Goal: Task Accomplishment & Management: Use online tool/utility

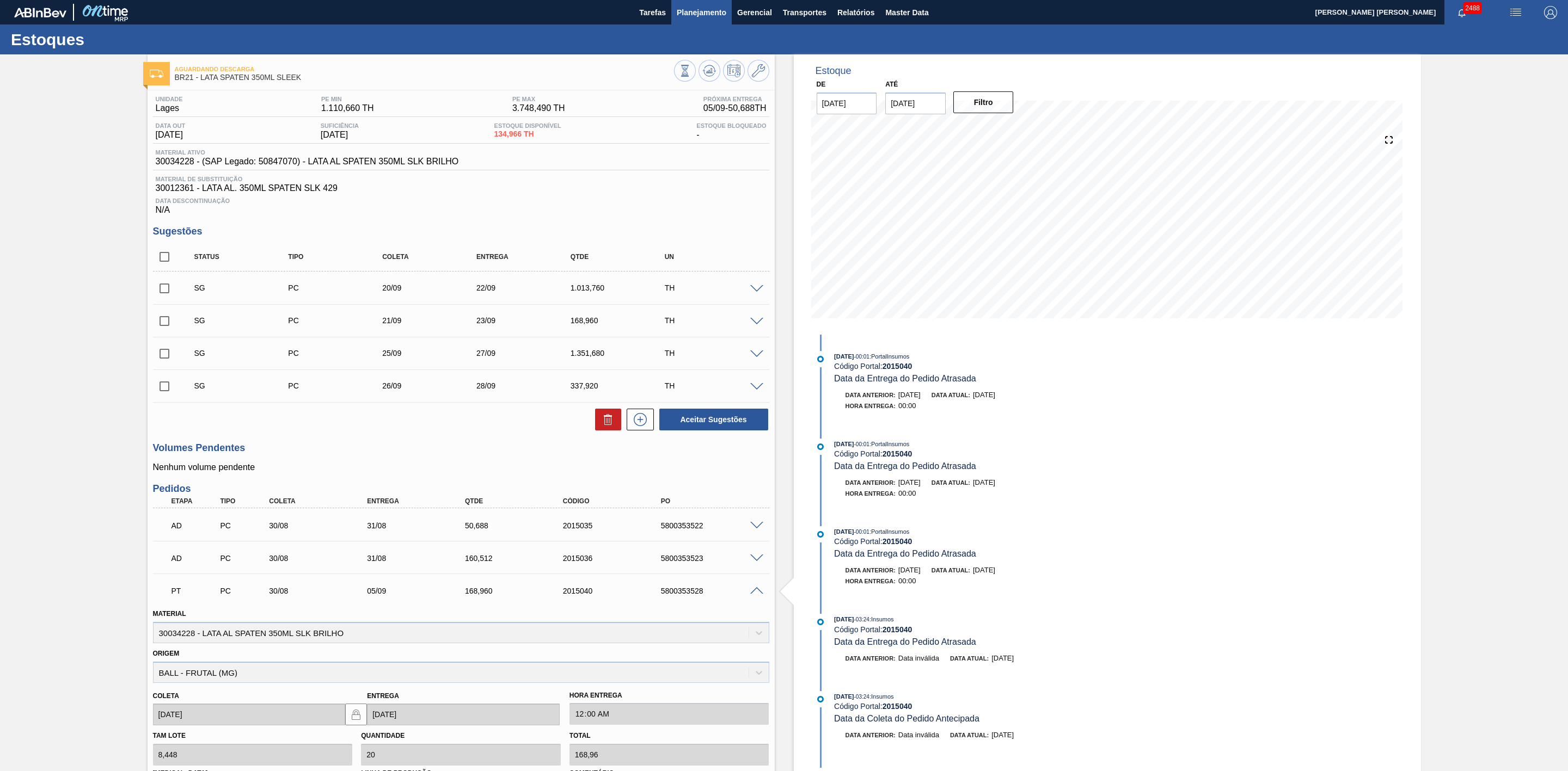
click at [686, 2] on button "Planejamento" at bounding box center [701, 12] width 61 height 24
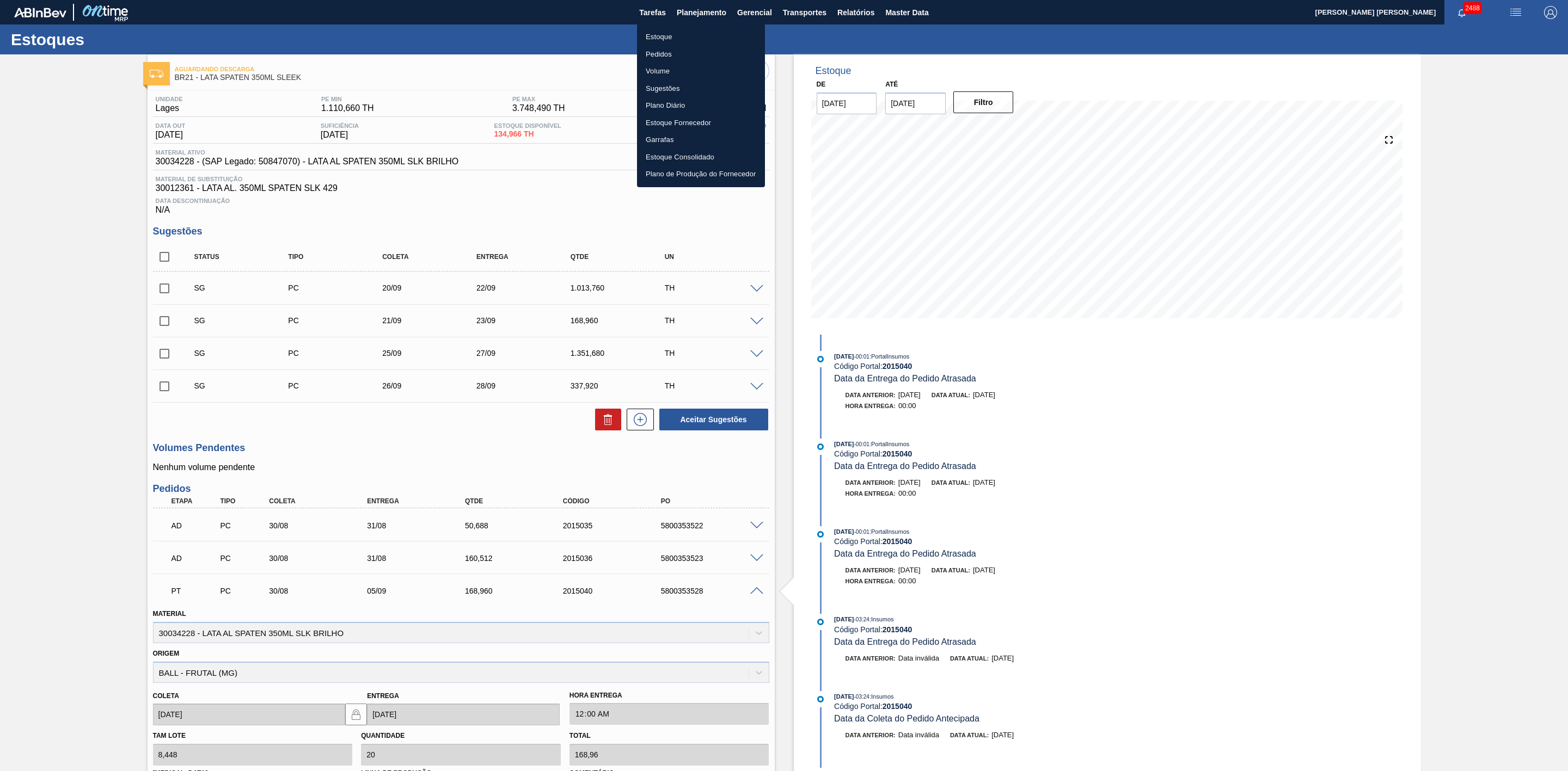
click at [663, 38] on li "Estoque" at bounding box center [701, 37] width 128 height 17
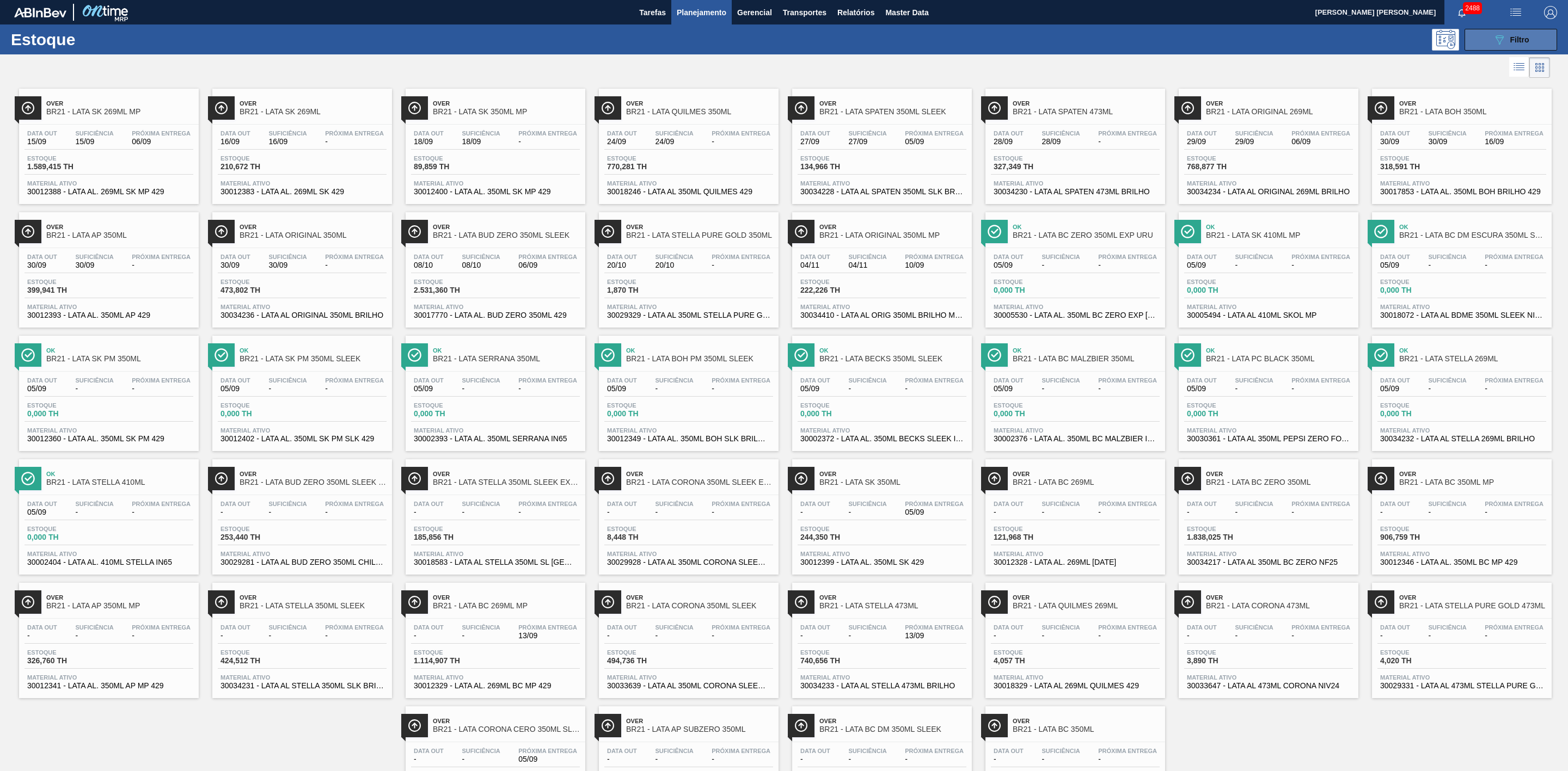
click at [1473, 42] on button "089F7B8B-B2A5-4AFE-B5C0-19BA573D28AC Filtro" at bounding box center [1511, 40] width 93 height 22
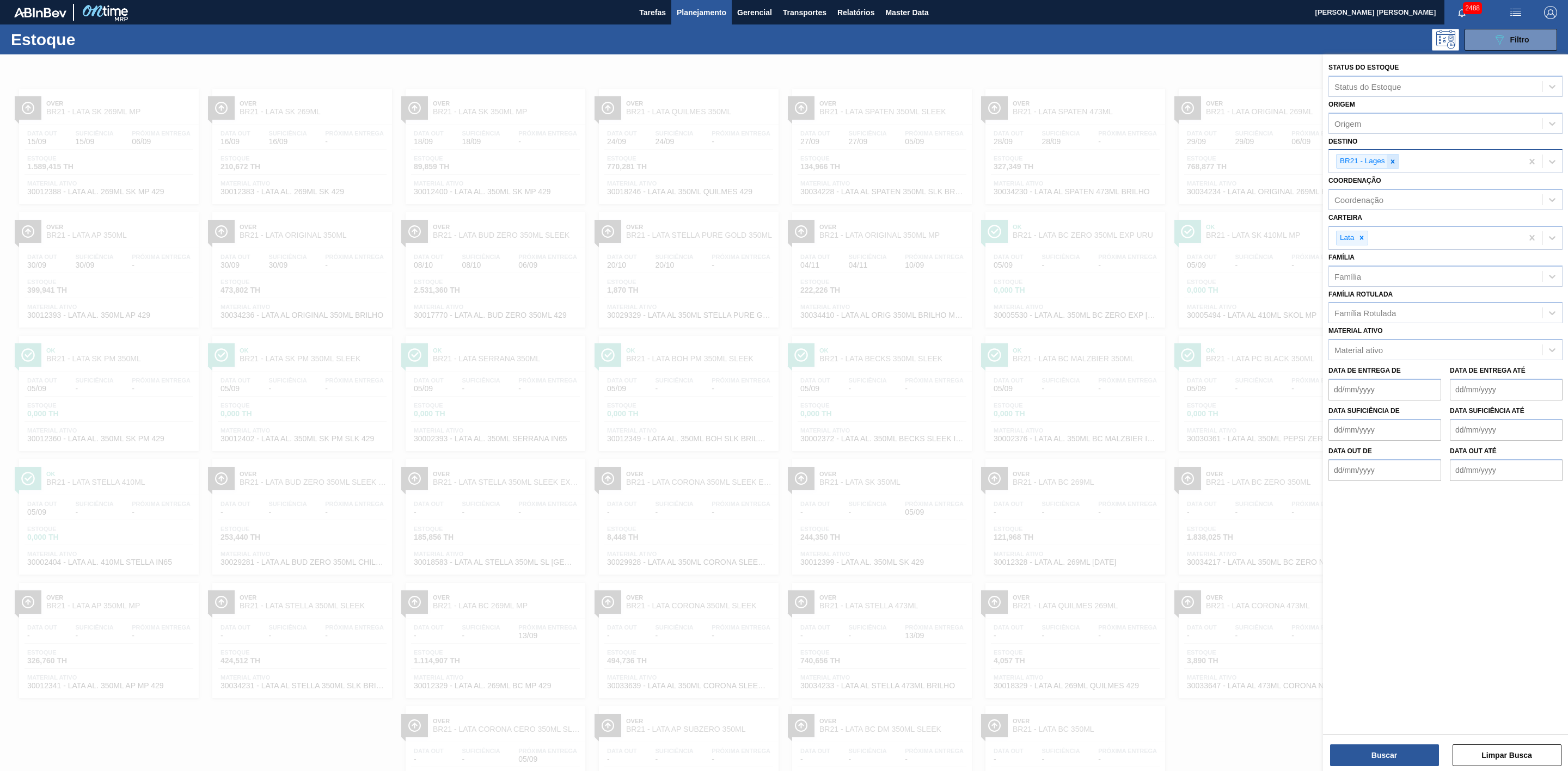
click at [1390, 160] on icon at bounding box center [1393, 161] width 8 height 8
type input "09"
click at [1364, 203] on div "BR09 - Agudos" at bounding box center [1445, 207] width 234 height 20
click at [1377, 757] on button "Buscar" at bounding box center [1384, 755] width 109 height 22
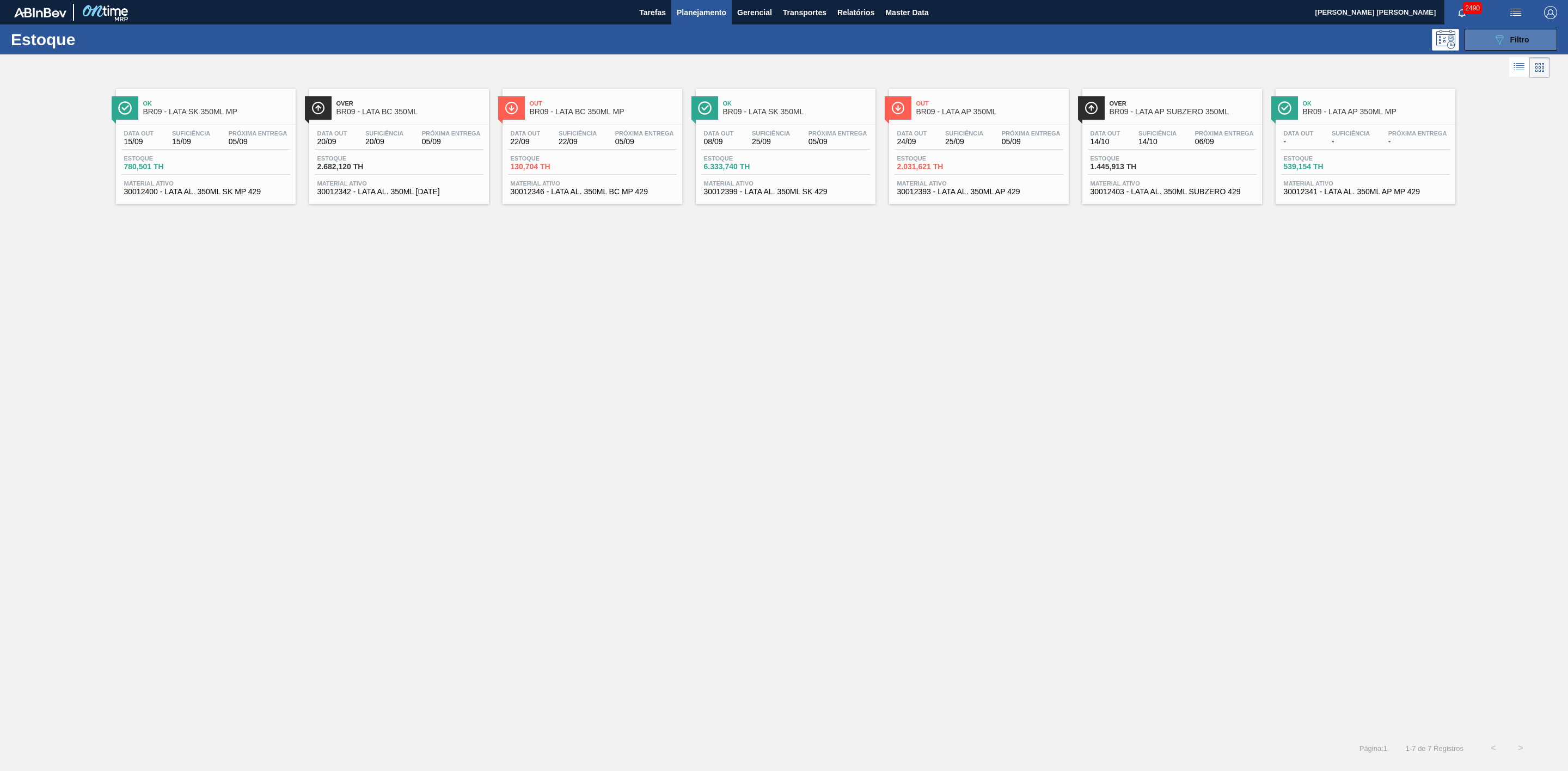
click at [1507, 40] on div "089F7B8B-B2A5-4AFE-B5C0-19BA573D28AC Filtro" at bounding box center [1511, 40] width 37 height 14
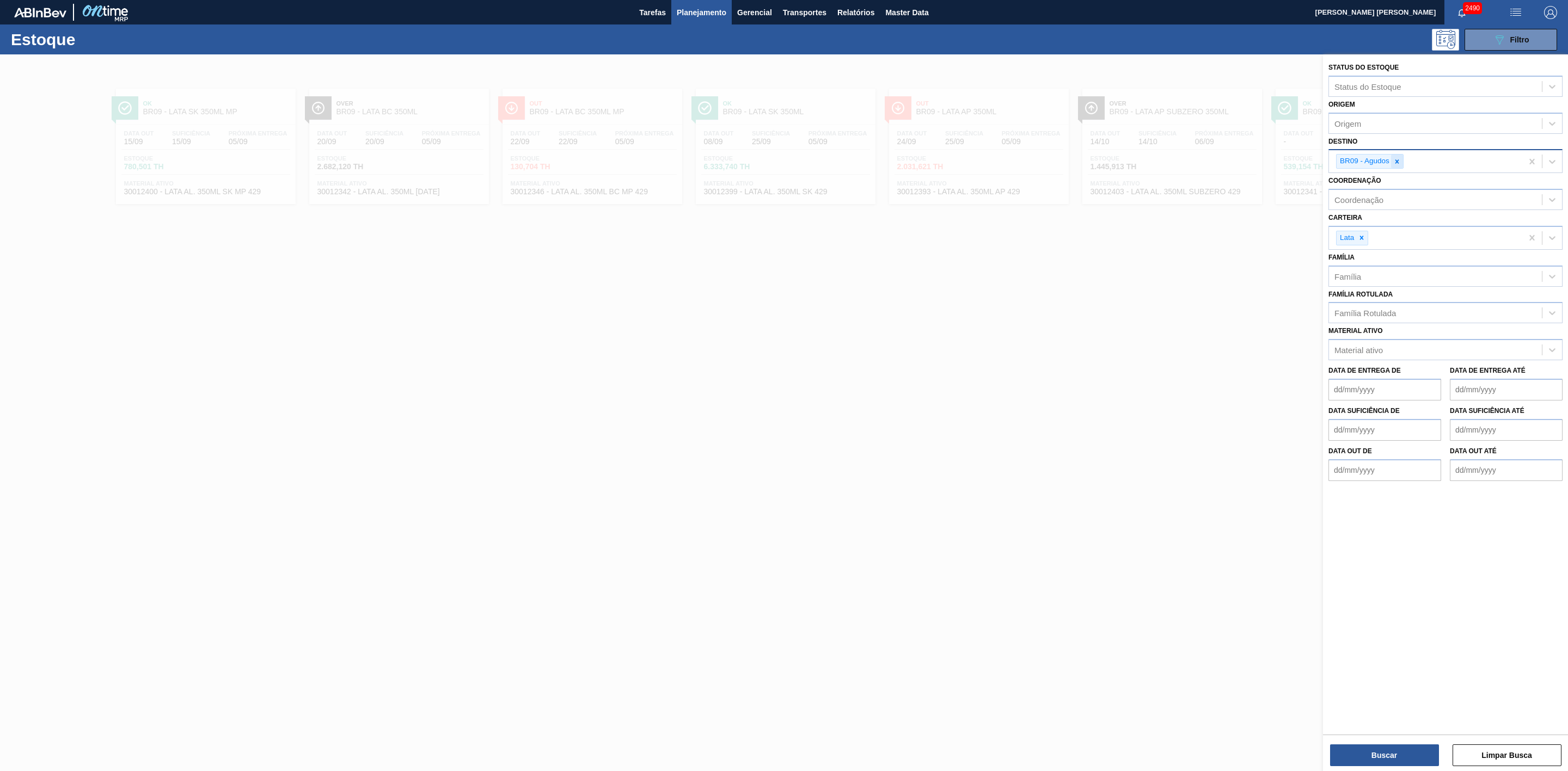
click at [1399, 160] on icon at bounding box center [1397, 161] width 8 height 8
type input "16"
click at [1391, 184] on div "BR16 - Jacareí" at bounding box center [1445, 186] width 234 height 20
click at [1388, 757] on button "Buscar" at bounding box center [1384, 755] width 109 height 22
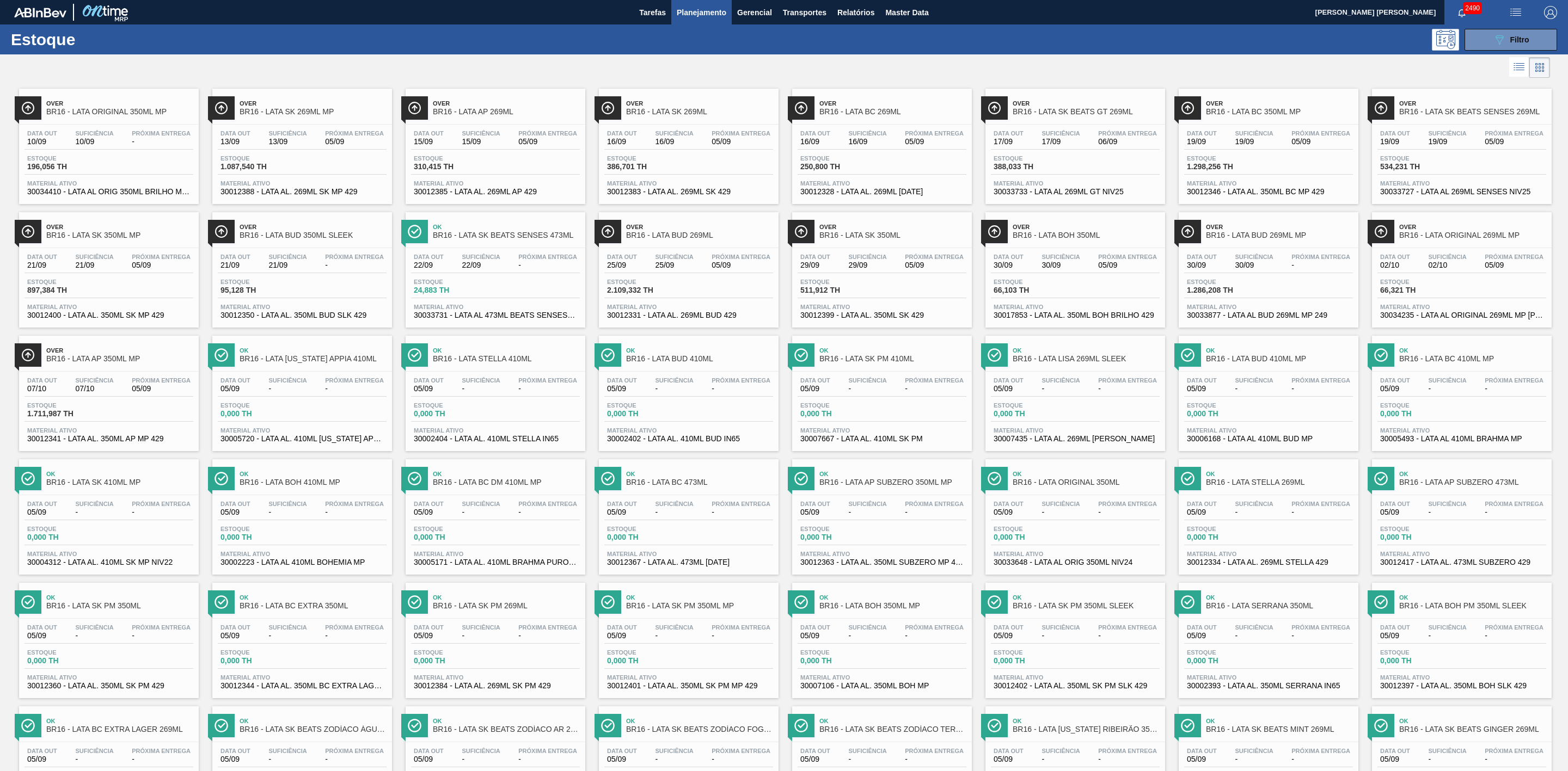
click at [1257, 111] on span "BR16 - LATA BC 350ML MP" at bounding box center [1279, 112] width 147 height 8
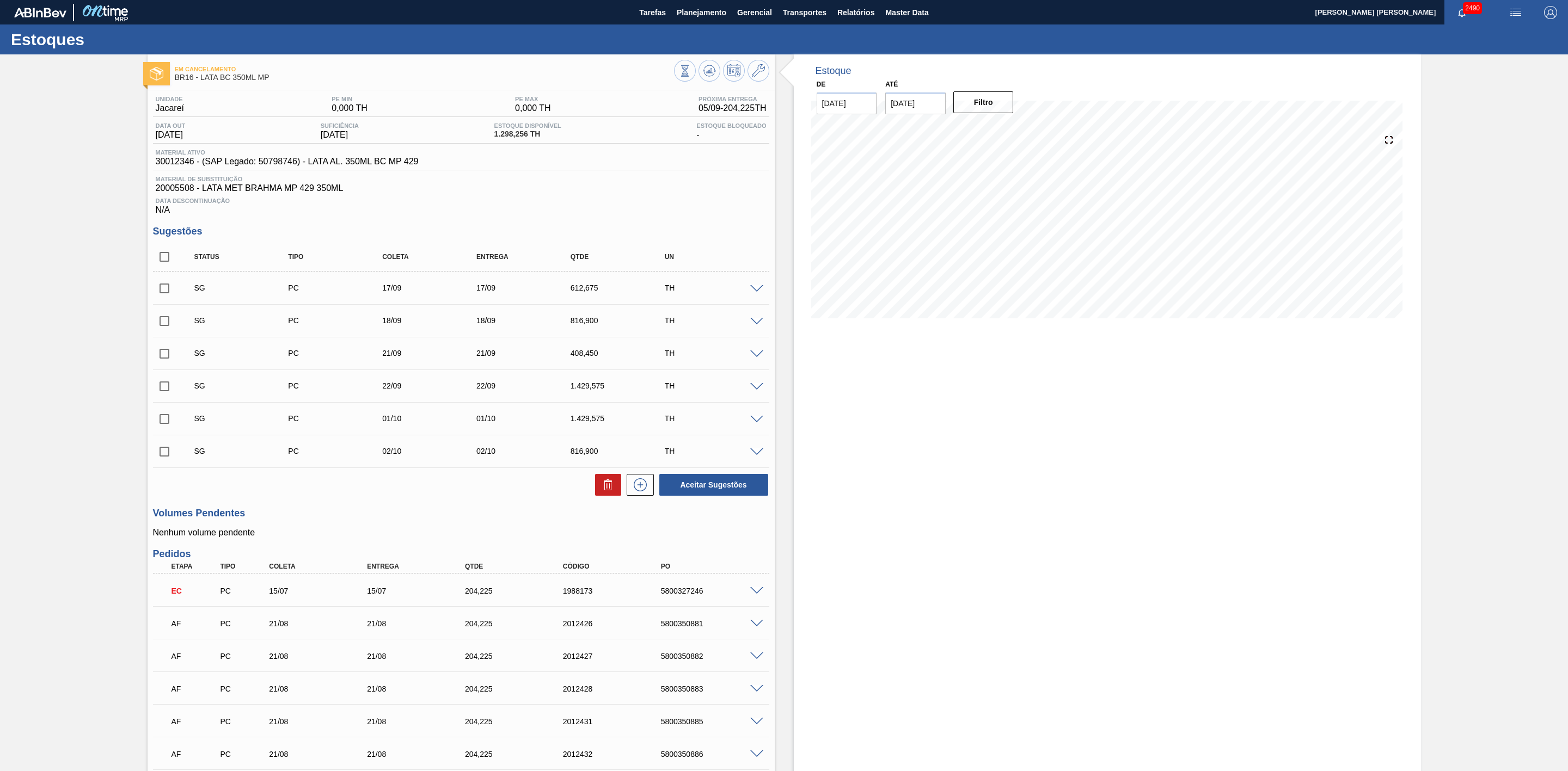
click at [1509, 12] on img "button" at bounding box center [1516, 13] width 14 height 14
click at [1473, 38] on li "Pedido Contingência" at bounding box center [1509, 39] width 100 height 19
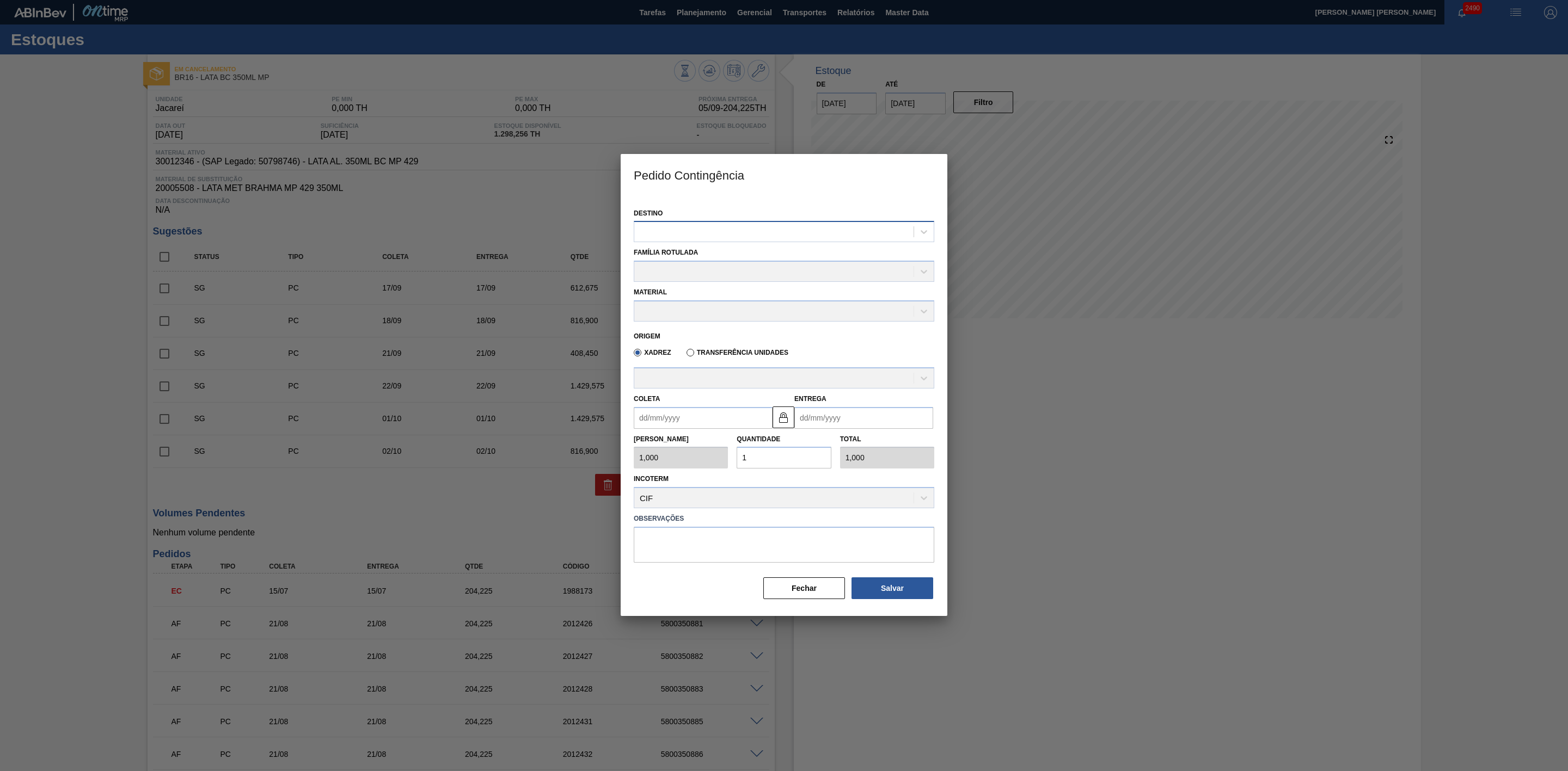
click at [870, 232] on div at bounding box center [773, 232] width 279 height 15
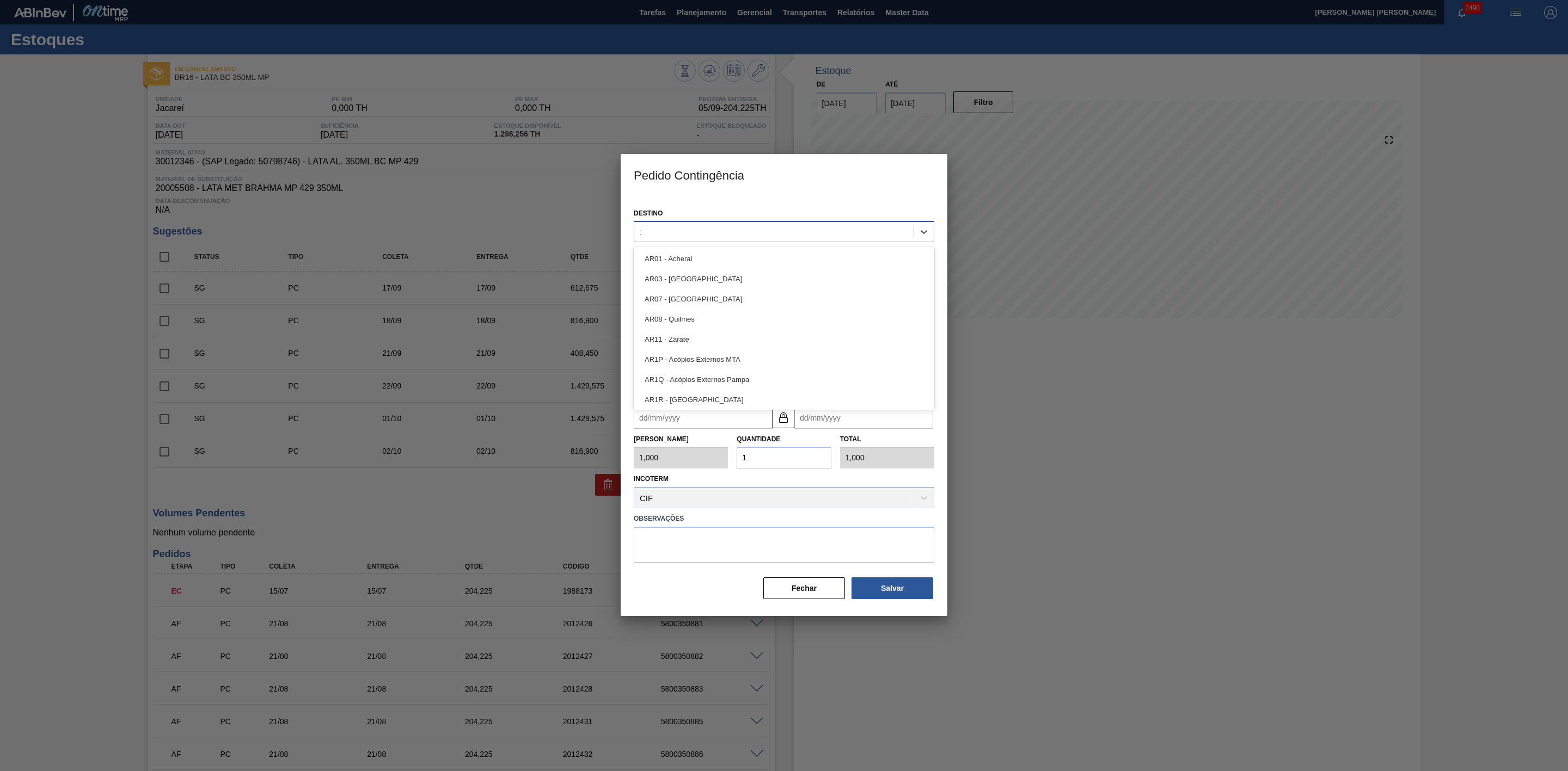
type input "16"
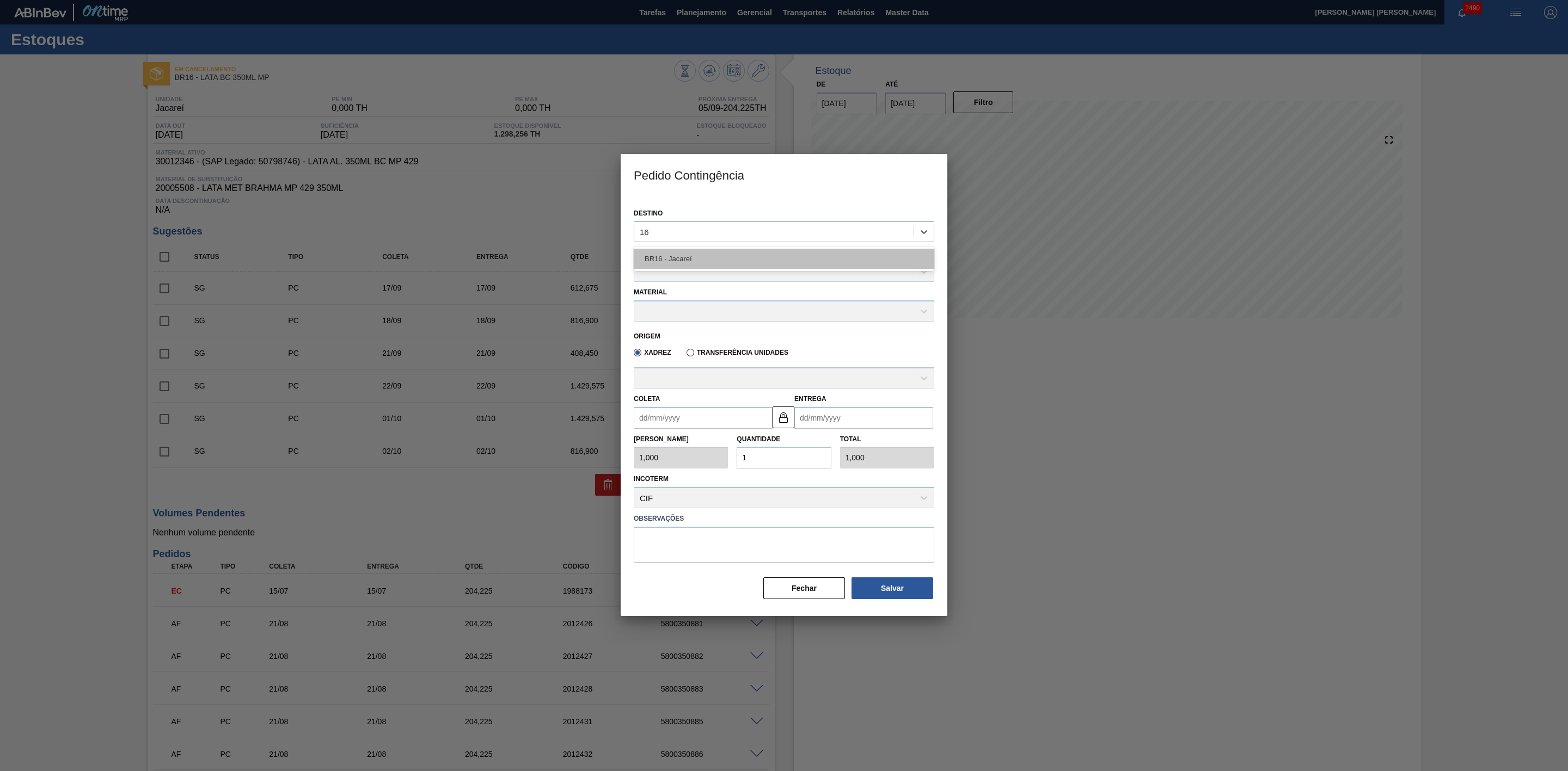
click at [773, 256] on div "BR16 - Jacareí" at bounding box center [784, 258] width 301 height 20
click at [711, 272] on div at bounding box center [773, 272] width 279 height 15
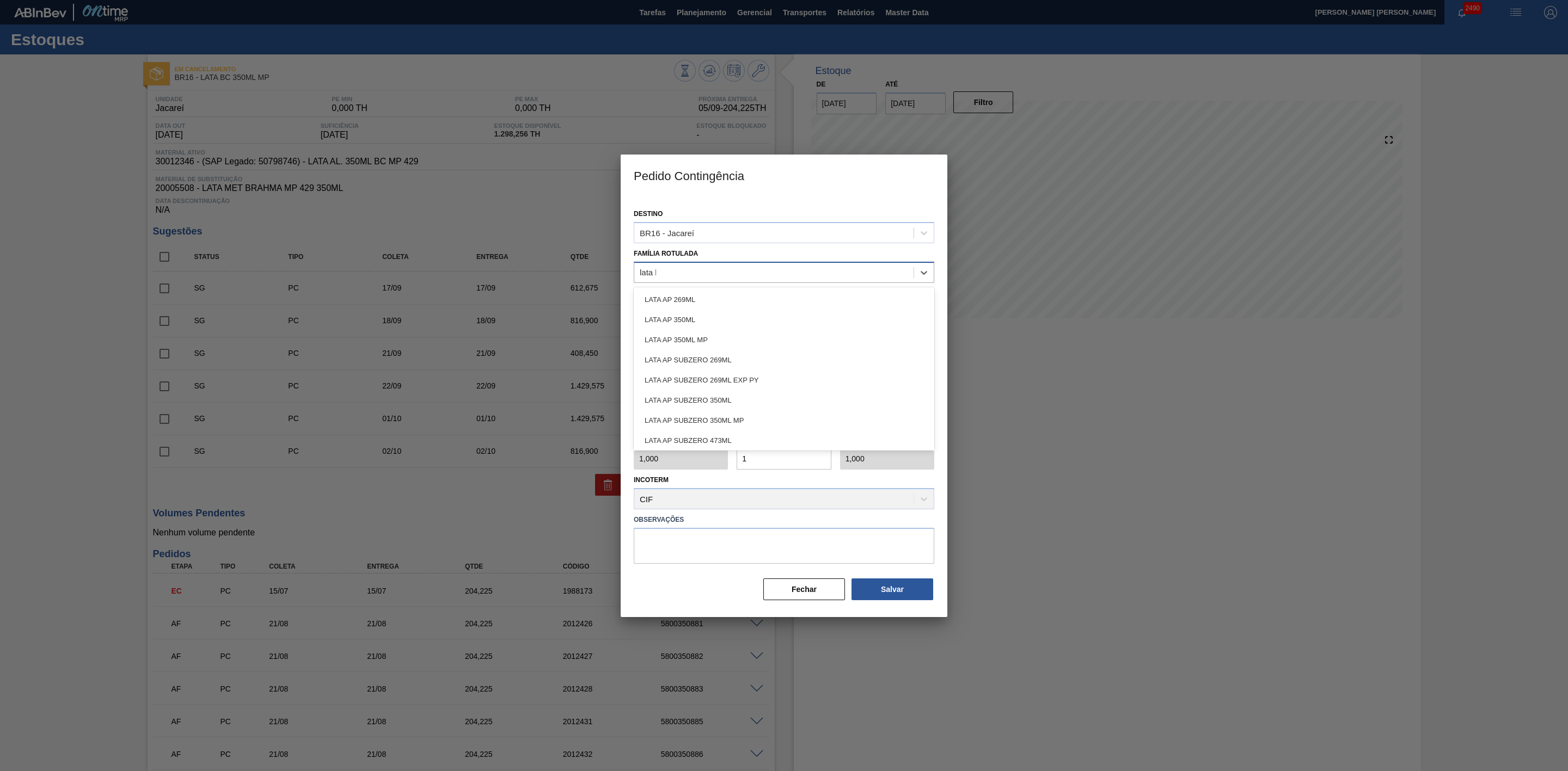
type Rotulada "lata bc"
click at [719, 360] on div "LATA BC 350ML MP" at bounding box center [784, 359] width 301 height 20
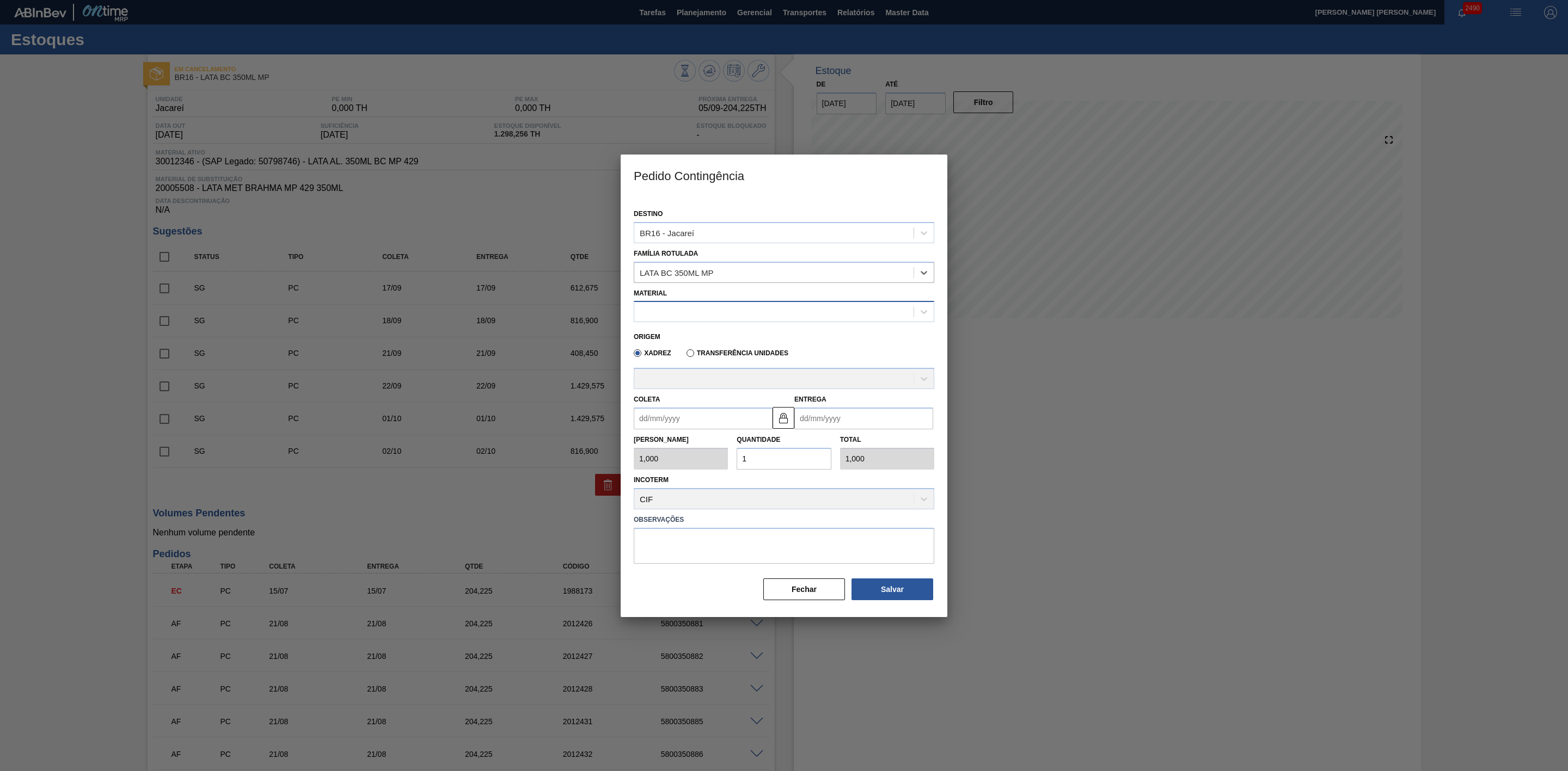
click at [713, 318] on div at bounding box center [773, 312] width 279 height 15
click at [719, 328] on div "30012346 - LATA AL. 350ML BC MP 429" at bounding box center [784, 338] width 301 height 20
type input "8,169"
click at [729, 383] on div "A - BALL - JACAREÍ (SP)" at bounding box center [773, 379] width 279 height 15
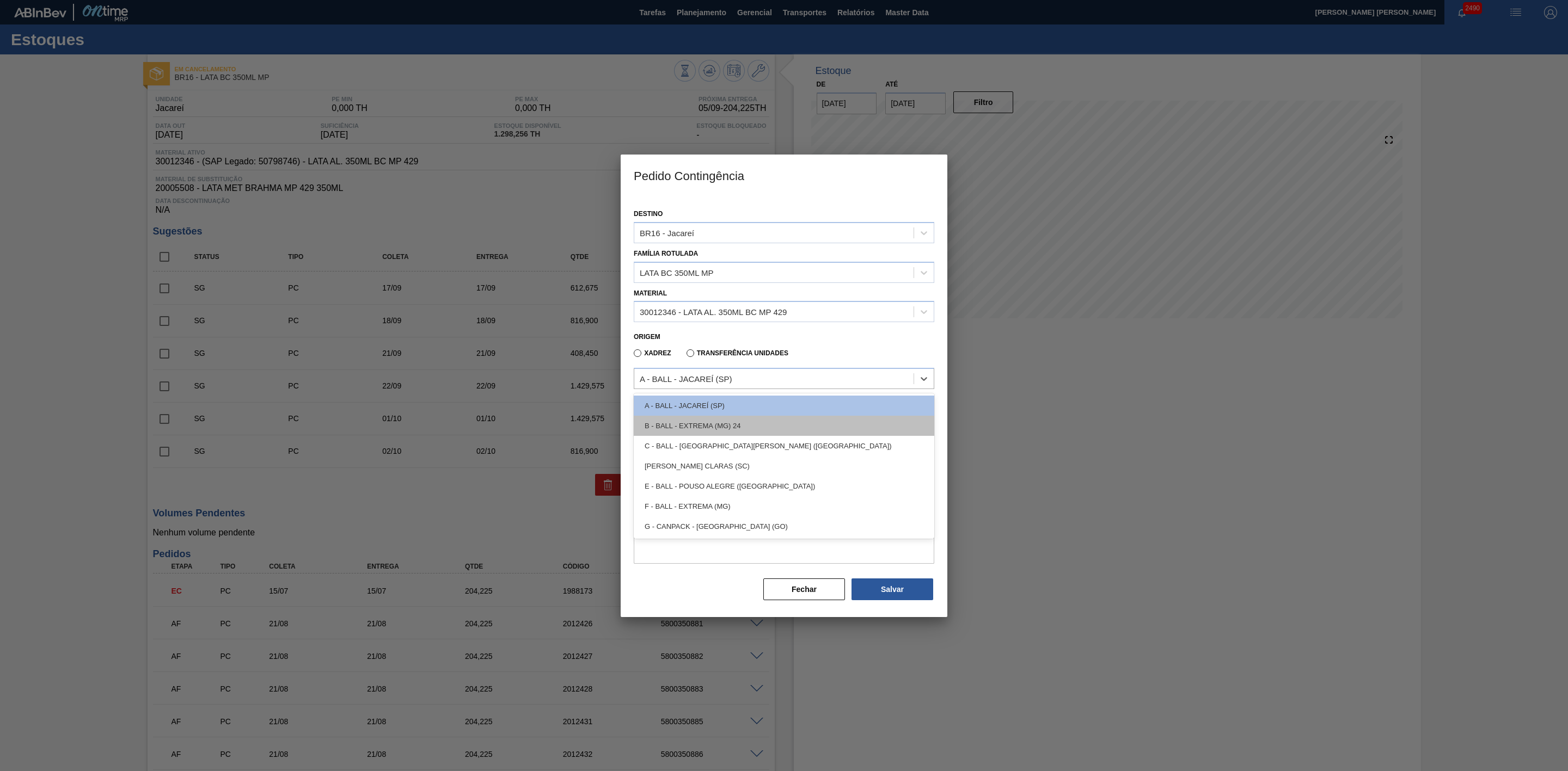
click at [722, 419] on div "B - BALL - EXTREMA (MG) 24" at bounding box center [784, 425] width 301 height 20
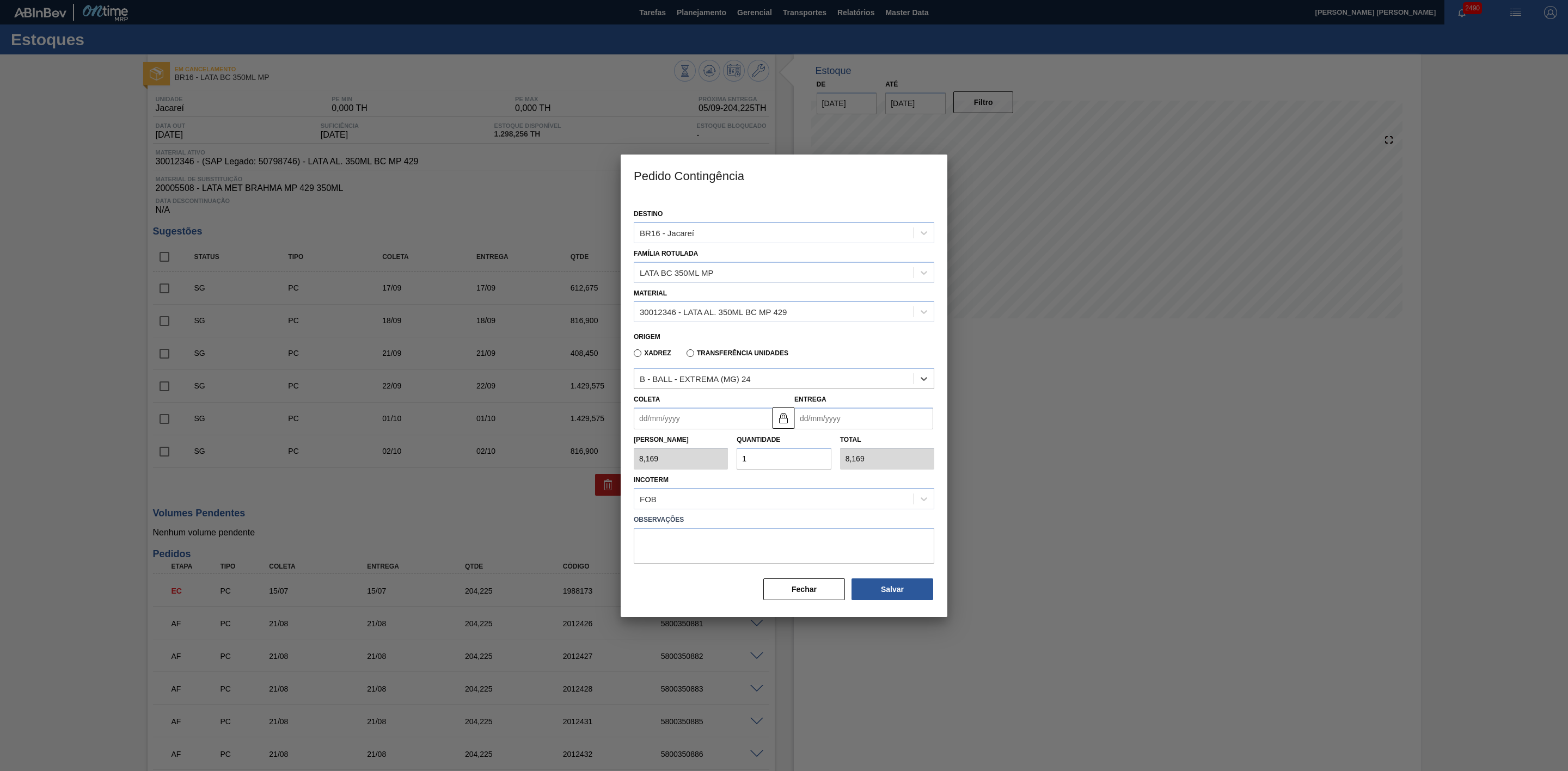
click at [703, 416] on input "Coleta" at bounding box center [704, 418] width 139 height 22
click at [658, 449] on div "dom seg ter qua qui sex sab" at bounding box center [699, 458] width 131 height 17
click at [737, 477] on div "5" at bounding box center [734, 479] width 15 height 14
type input "[DATE]"
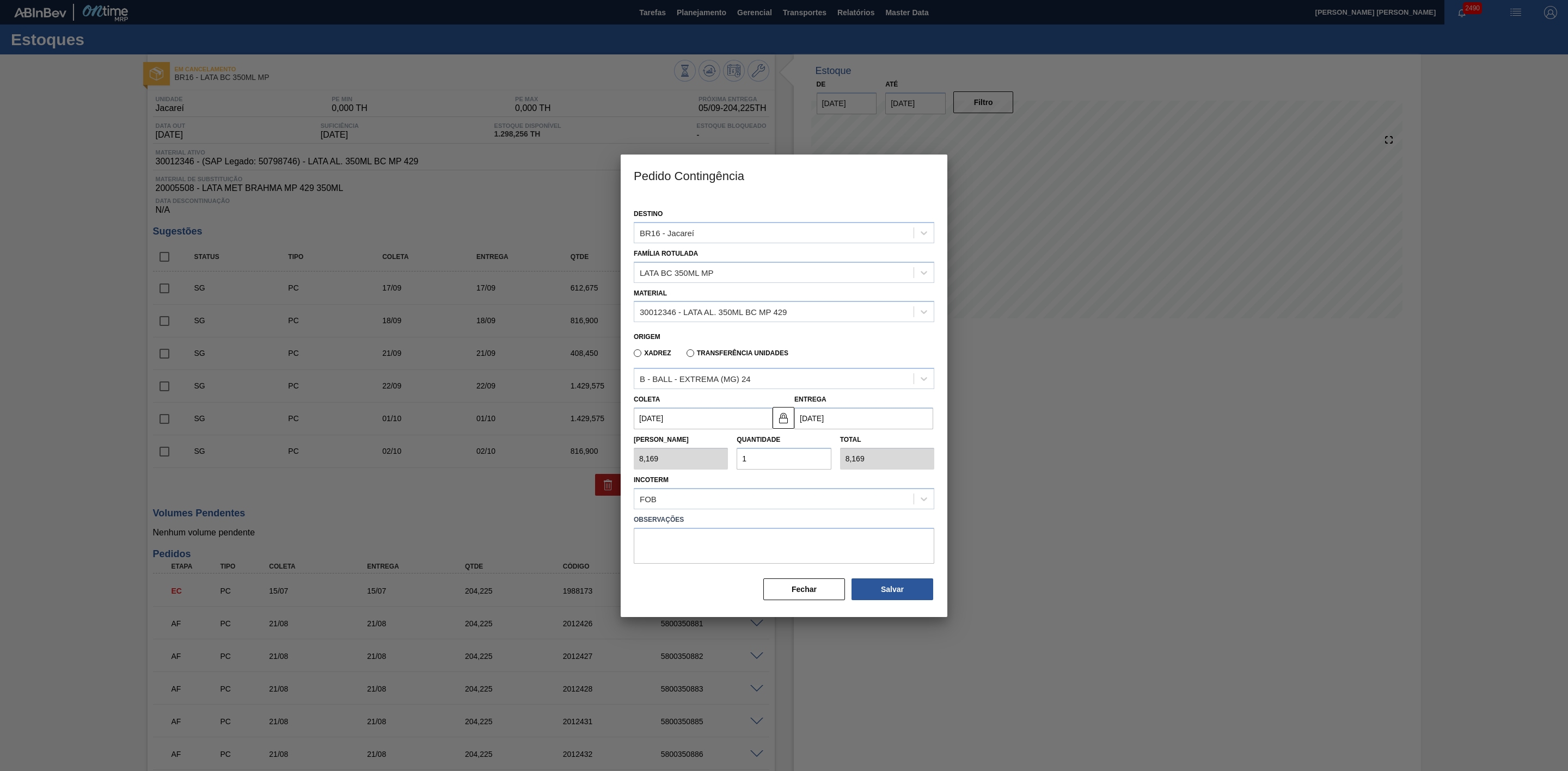
drag, startPoint x: 748, startPoint y: 460, endPoint x: 739, endPoint y: 460, distance: 9.0
click at [739, 460] on input "1" at bounding box center [783, 458] width 94 height 22
type input "2"
type input "16,338"
type input "25"
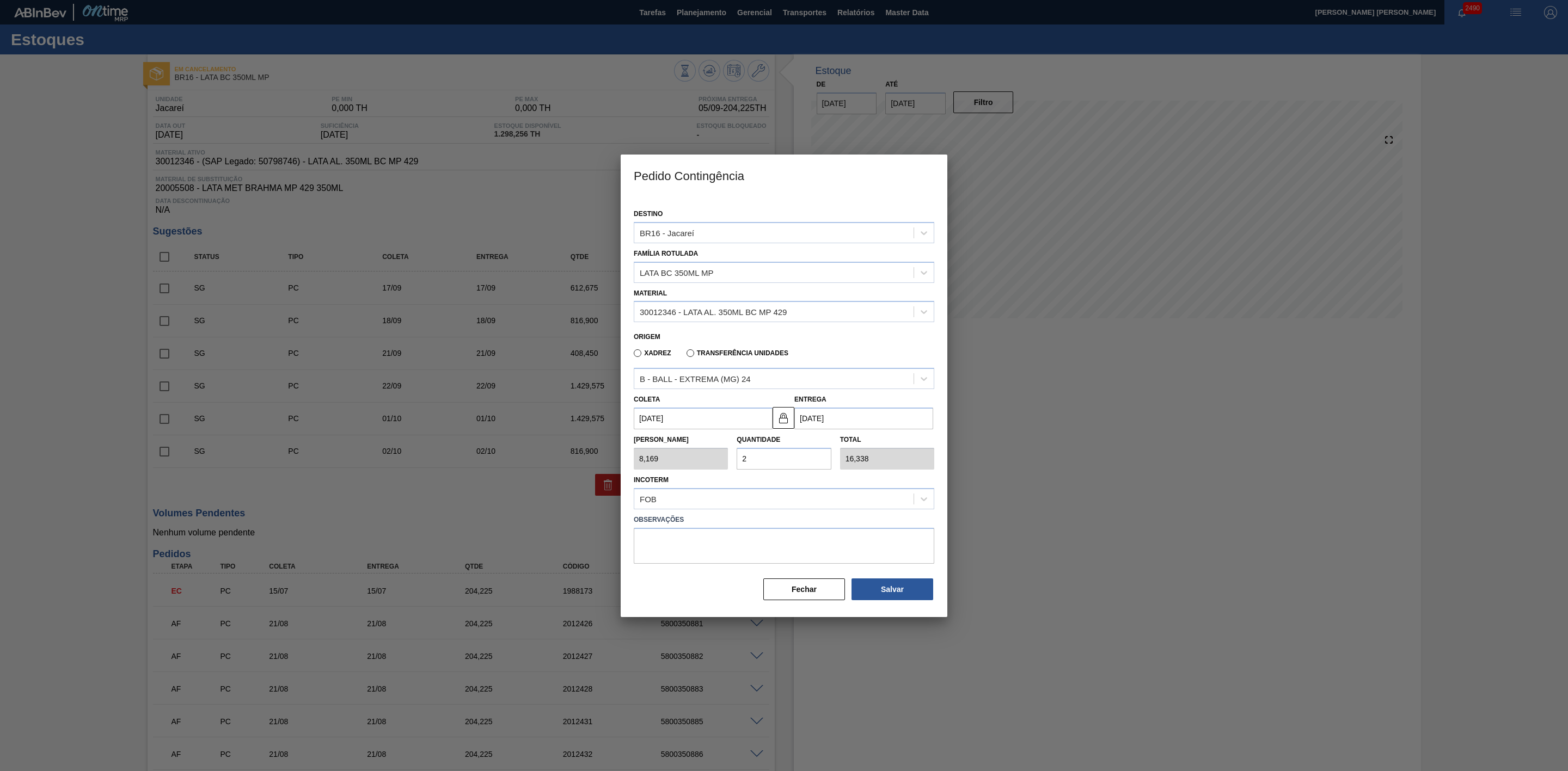
type input "204,225"
type input "25"
click at [897, 588] on button "Salvar" at bounding box center [892, 589] width 81 height 22
type input "1,000"
type input "1"
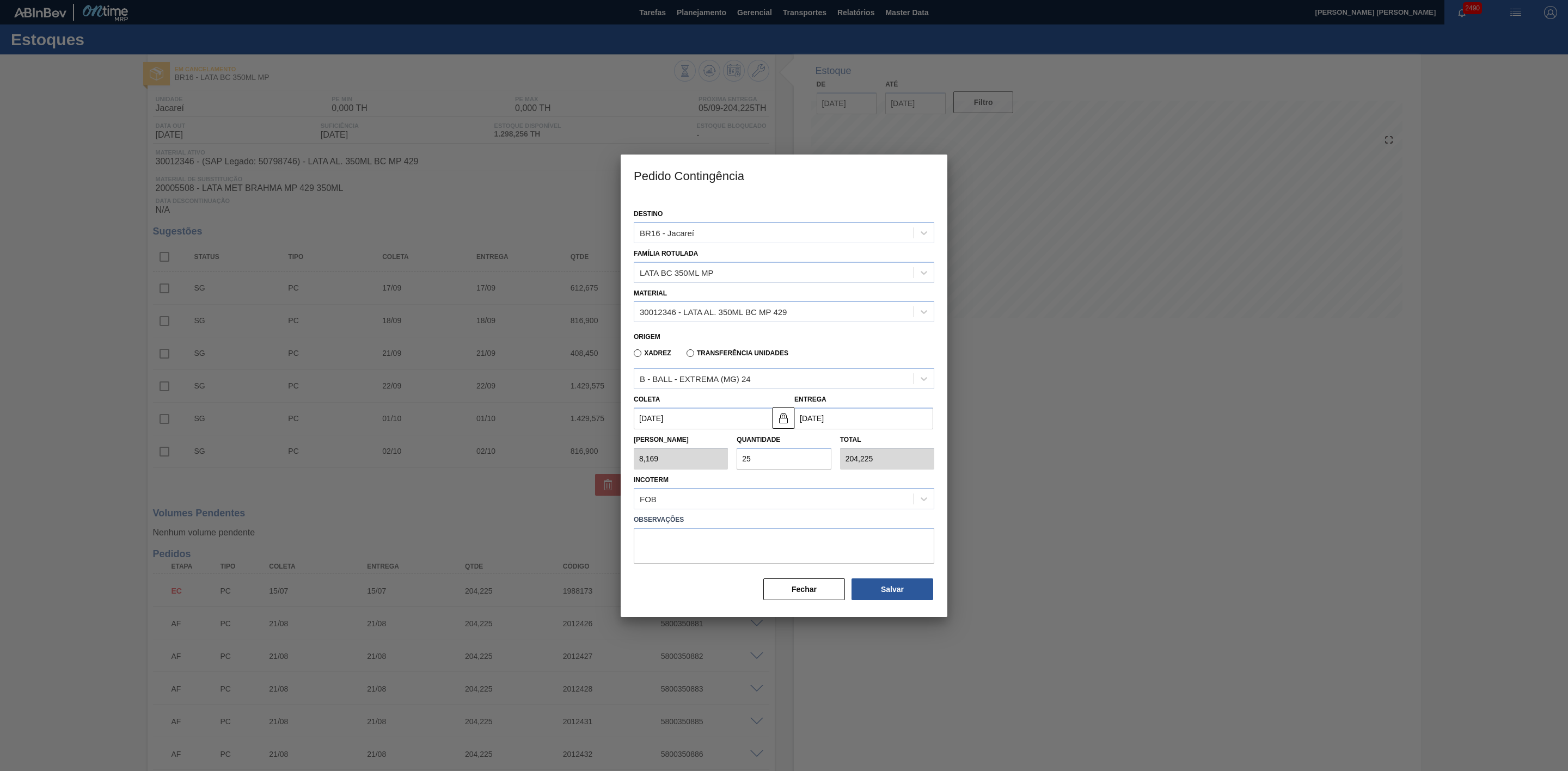
type input "1,000"
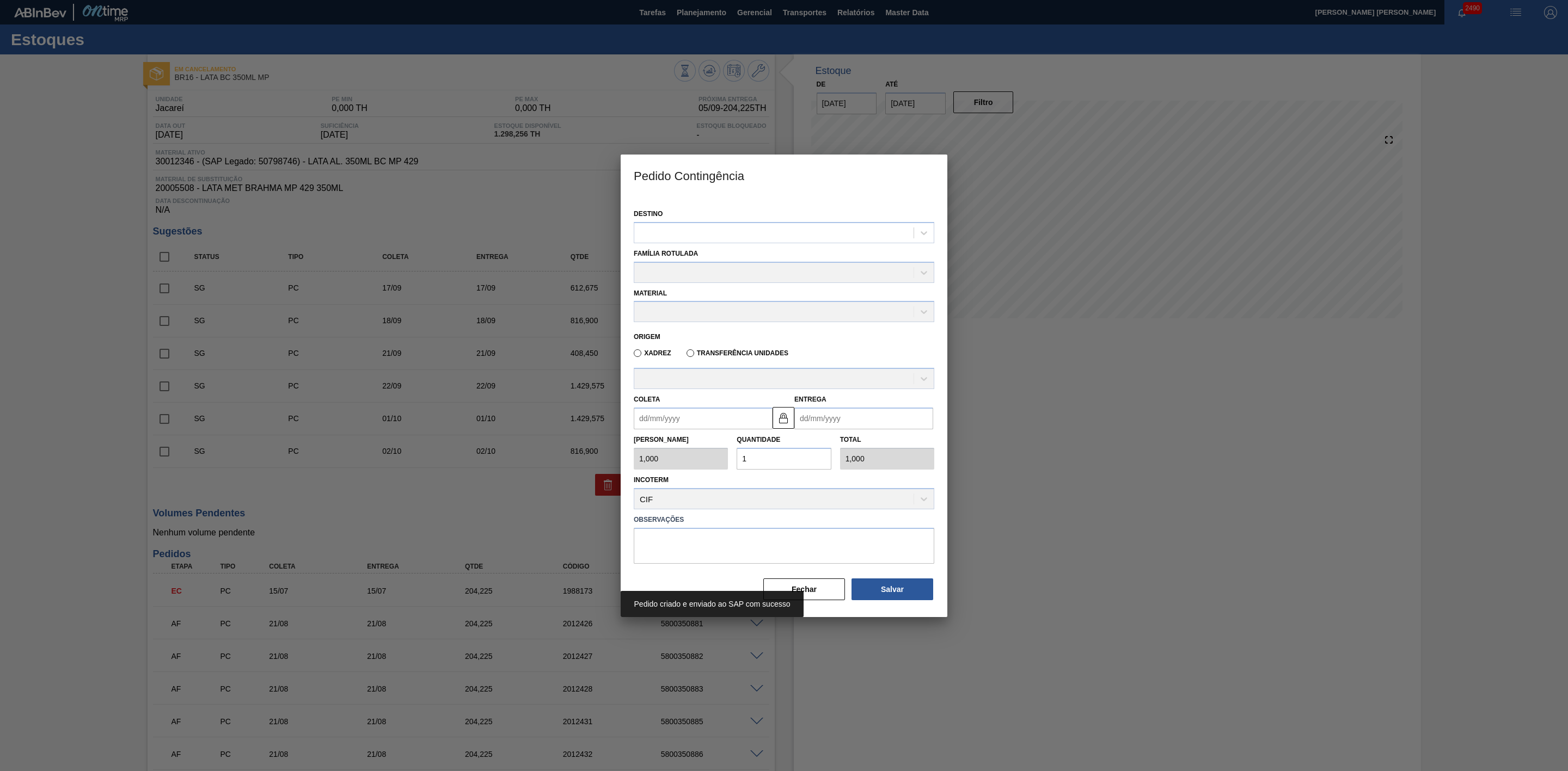
click at [1122, 502] on div at bounding box center [784, 386] width 1568 height 771
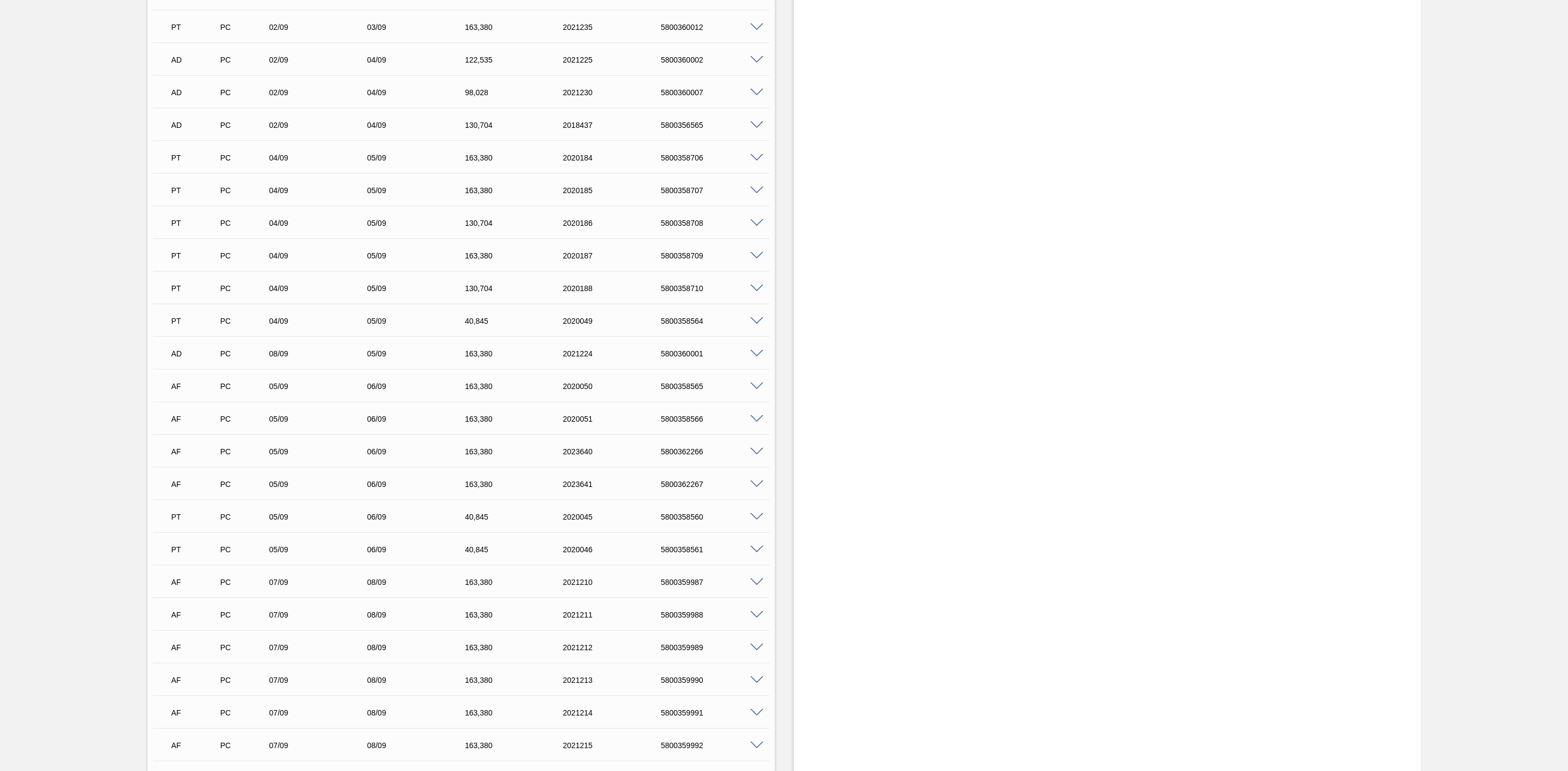
scroll to position [1470, 0]
click at [756, 358] on span at bounding box center [757, 357] width 14 height 8
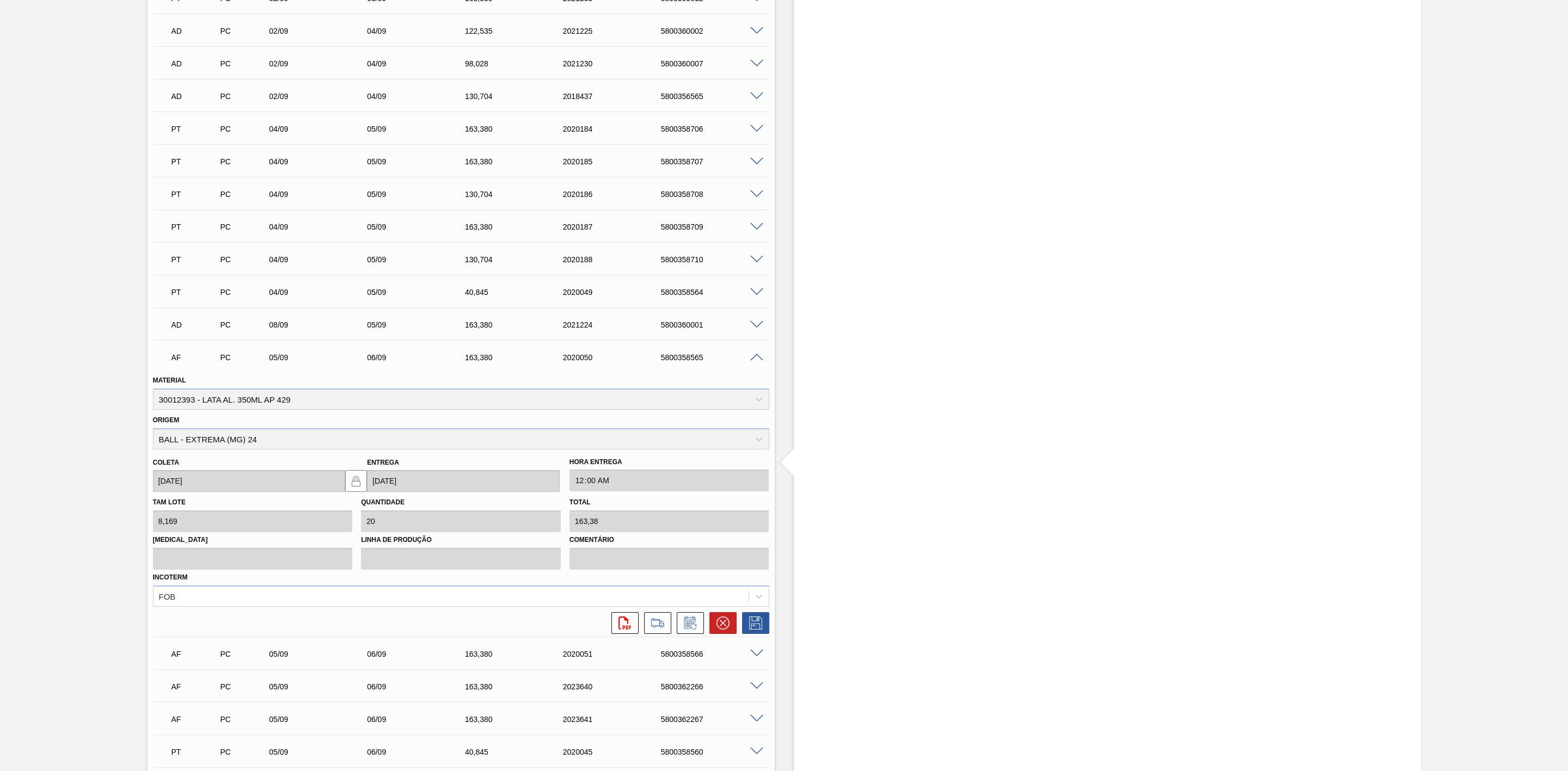
click at [756, 358] on span at bounding box center [757, 357] width 14 height 8
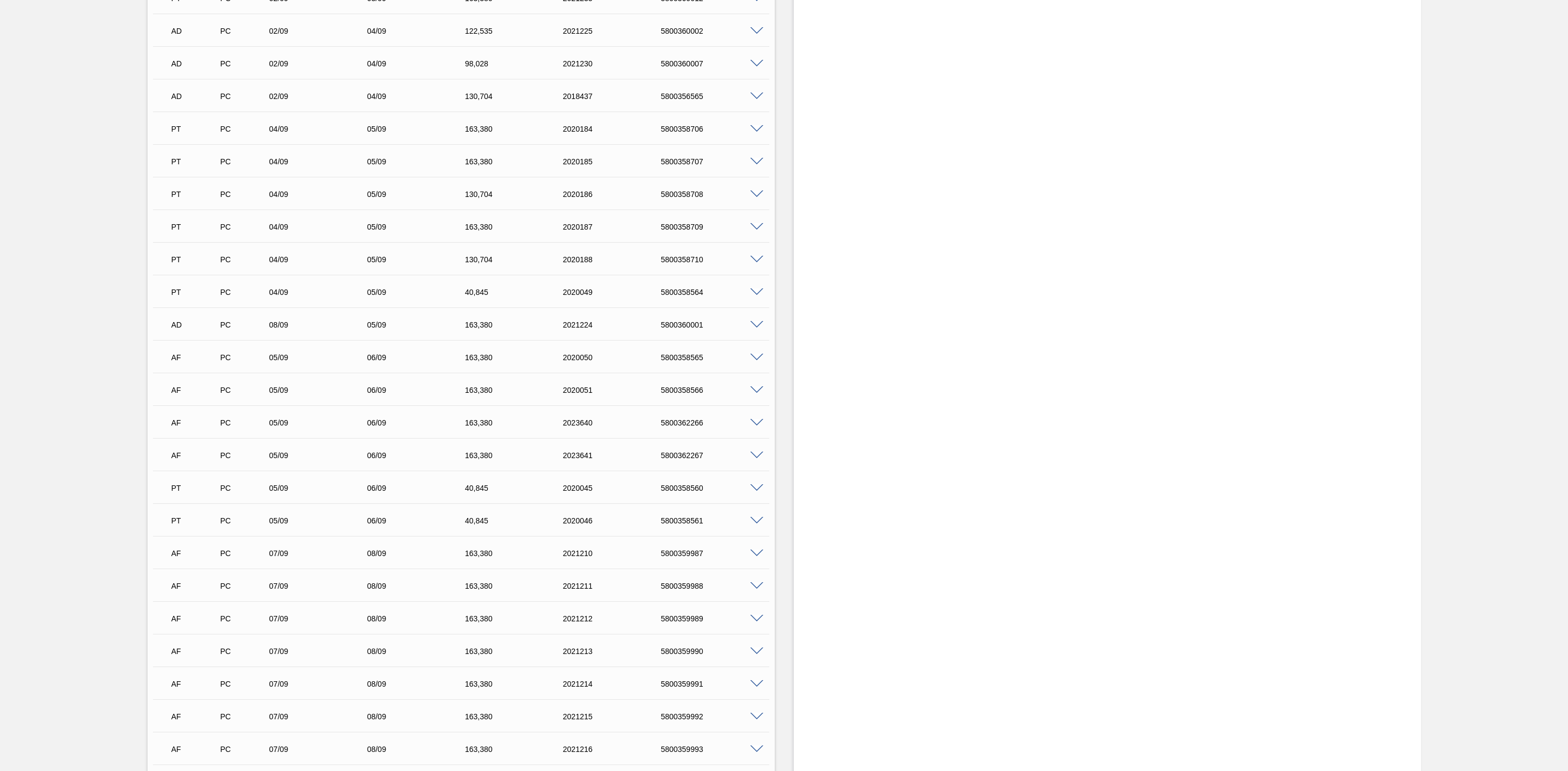
click at [753, 423] on span at bounding box center [757, 423] width 14 height 8
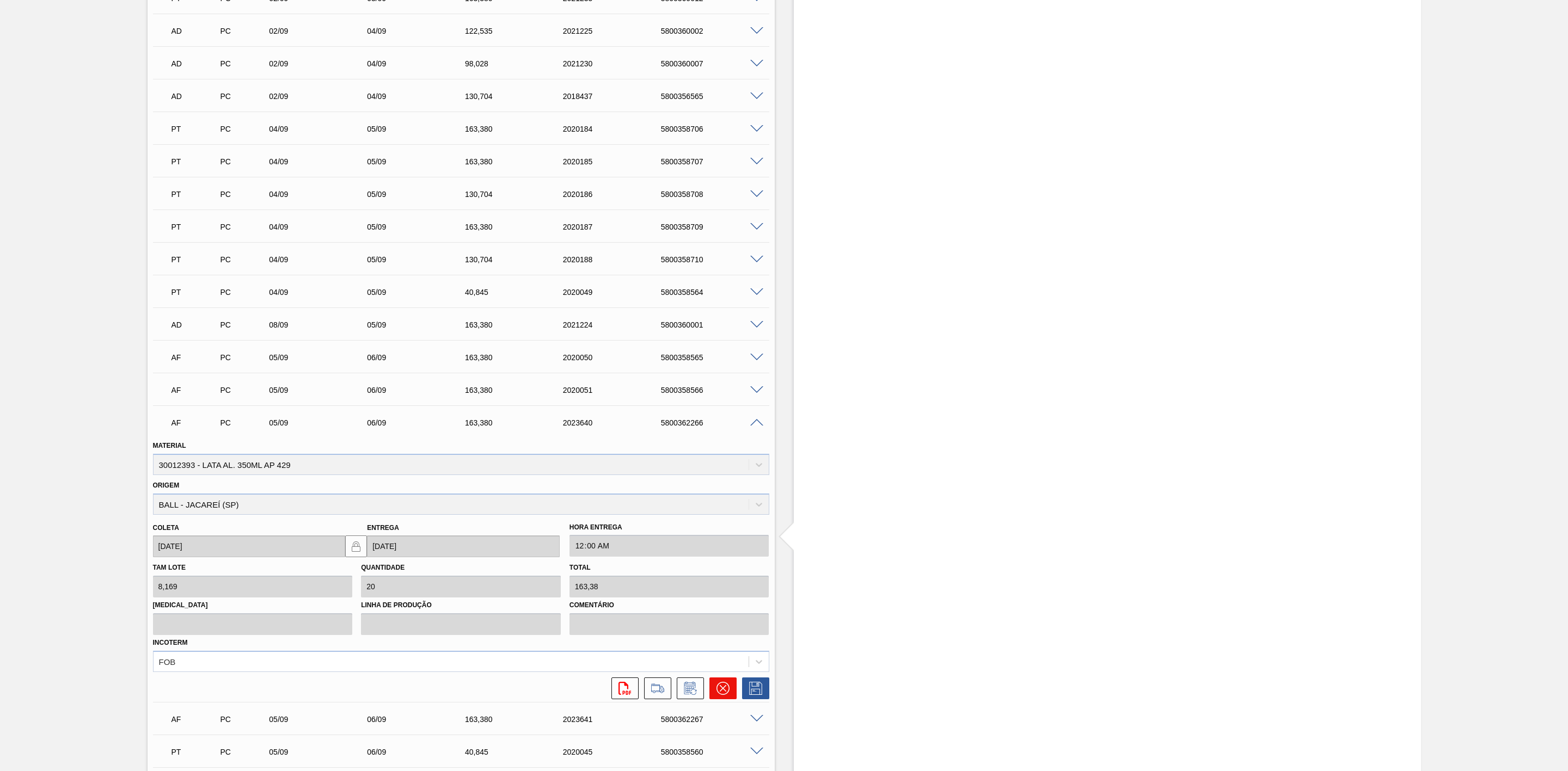
click at [722, 692] on icon at bounding box center [722, 688] width 7 height 7
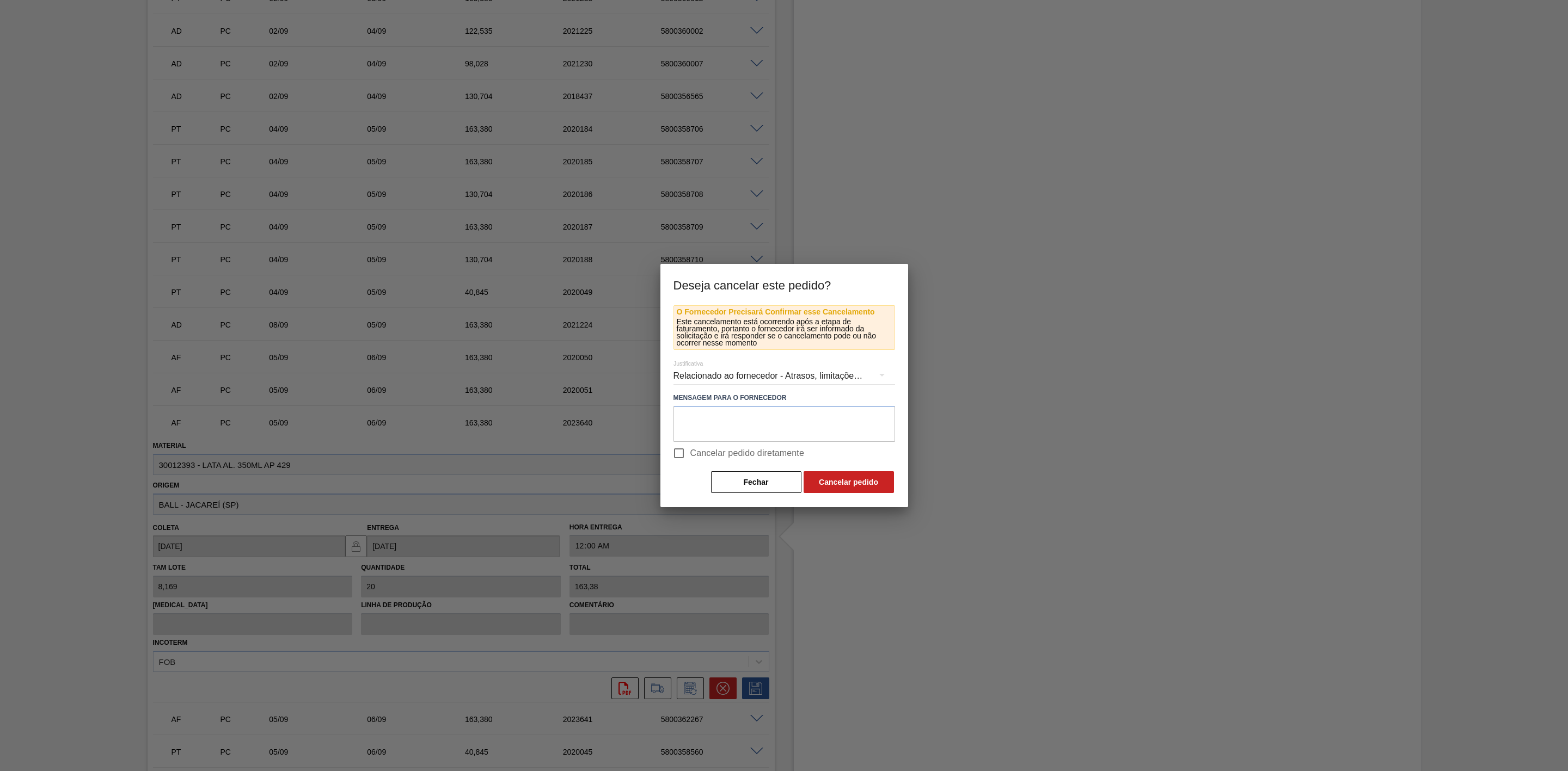
click at [686, 456] on input "Cancelar pedido diretamente" at bounding box center [679, 453] width 23 height 23
checkbox input "true"
click at [853, 483] on button "Cancelar pedido" at bounding box center [848, 482] width 90 height 22
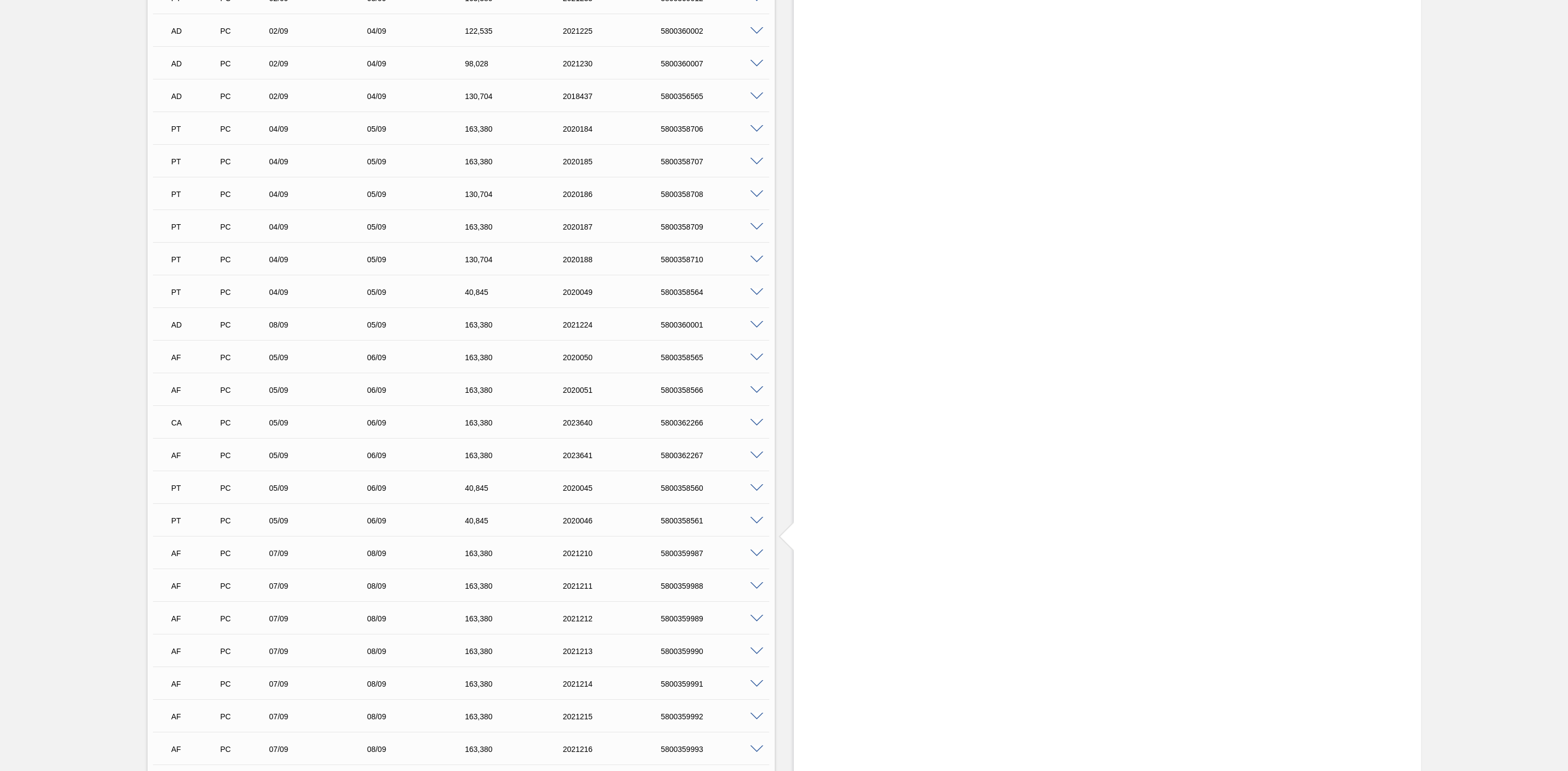
click at [755, 486] on div "PT PC 05/09 06/09 40,845 2020045 5800358560" at bounding box center [461, 487] width 617 height 27
click at [758, 460] on span at bounding box center [757, 455] width 14 height 8
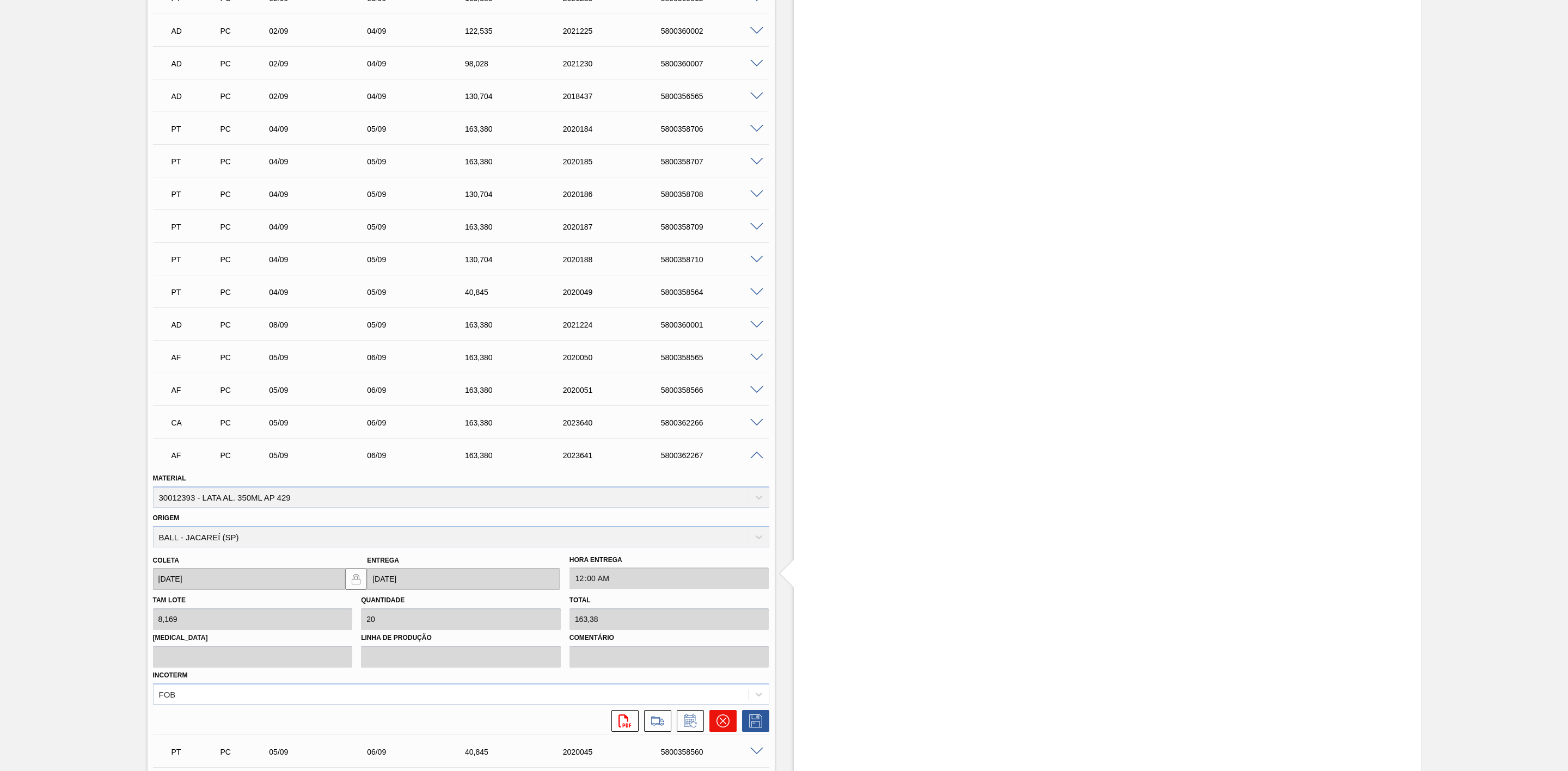
click at [718, 726] on icon at bounding box center [723, 721] width 14 height 14
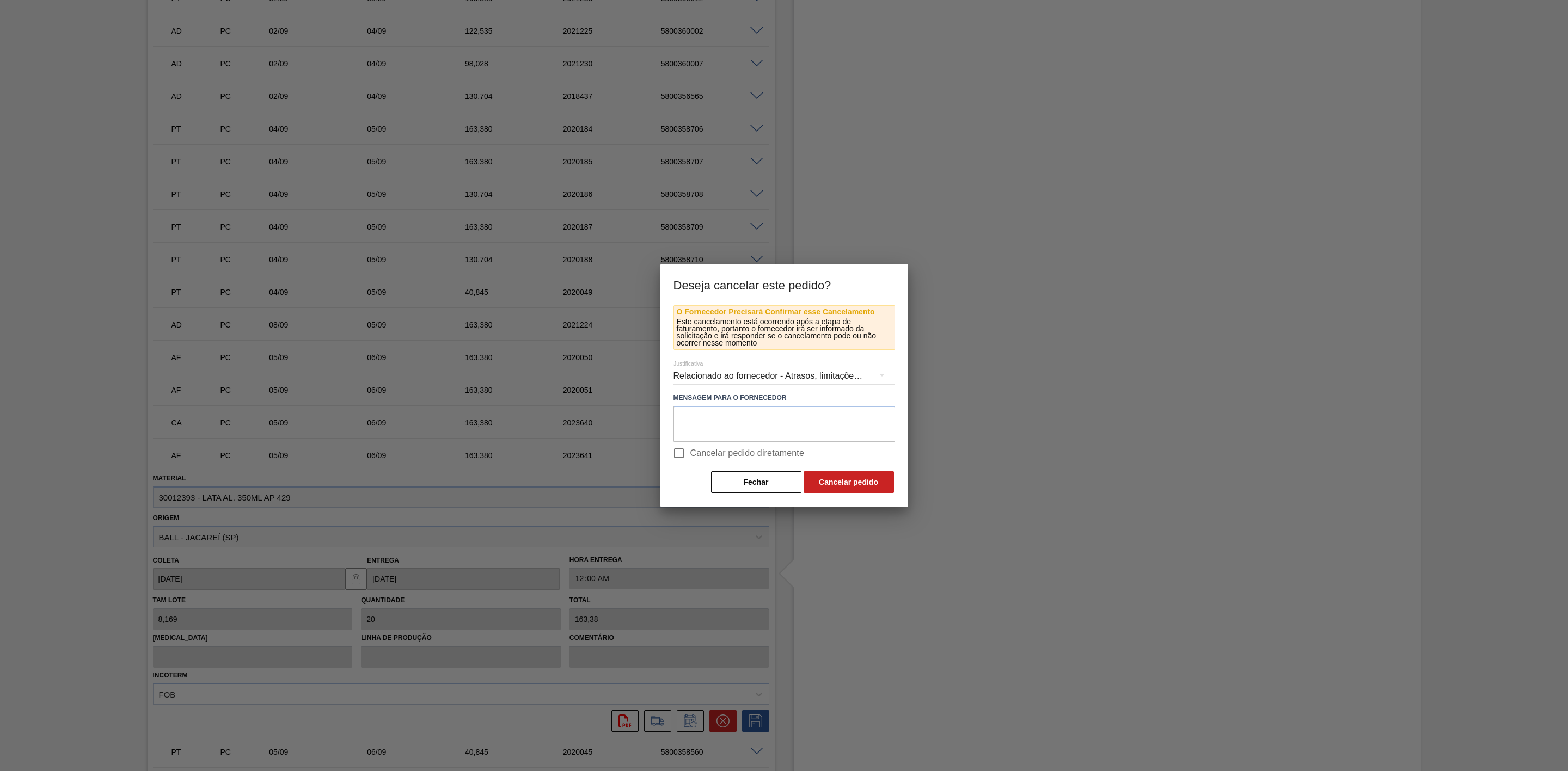
click at [691, 453] on span "Cancelar pedido diretamente" at bounding box center [747, 453] width 114 height 14
click at [690, 453] on input "Cancelar pedido diretamente" at bounding box center [679, 453] width 23 height 23
checkbox input "true"
click at [824, 481] on button "Cancelar pedido" at bounding box center [848, 482] width 90 height 22
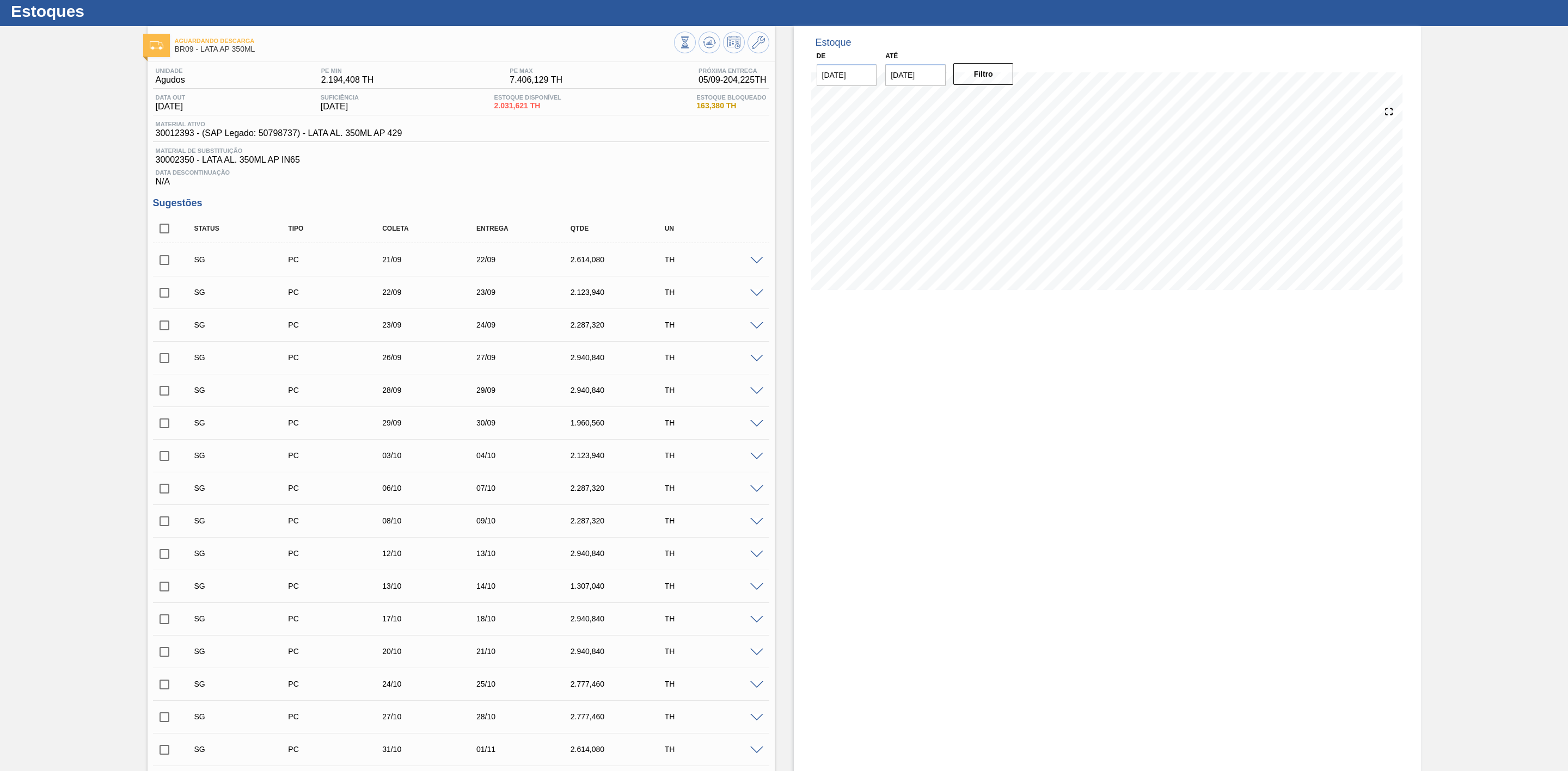
scroll to position [0, 0]
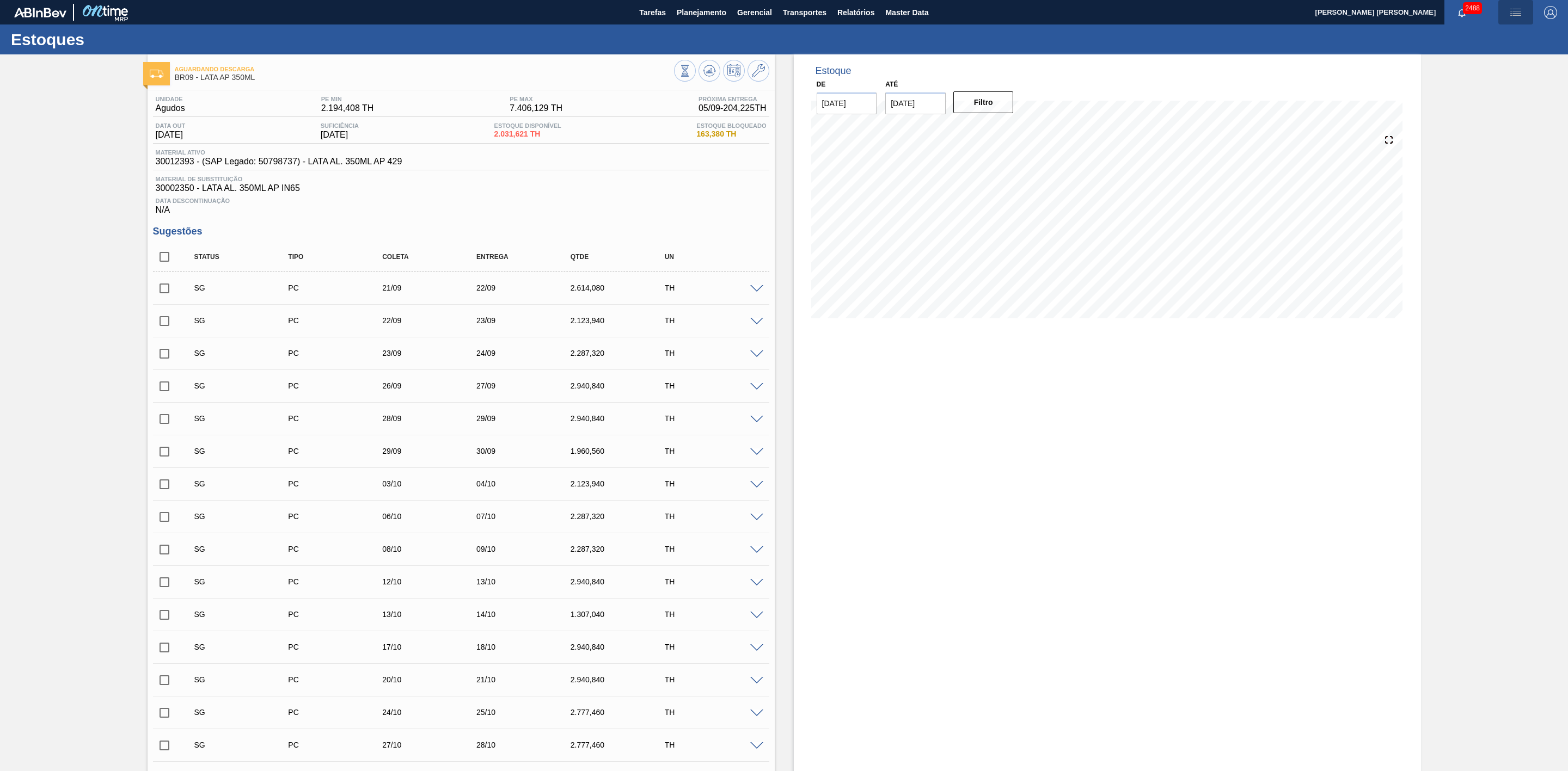
click at [1513, 8] on img "button" at bounding box center [1516, 13] width 14 height 14
click at [1478, 35] on li "Pedido Contingência" at bounding box center [1509, 39] width 100 height 19
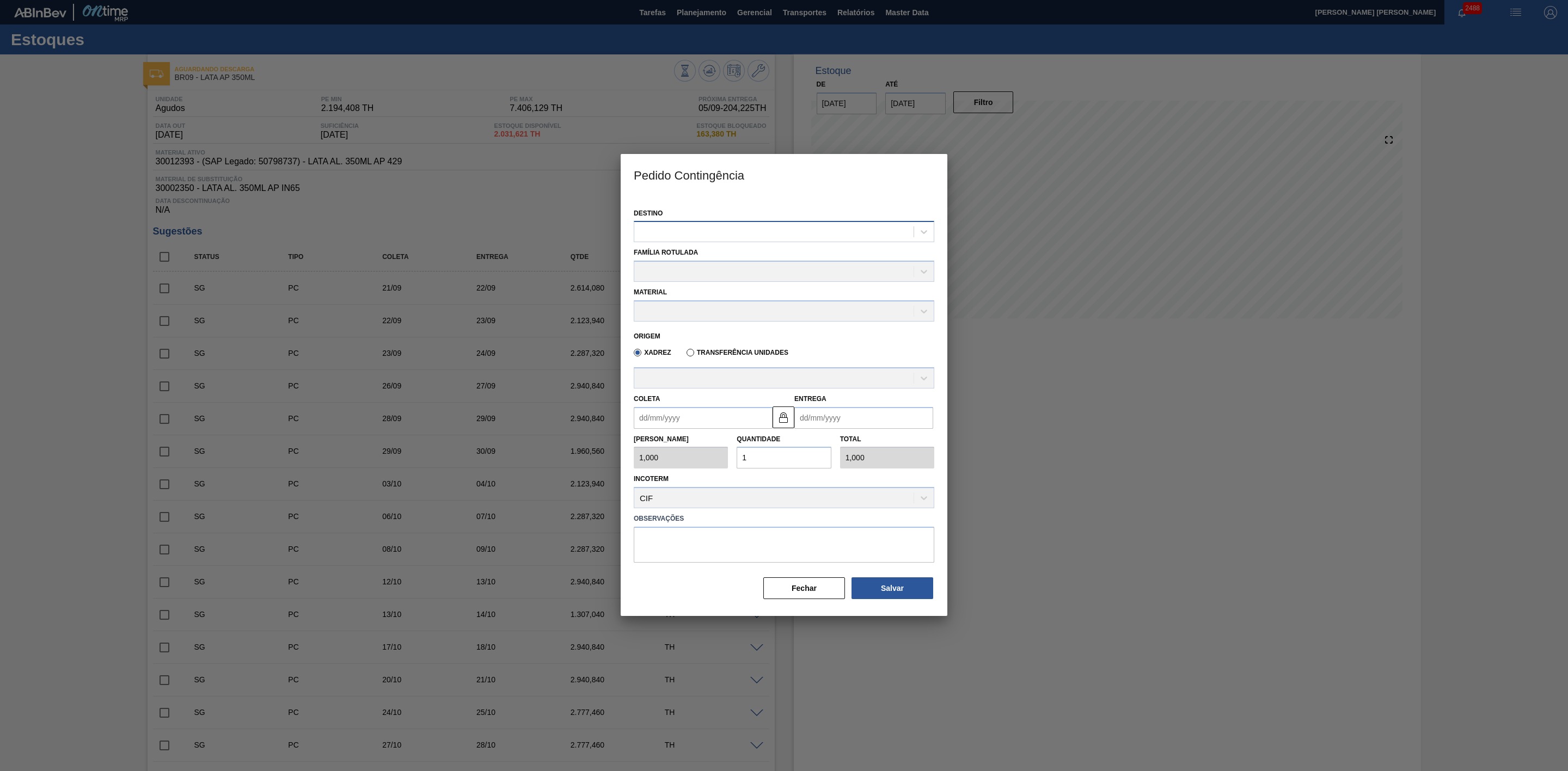
click at [828, 230] on div at bounding box center [773, 232] width 279 height 15
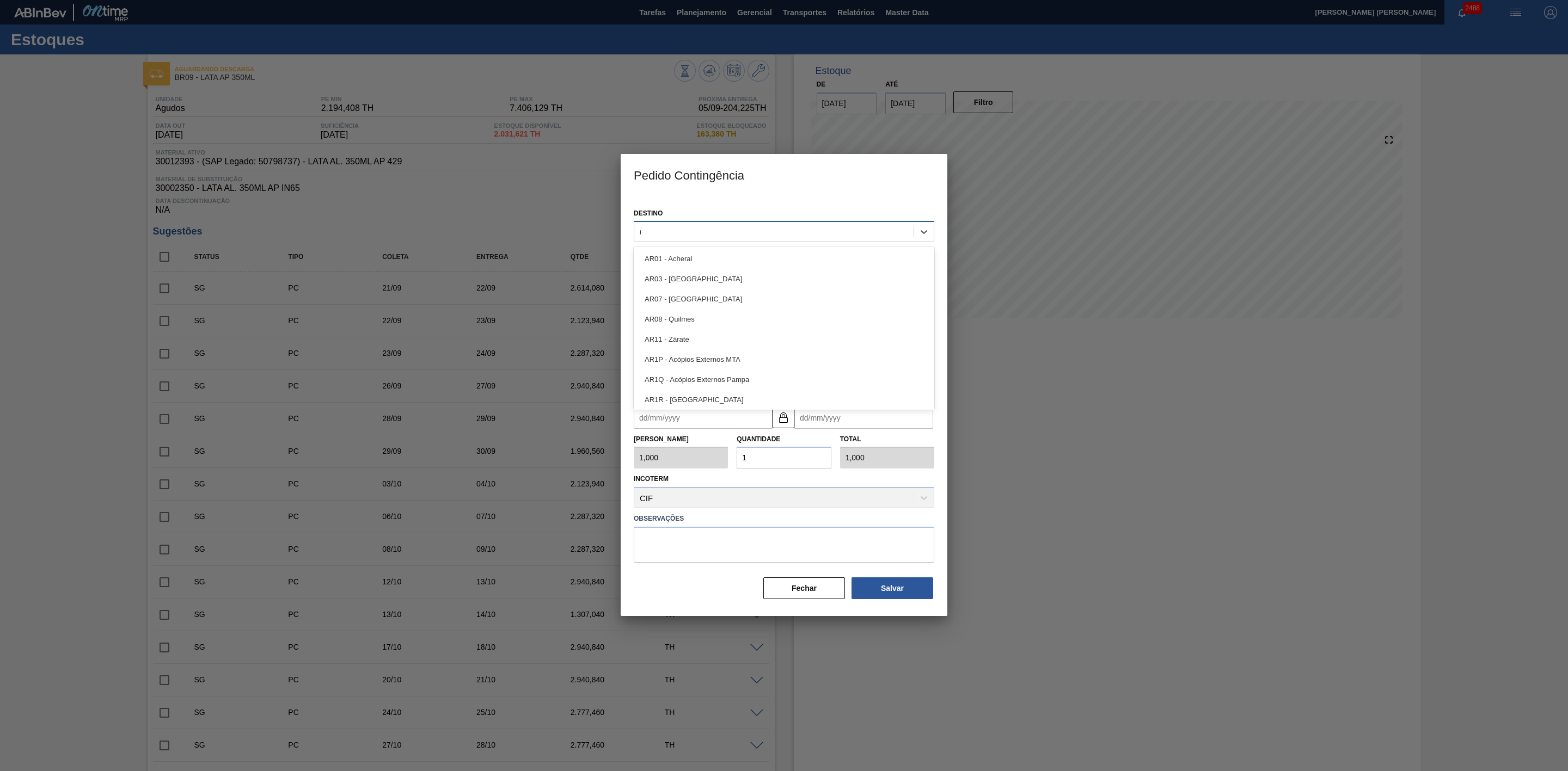
type input "09"
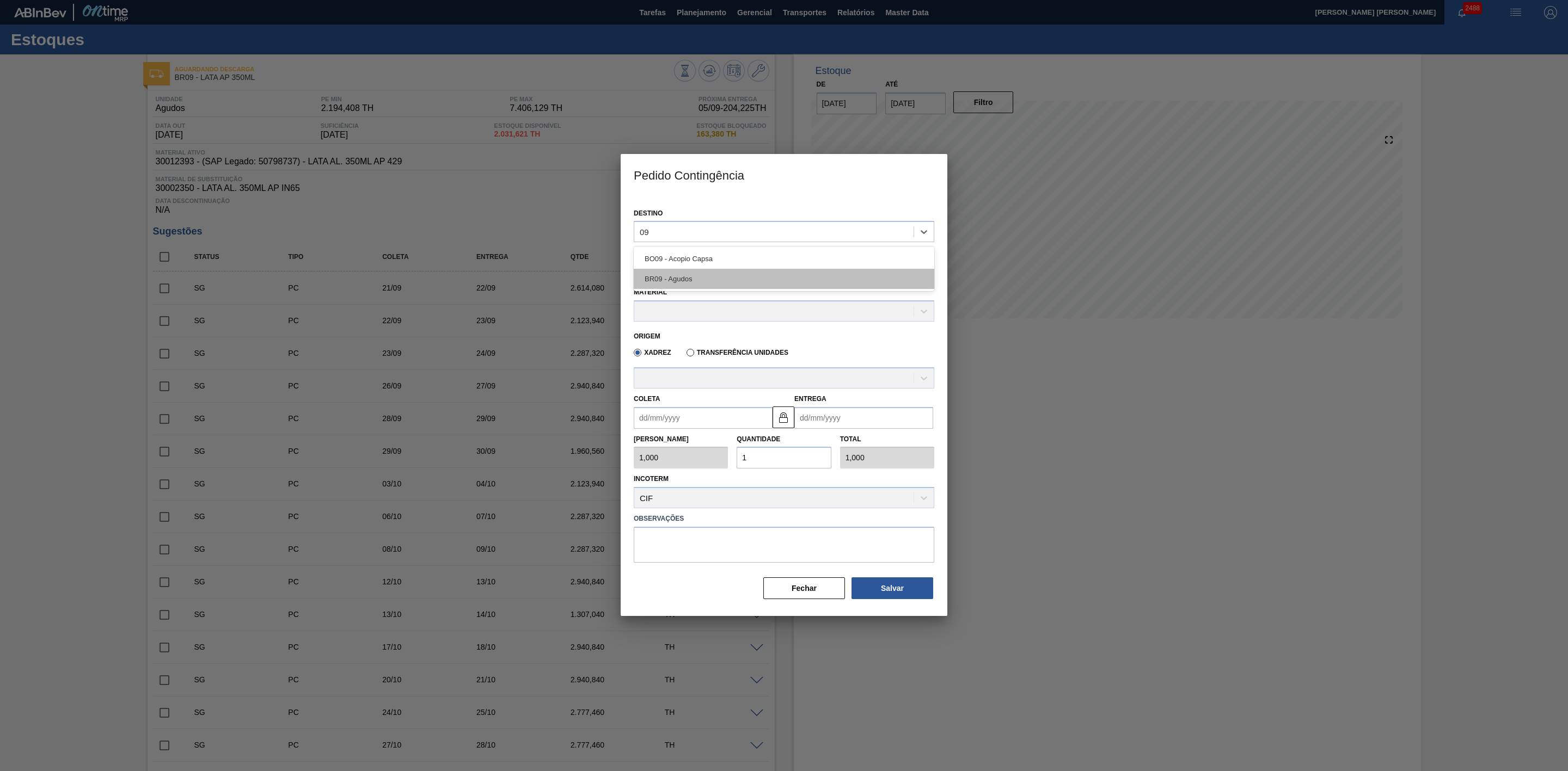
click at [777, 276] on div "BR09 - Agudos" at bounding box center [784, 278] width 301 height 20
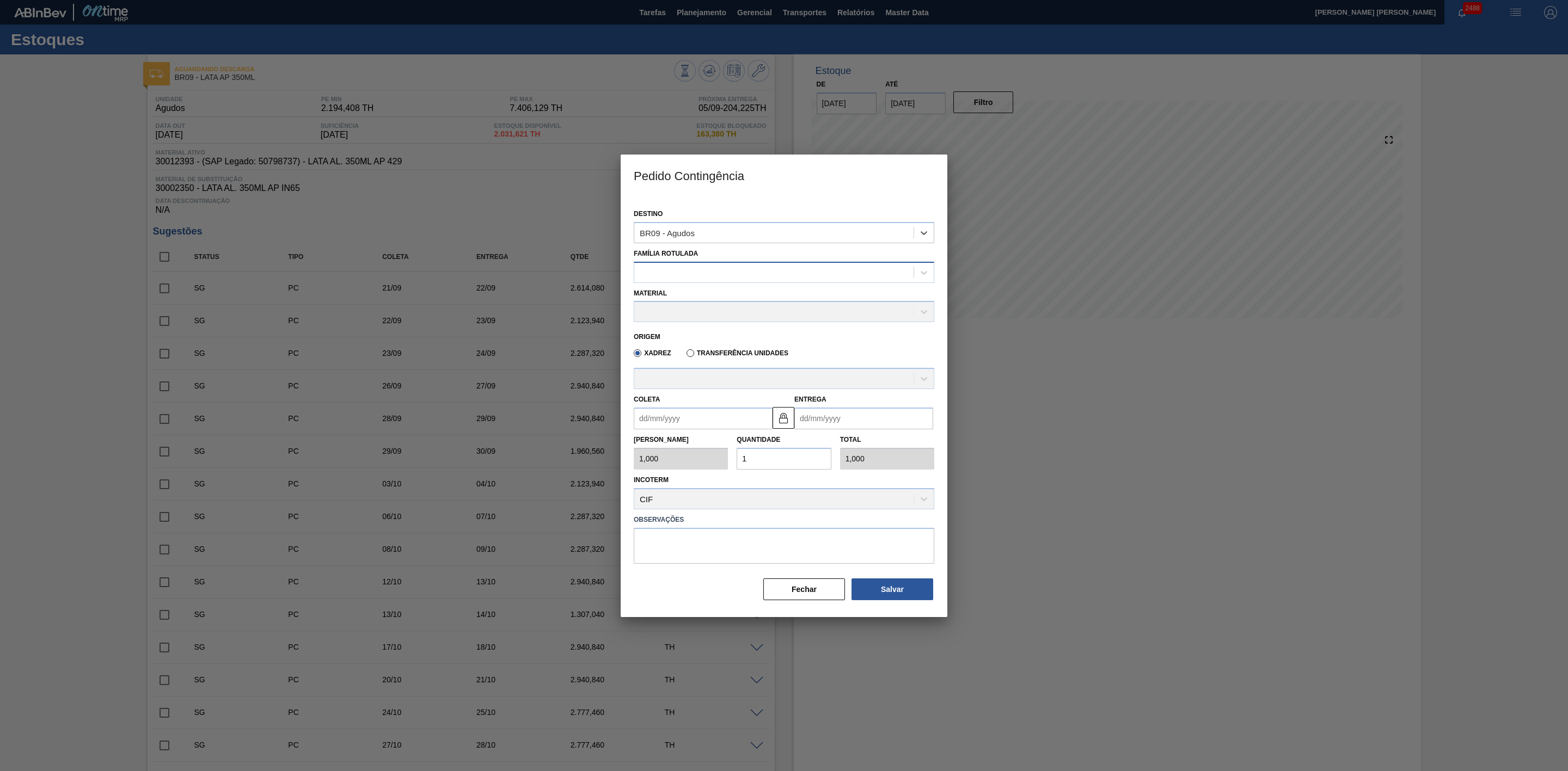
click at [727, 270] on div at bounding box center [773, 272] width 279 height 15
type Rotulada "lata ap"
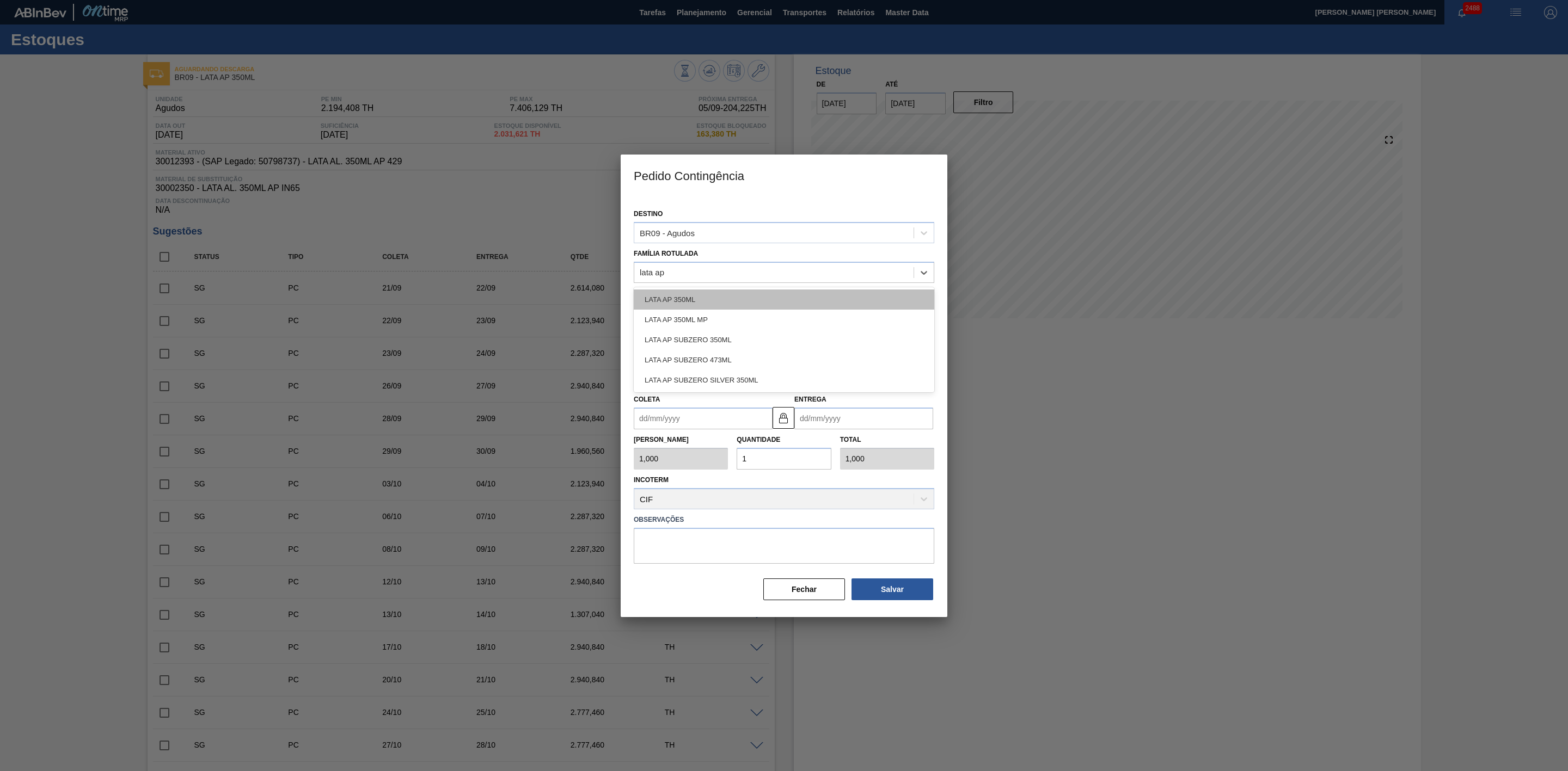
click at [712, 303] on div "LATA AP 350ML" at bounding box center [784, 300] width 301 height 20
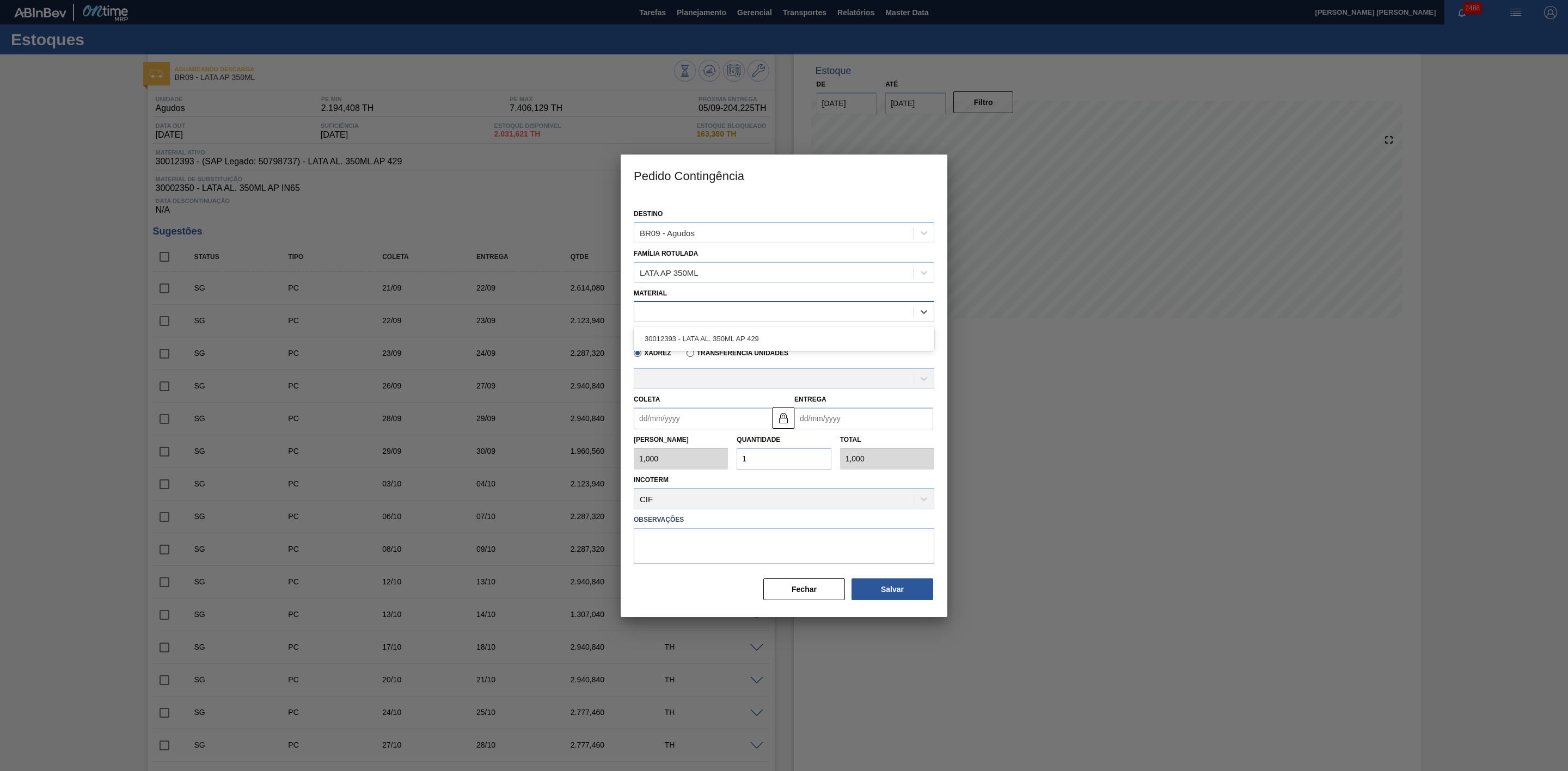
click at [703, 312] on div at bounding box center [773, 312] width 279 height 15
click at [717, 337] on div "30012393 - LATA AL. 350ML AP 429" at bounding box center [784, 338] width 301 height 20
type input "8,169"
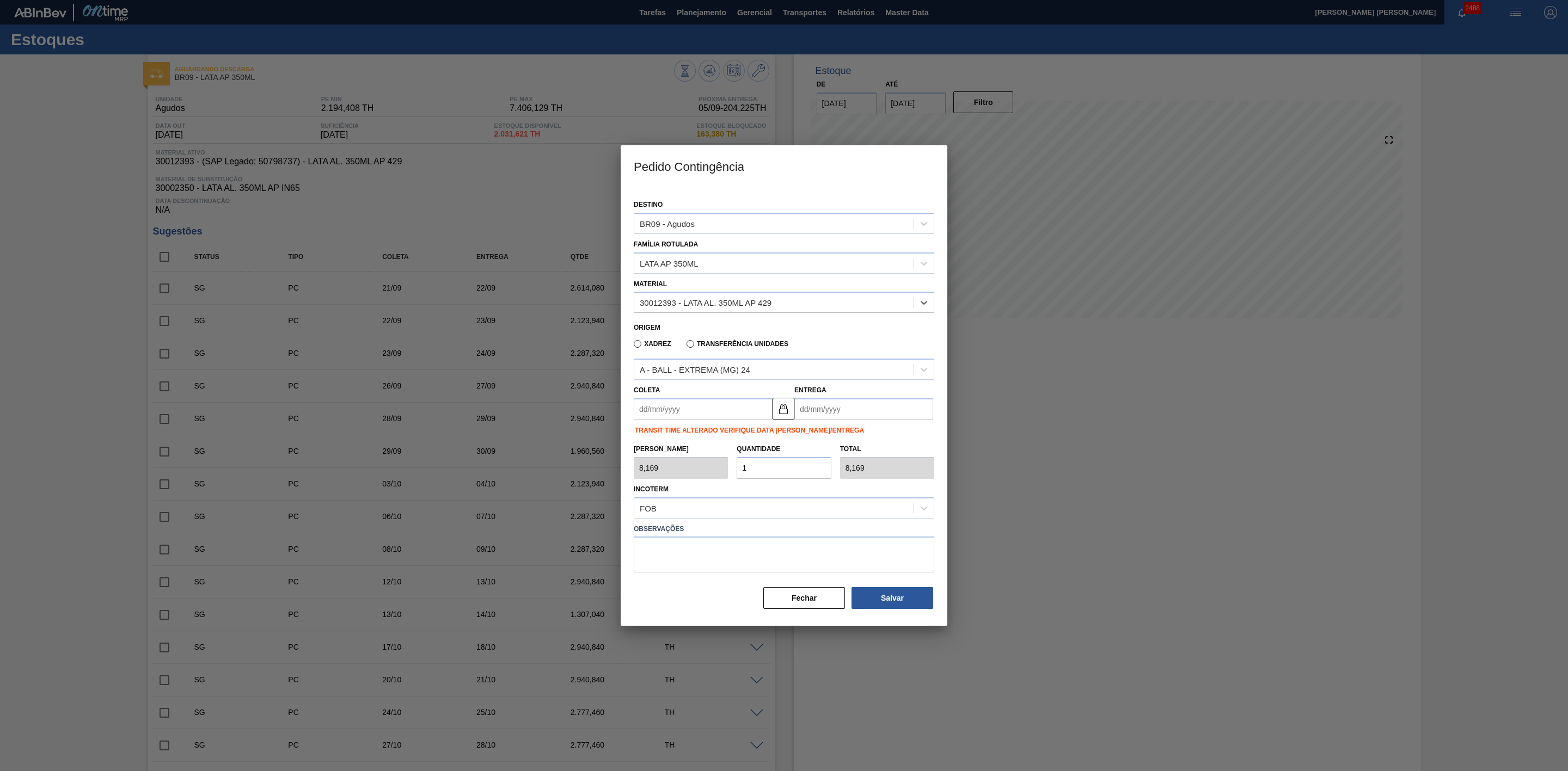
click at [704, 413] on input "Coleta" at bounding box center [704, 409] width 139 height 22
click at [653, 438] on div "setembro 2025" at bounding box center [699, 435] width 131 height 10
click at [729, 466] on div "5" at bounding box center [734, 470] width 15 height 14
type input "[DATE]"
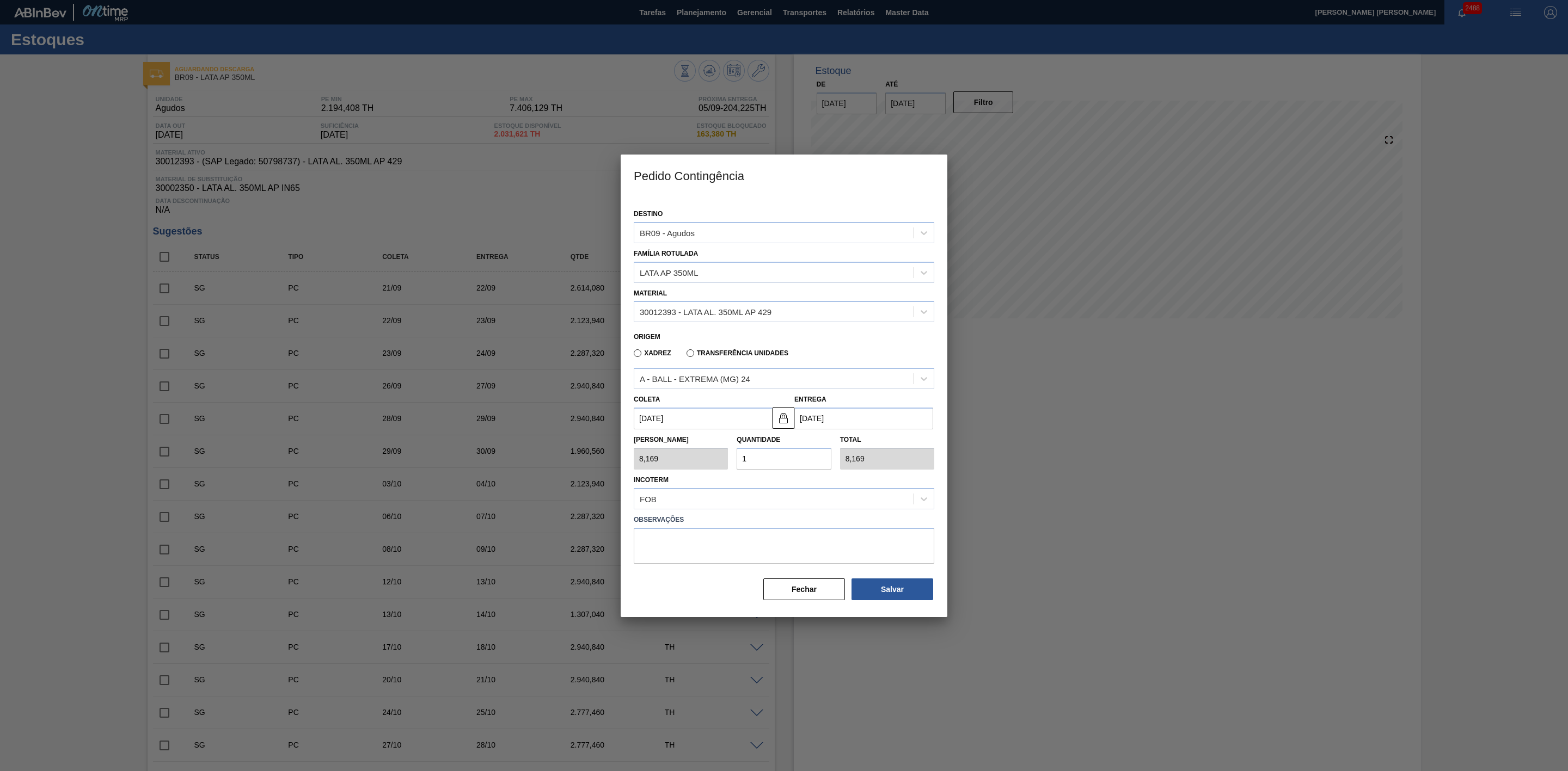
click at [736, 460] on div "Quantidade 1" at bounding box center [783, 450] width 102 height 38
type input "2"
type input "16,338"
type input "20"
type input "163,380"
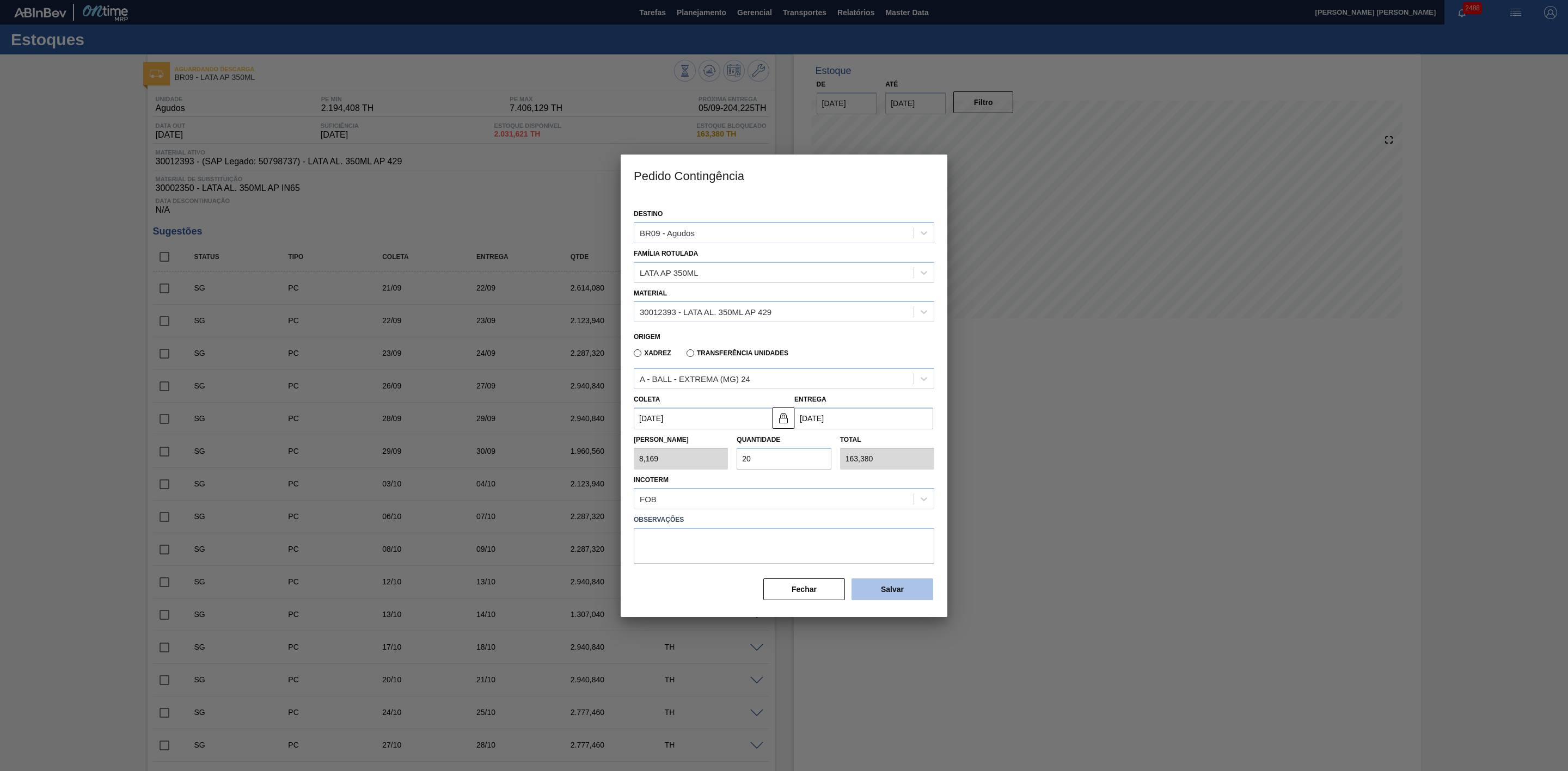
type input "20"
click at [885, 586] on button "Salvar" at bounding box center [892, 589] width 81 height 22
type input "1,000"
type input "1"
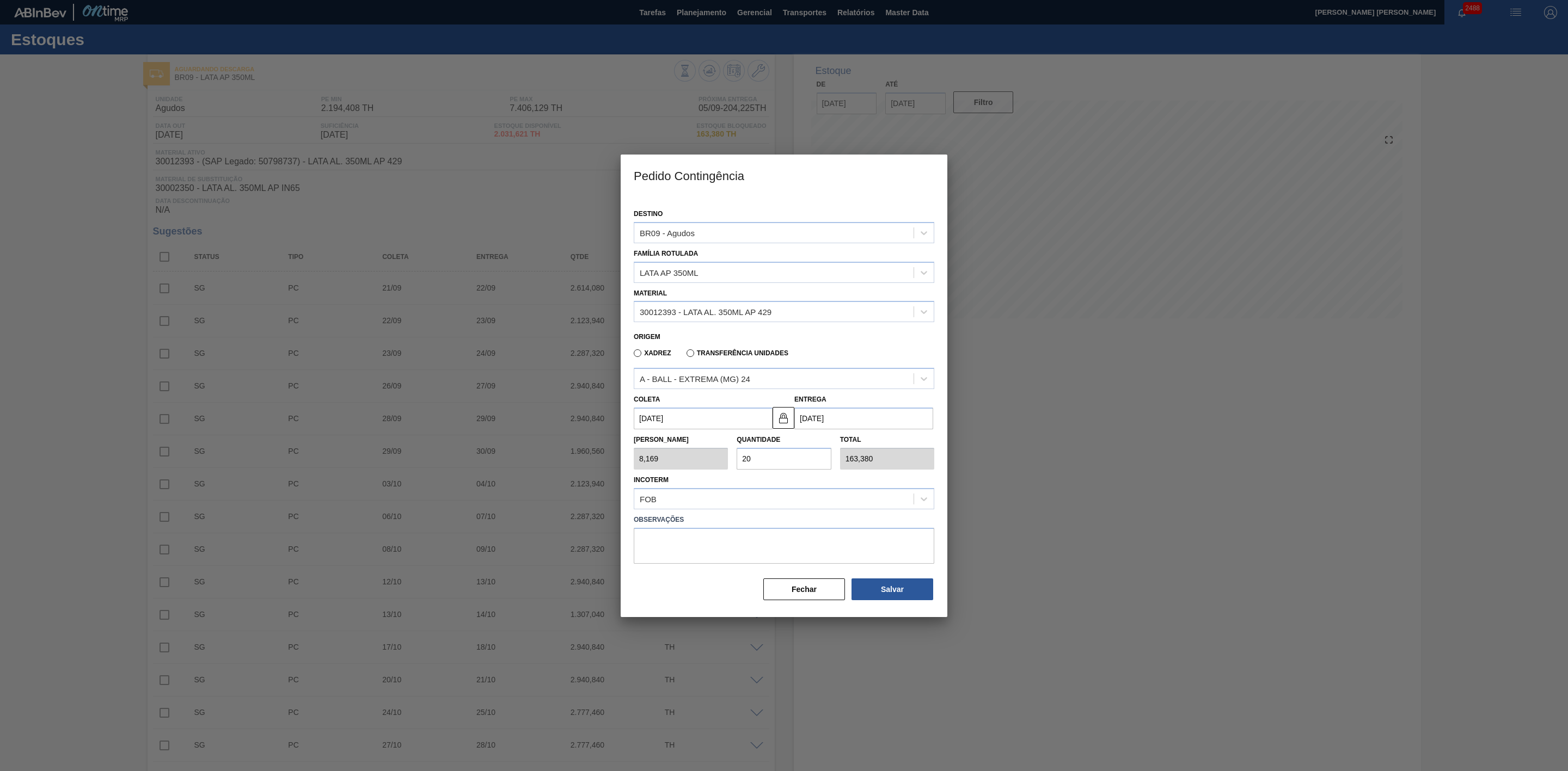
type input "1,000"
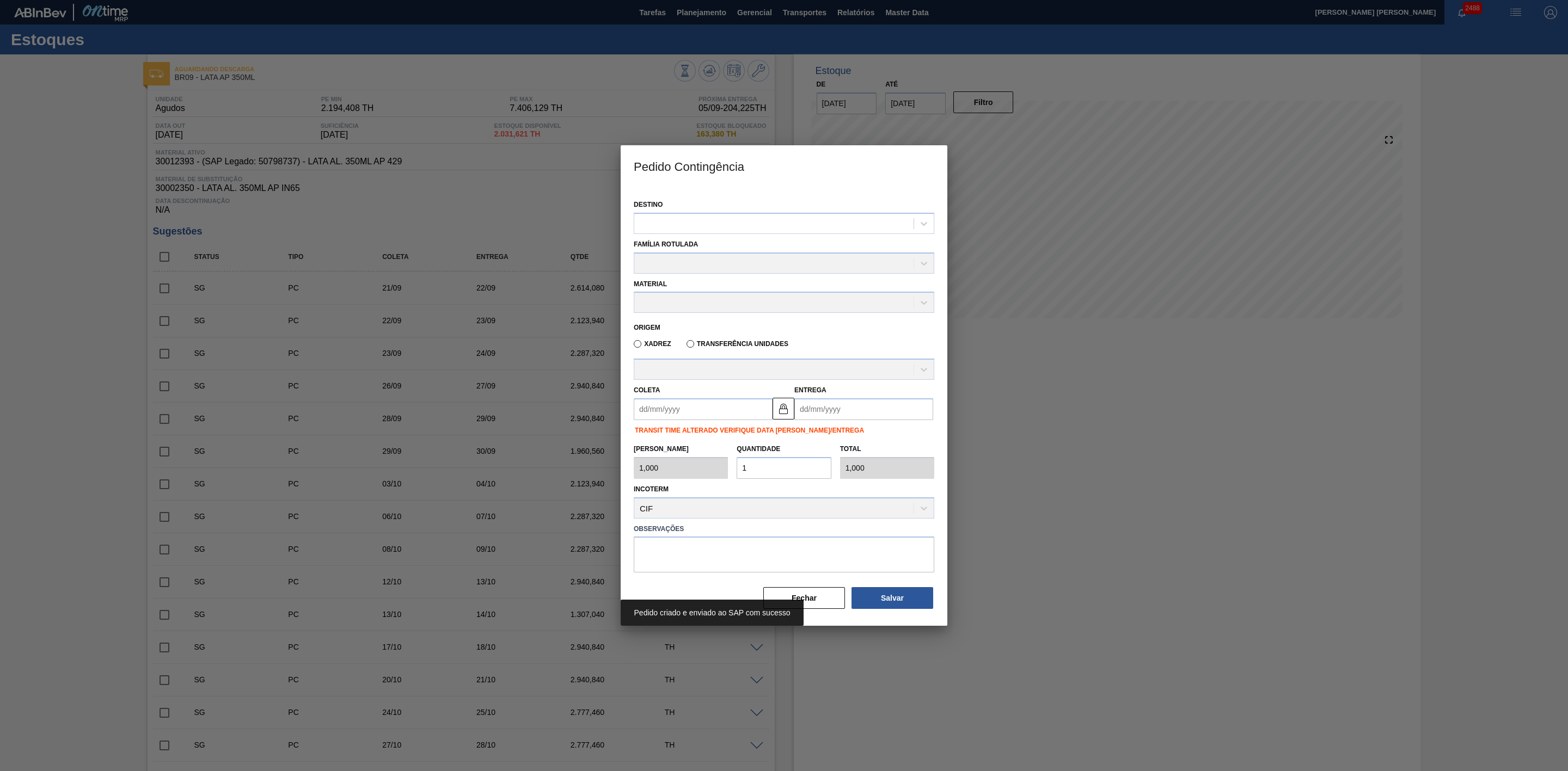
click at [1014, 519] on div at bounding box center [784, 386] width 1568 height 771
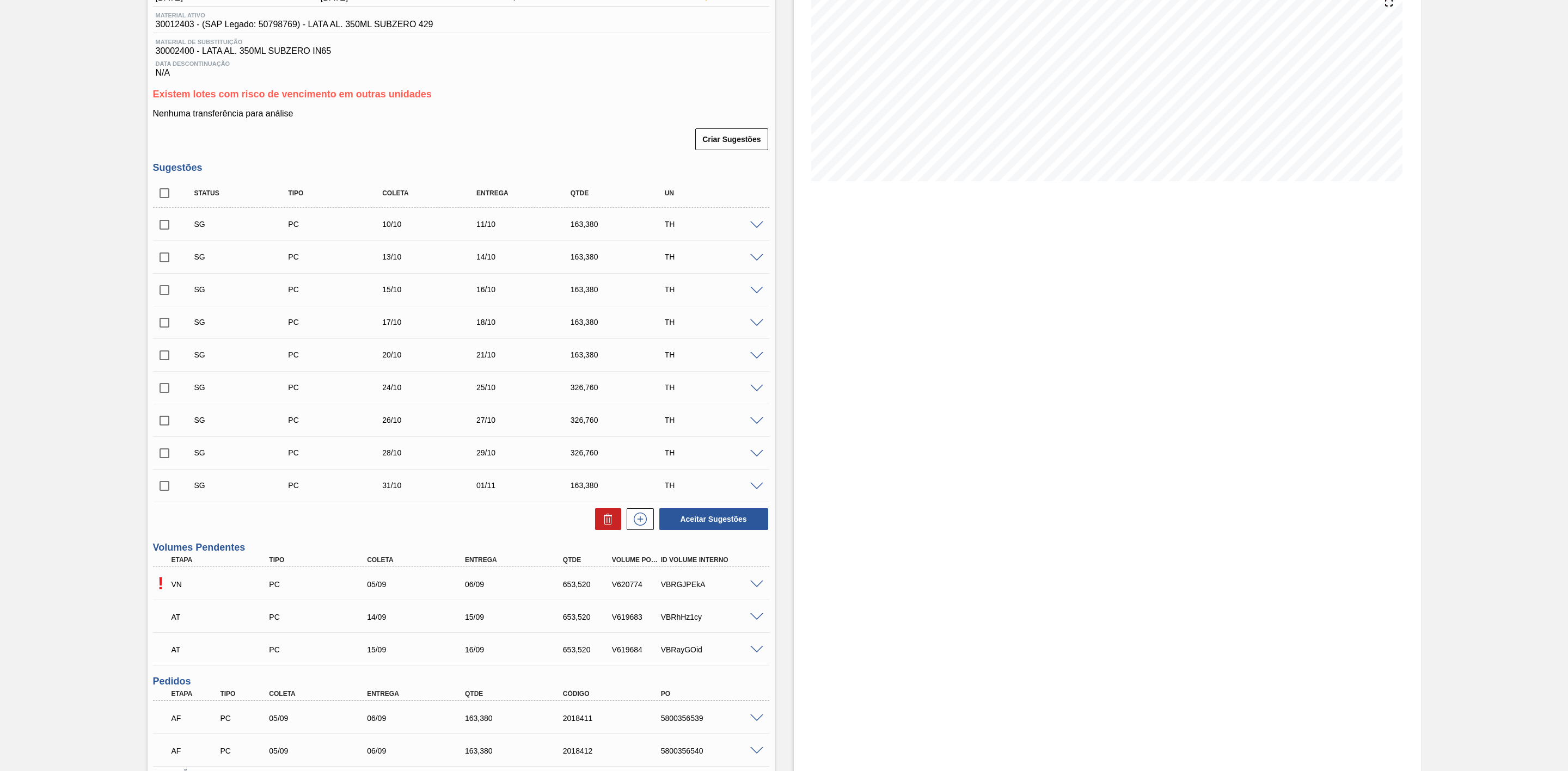
scroll to position [226, 0]
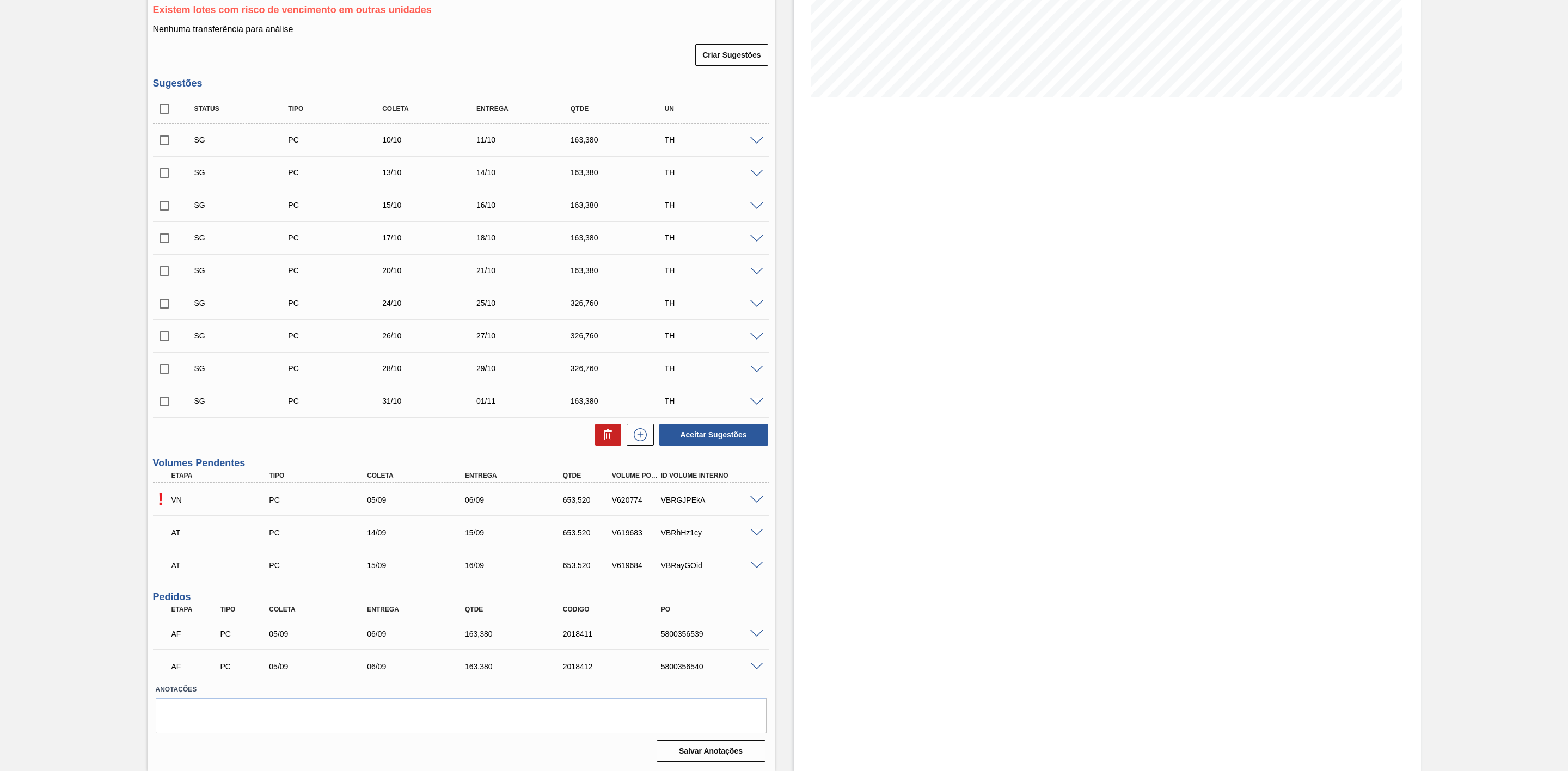
click at [755, 501] on span at bounding box center [757, 500] width 14 height 8
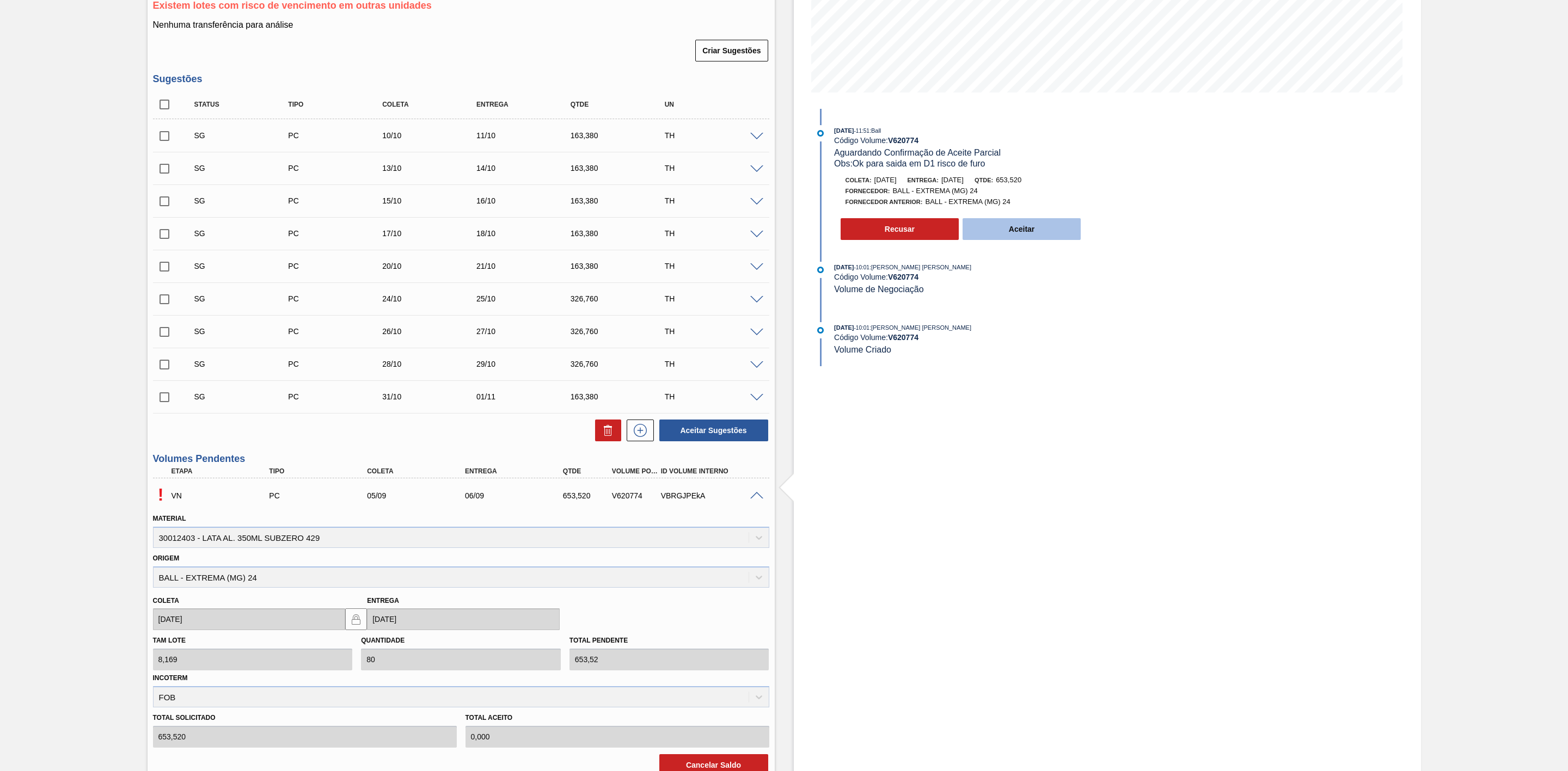
click at [1003, 234] on button "Aceitar" at bounding box center [1022, 229] width 119 height 22
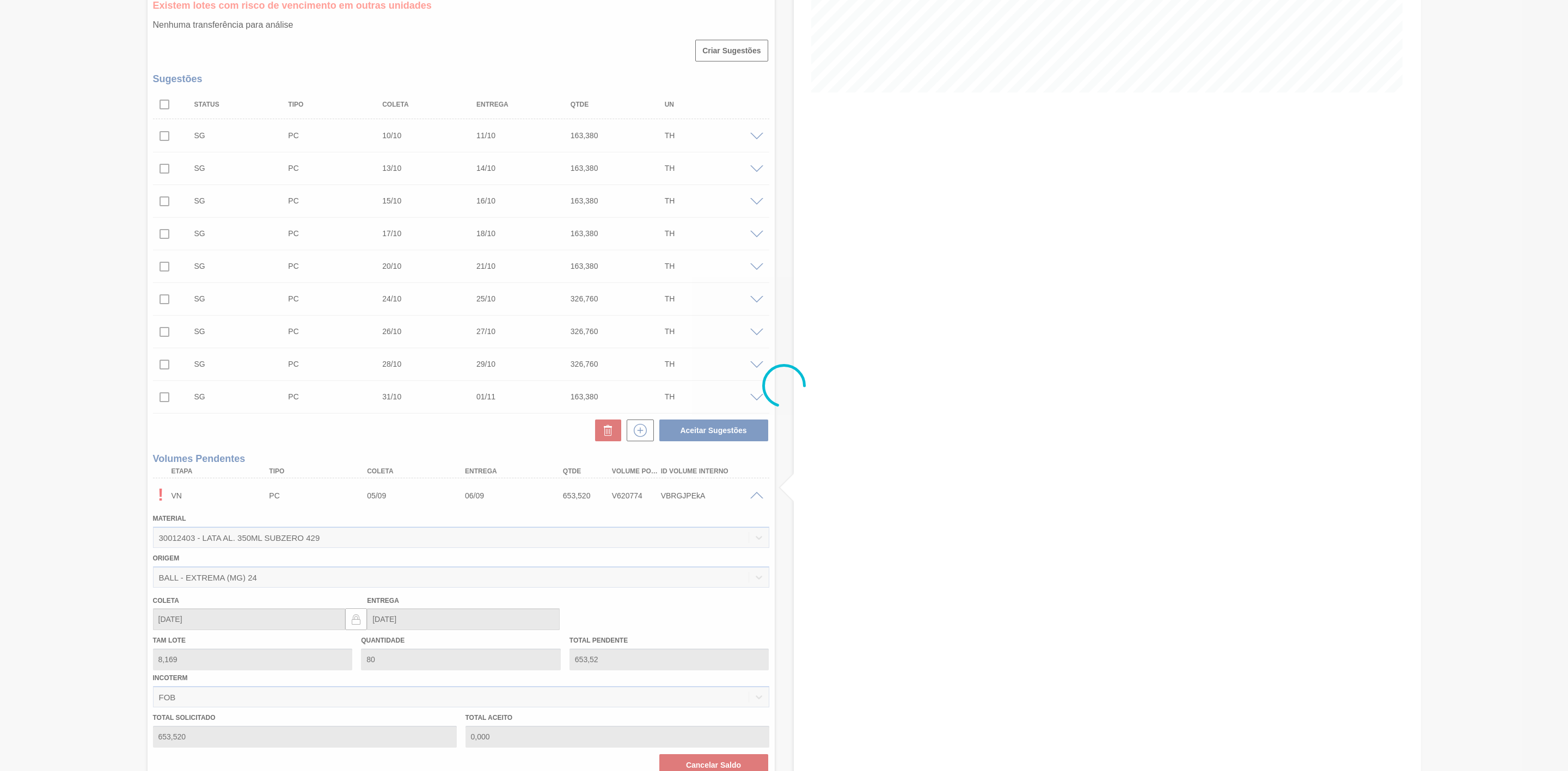
type input "653,520"
type input "[DATE]"
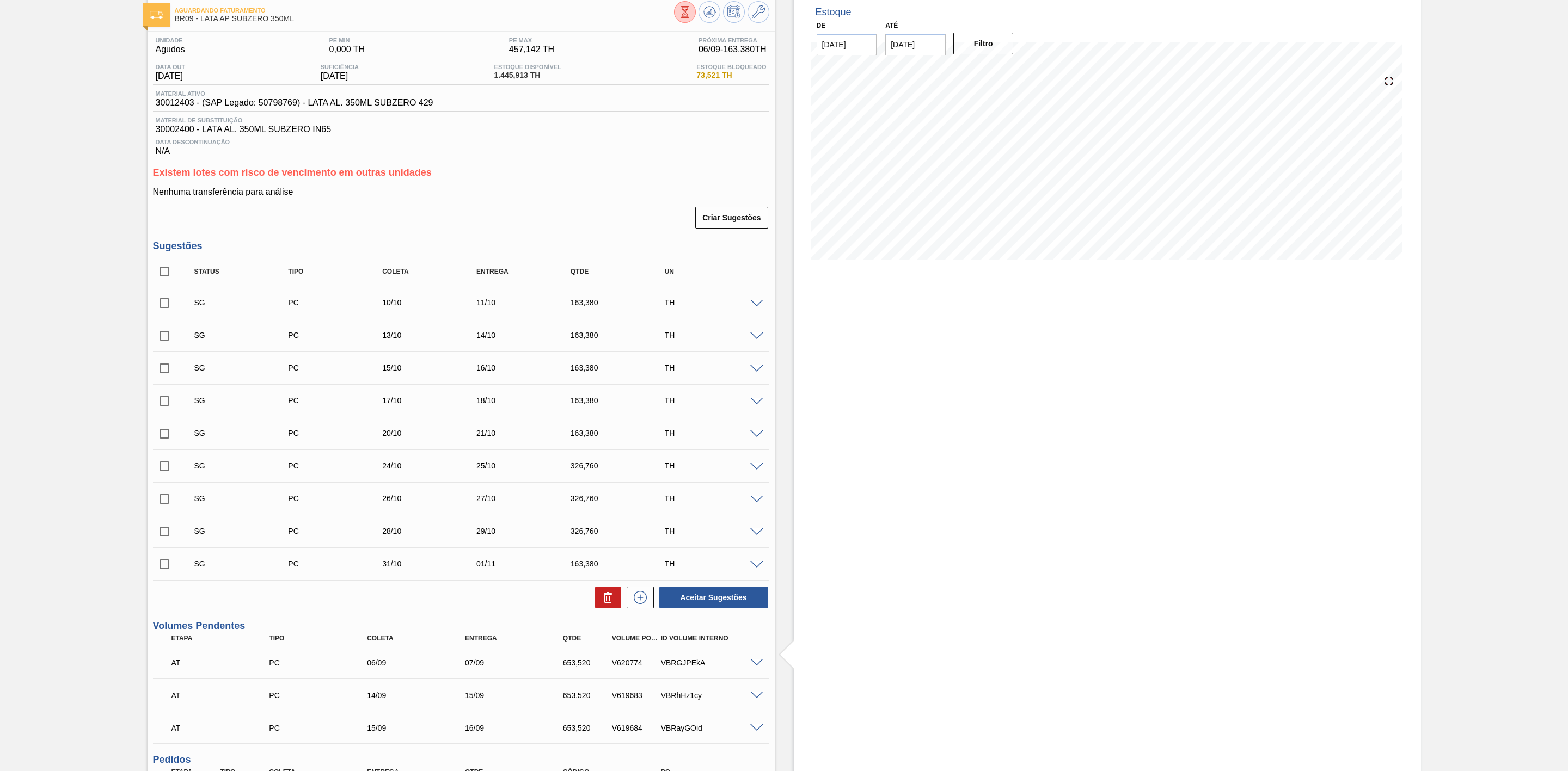
scroll to position [0, 0]
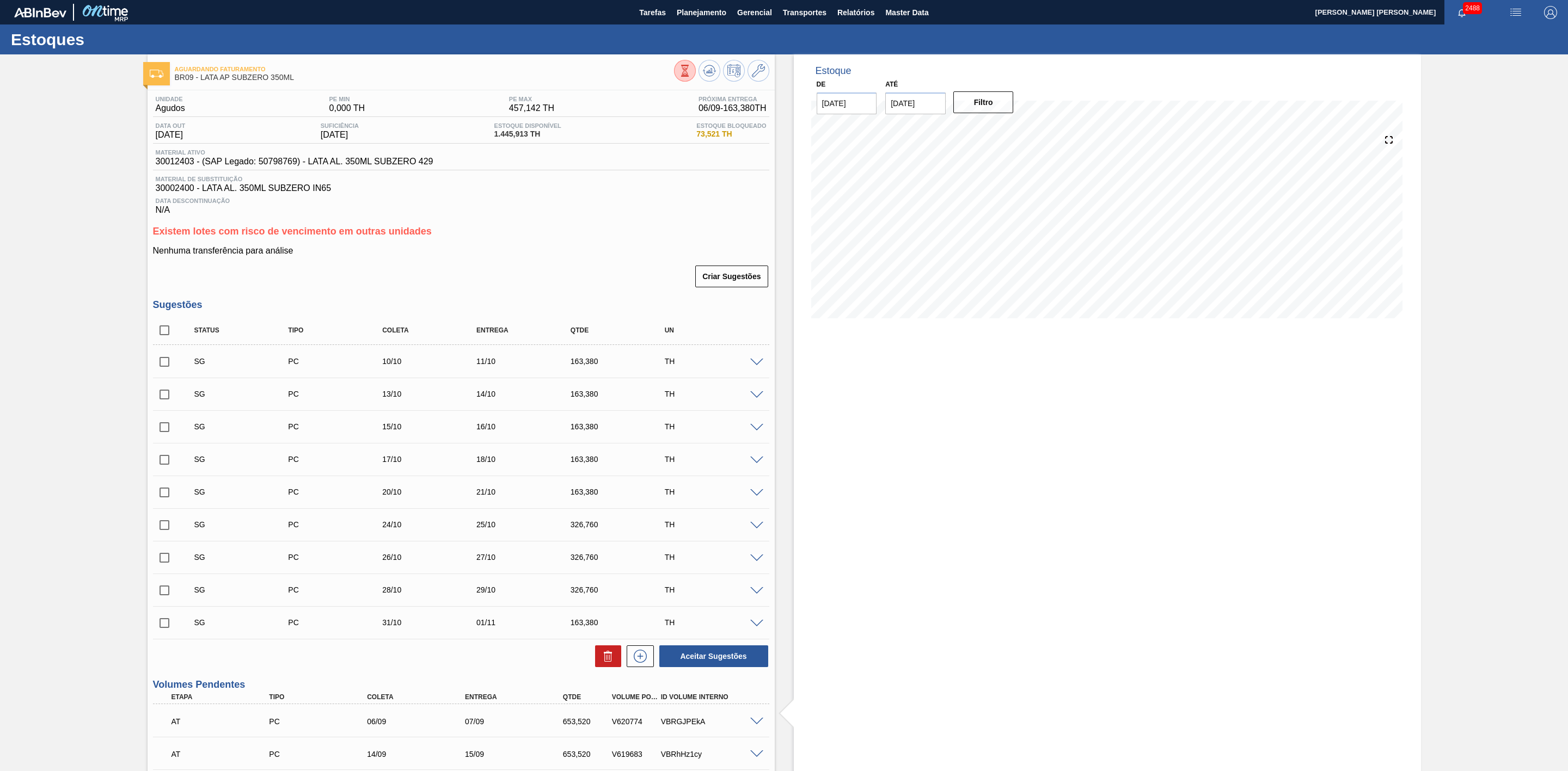
click at [1509, 12] on img "button" at bounding box center [1516, 13] width 14 height 14
click at [1490, 33] on li "Pedido Contingência" at bounding box center [1509, 39] width 100 height 19
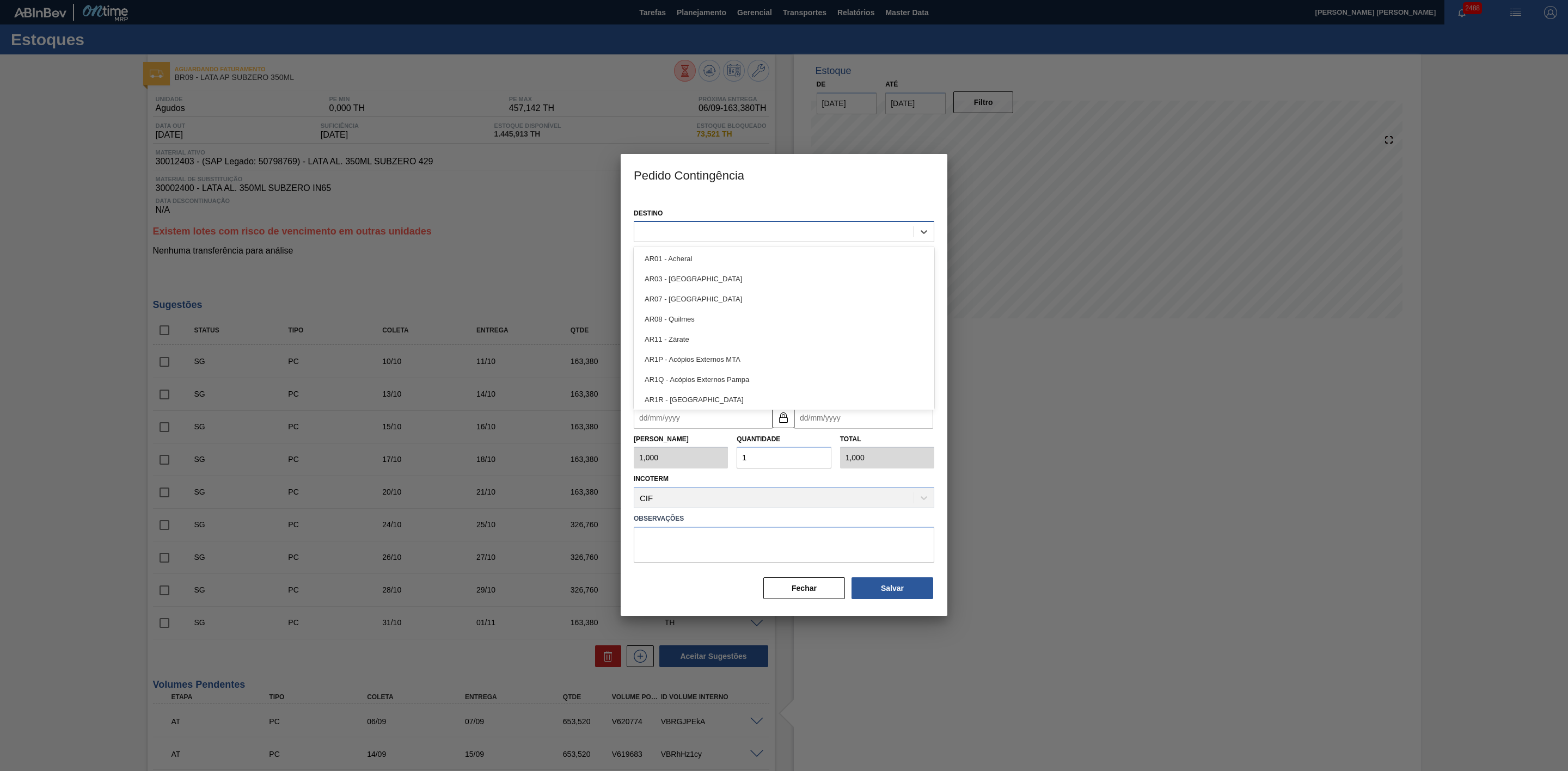
click at [860, 234] on div at bounding box center [773, 232] width 279 height 15
type input "09"
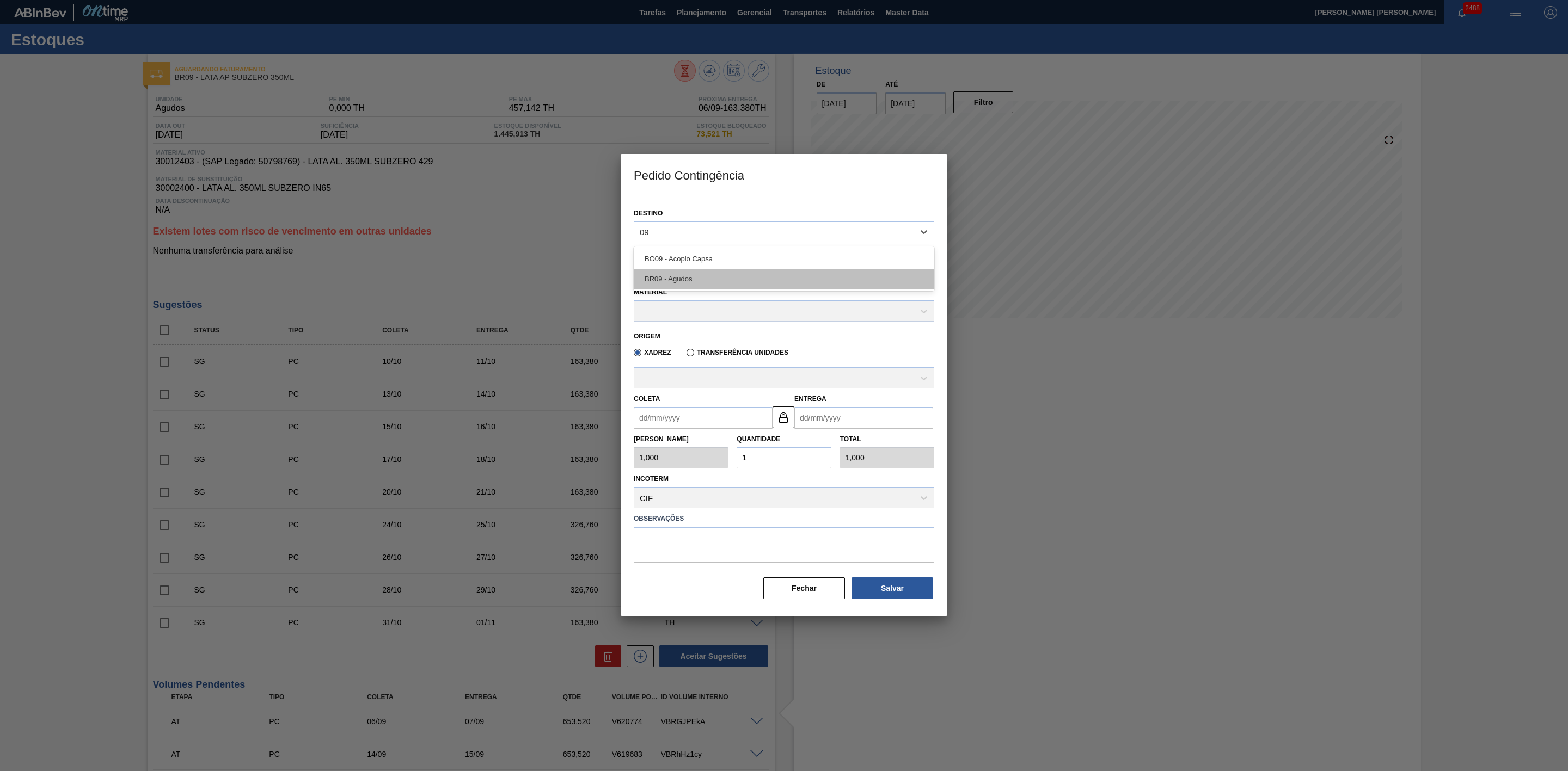
click at [716, 273] on div "BR09 - Agudos" at bounding box center [784, 278] width 301 height 20
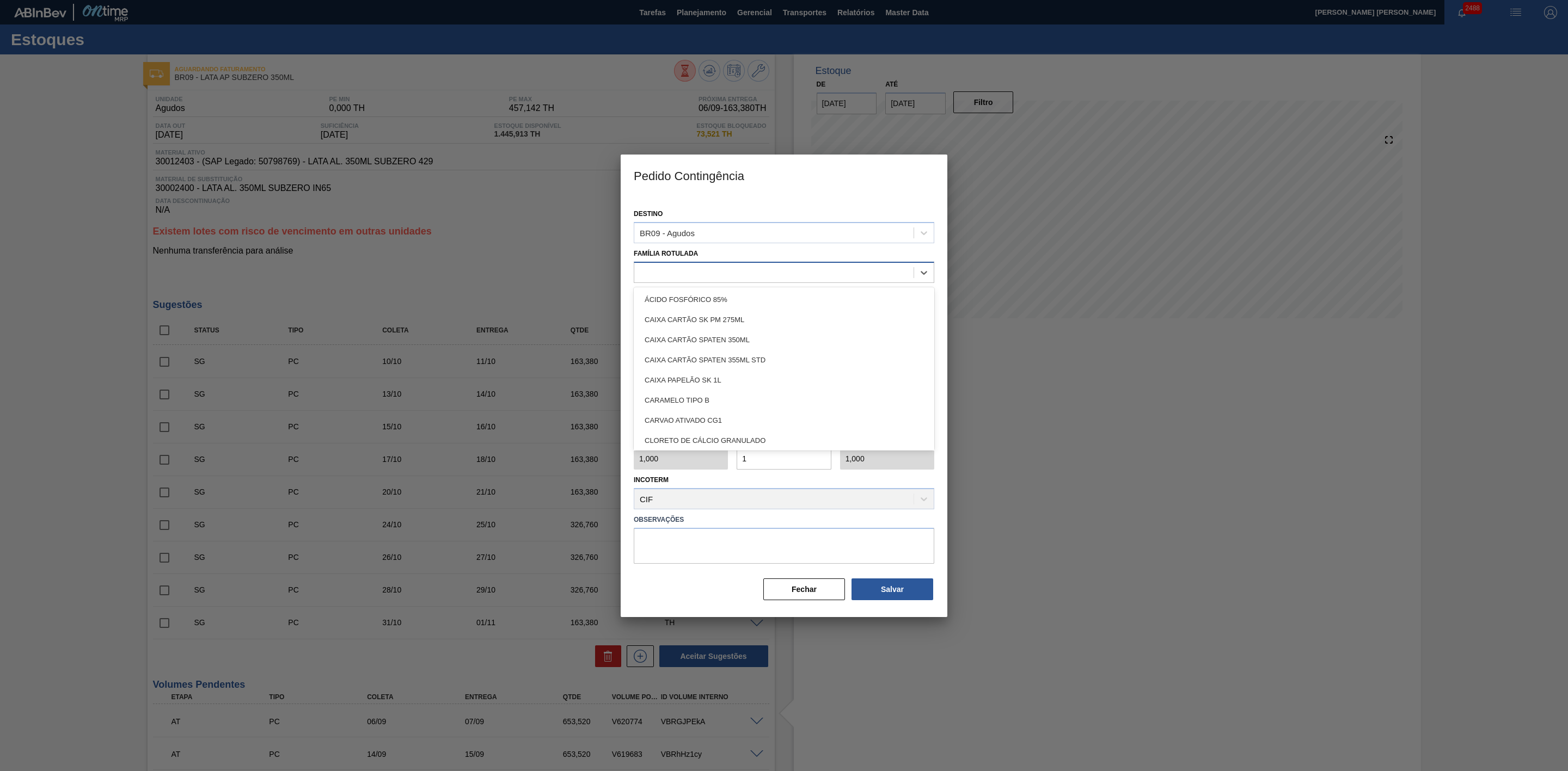
click at [704, 274] on div at bounding box center [773, 272] width 279 height 15
type Rotulada "lata ap"
drag, startPoint x: 715, startPoint y: 340, endPoint x: 714, endPoint y: 334, distance: 6.1
click at [715, 339] on div "LATA AP SUBZERO 350ML" at bounding box center [784, 339] width 301 height 20
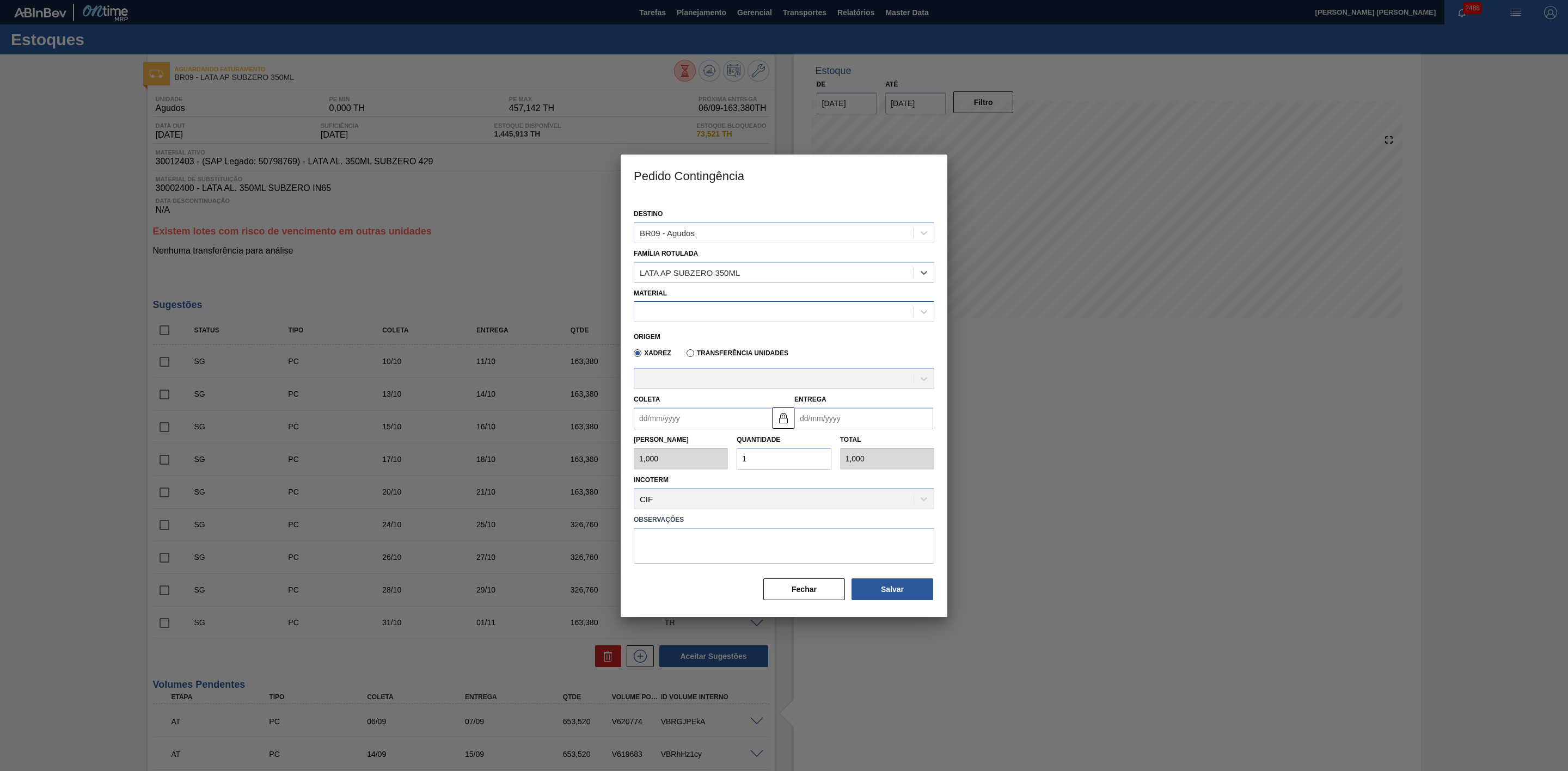
click at [698, 305] on div at bounding box center [773, 312] width 279 height 15
click at [715, 340] on div "30012403 - LATA AL. 350ML SUBZERO 429" at bounding box center [784, 338] width 301 height 20
type input "8,169"
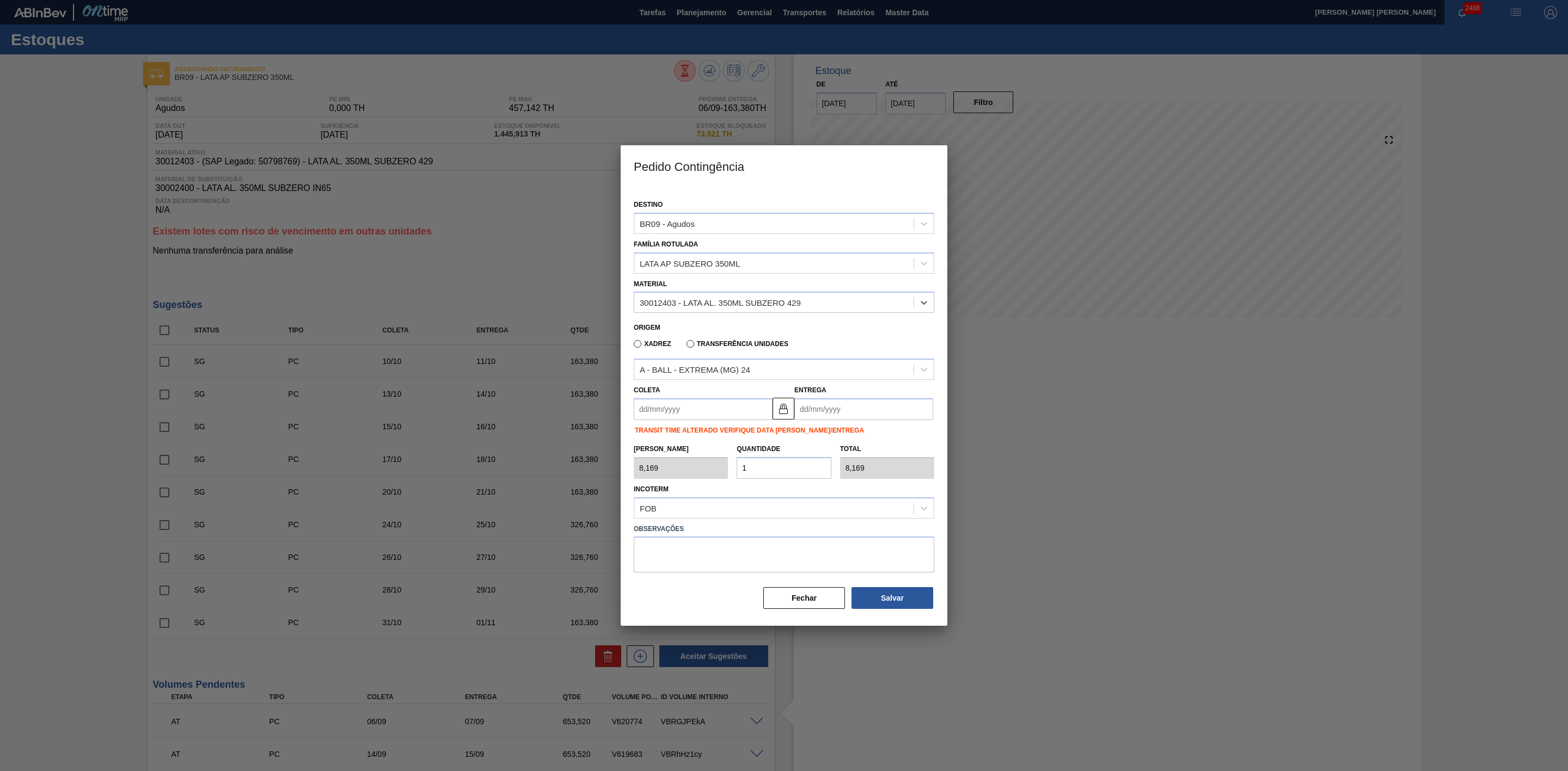
click at [711, 409] on input "Coleta" at bounding box center [704, 409] width 139 height 22
click at [665, 433] on div "setembro 2025" at bounding box center [699, 435] width 131 height 10
click at [732, 471] on div "5" at bounding box center [734, 470] width 15 height 14
type input "[DATE]"
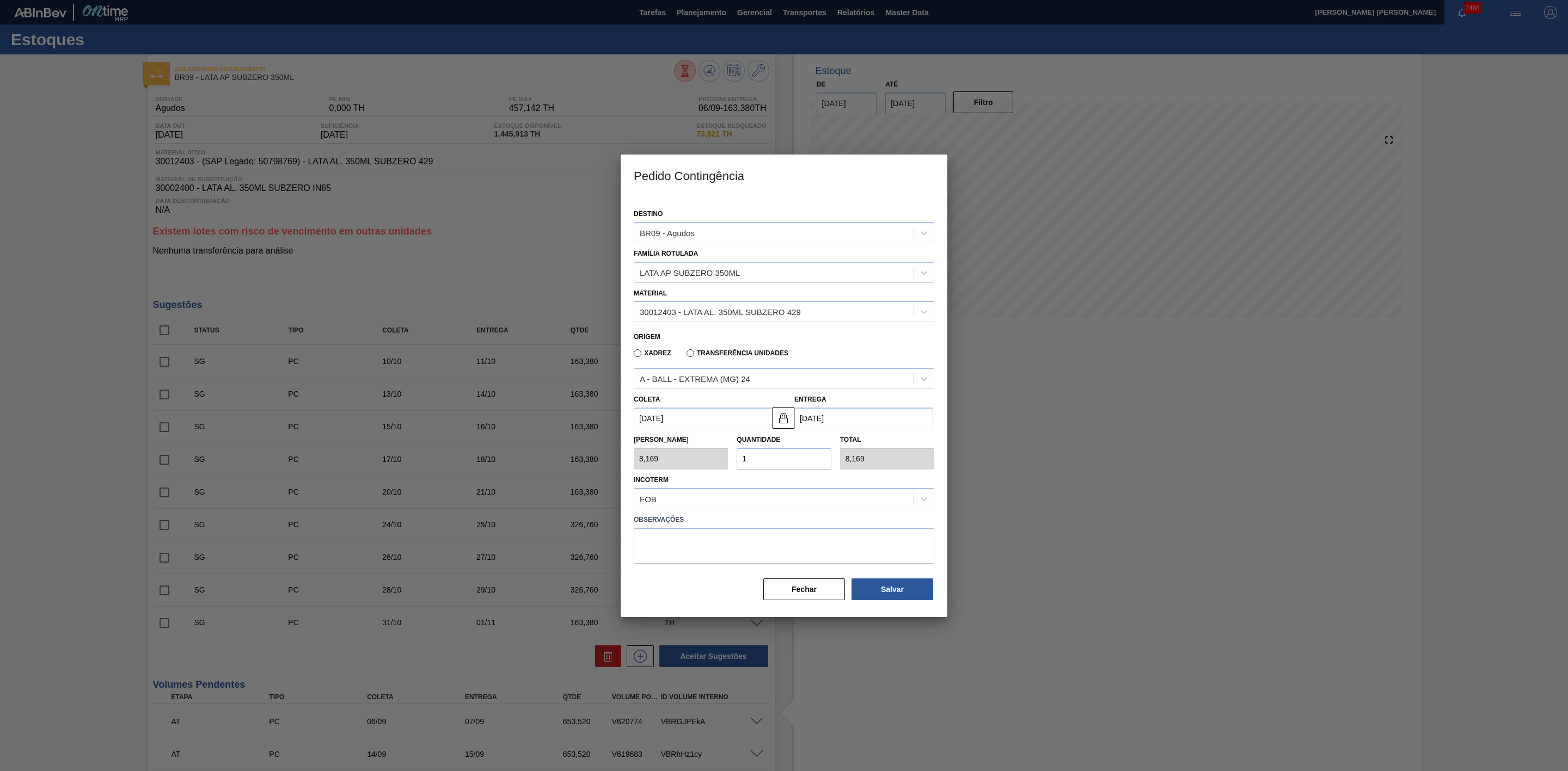
click at [724, 461] on div "Tam Lote 8,169 Quantidade 1 Total 8,169" at bounding box center [784, 449] width 309 height 41
type input "2"
type input "16,338"
type input "20"
type input "163,380"
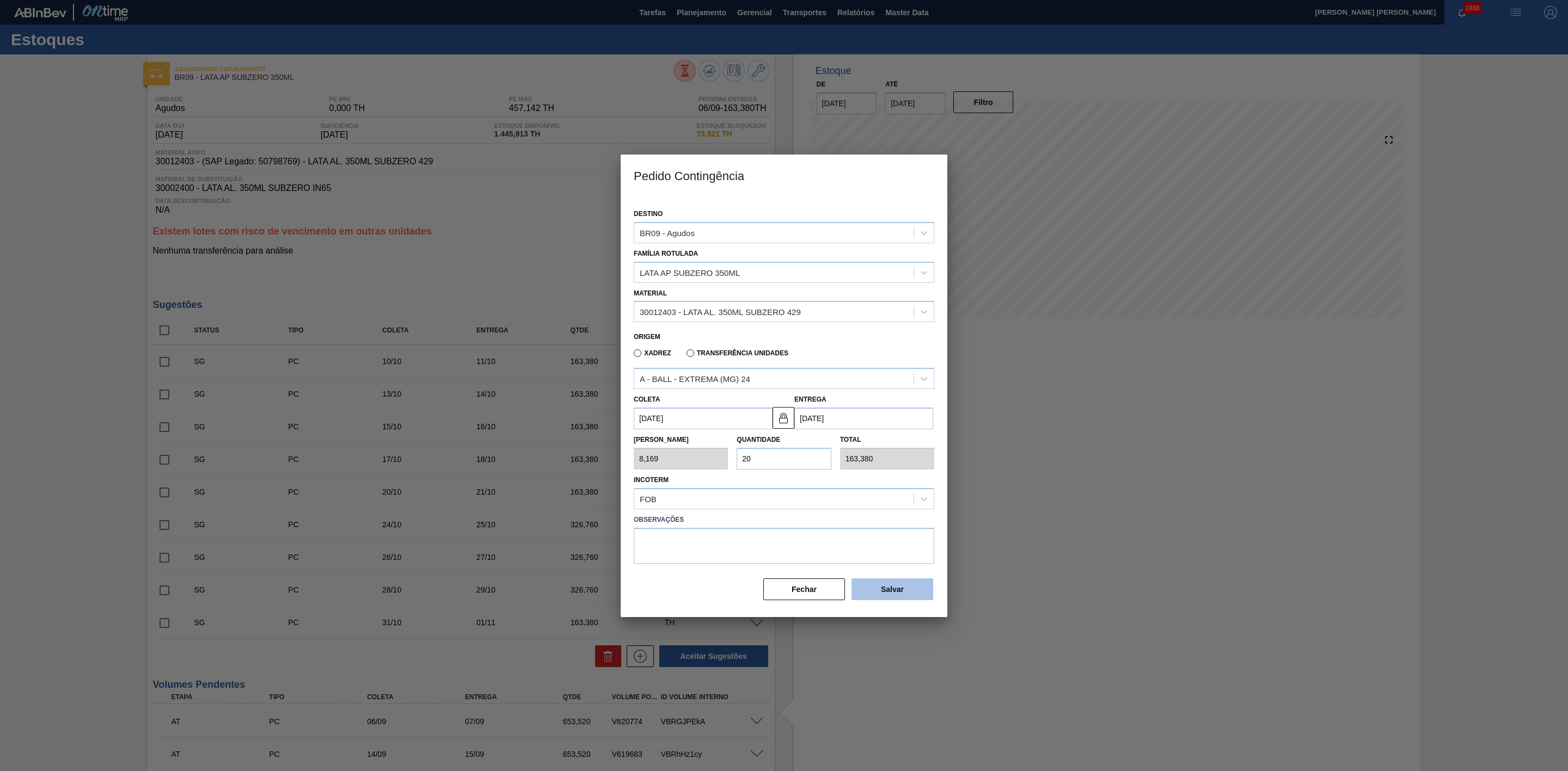
type input "20"
click at [916, 588] on button "Salvar" at bounding box center [892, 589] width 81 height 22
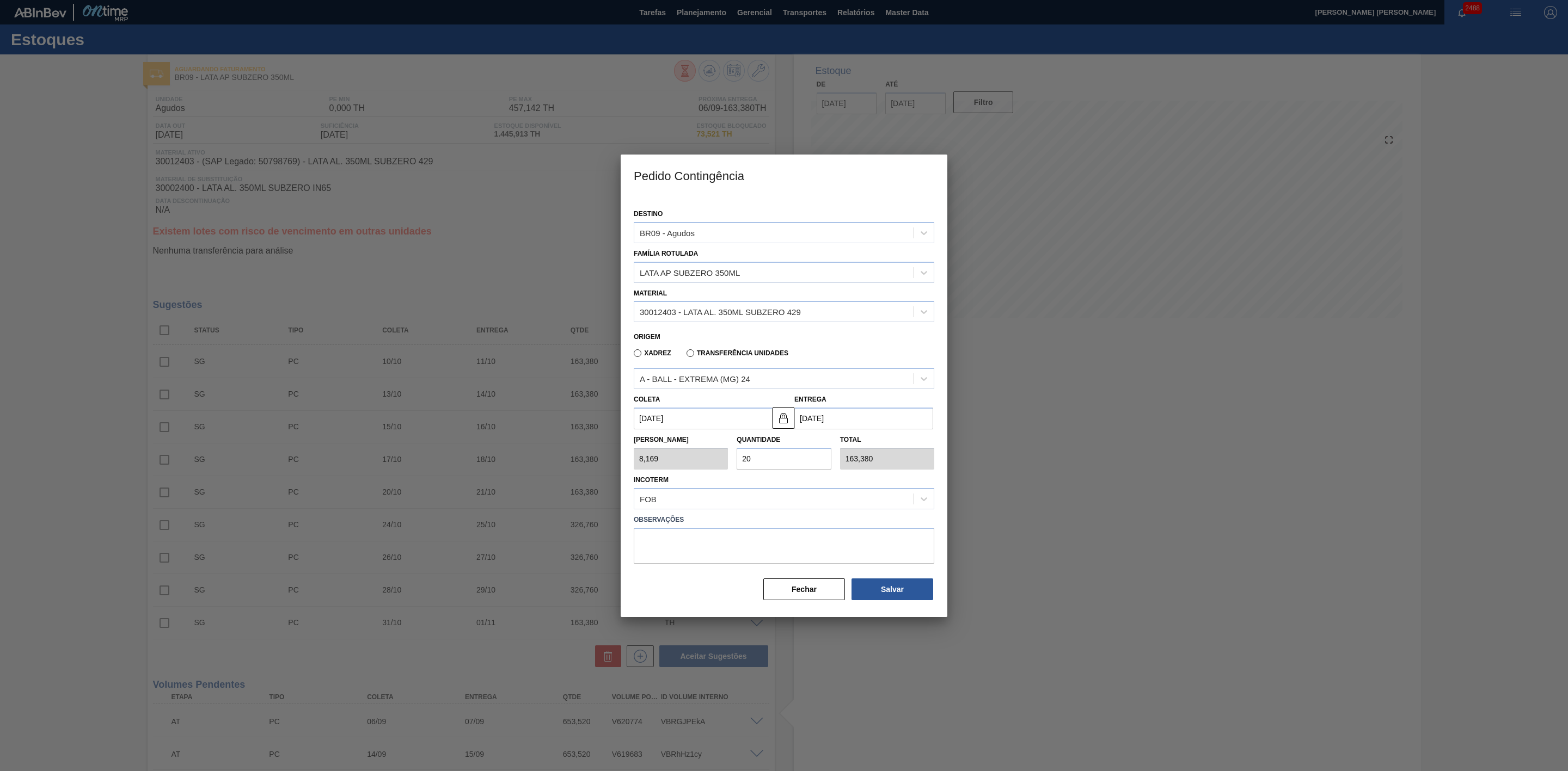
drag, startPoint x: 1248, startPoint y: 109, endPoint x: 1267, endPoint y: 0, distance: 110.6
click at [1249, 106] on div at bounding box center [784, 386] width 1568 height 771
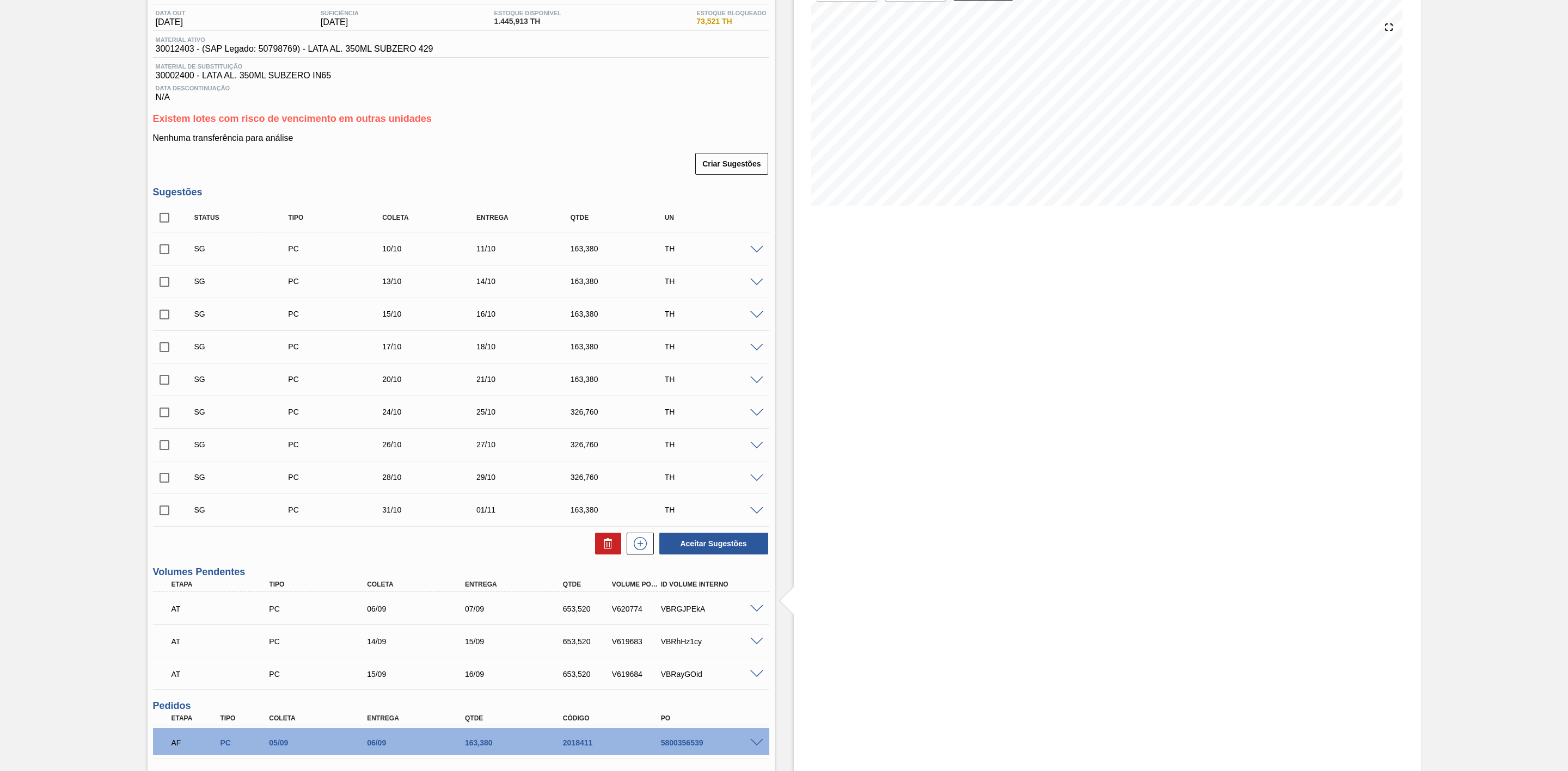
scroll to position [226, 0]
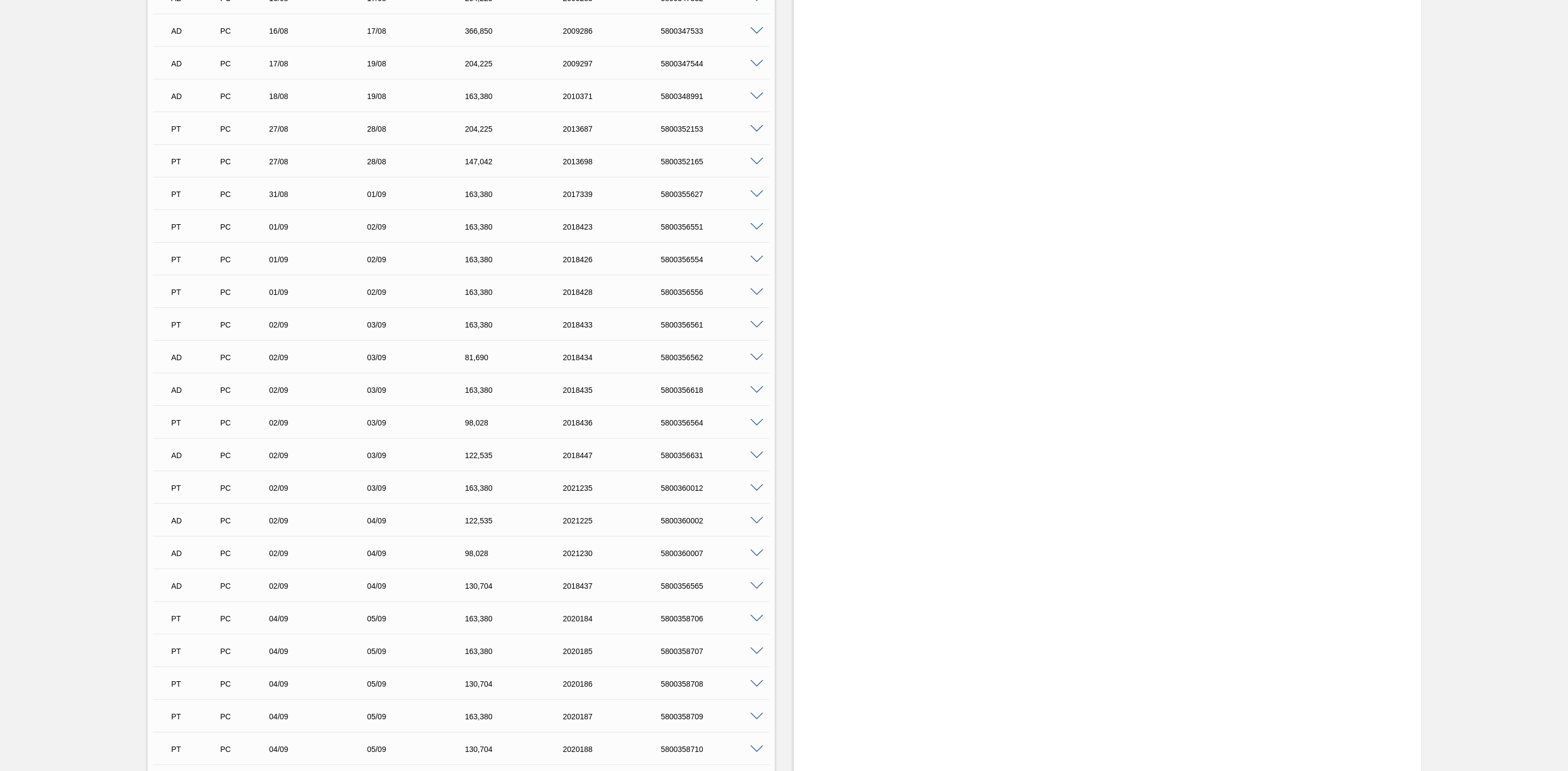
scroll to position [1306, 0]
click at [755, 523] on span at bounding box center [757, 521] width 14 height 8
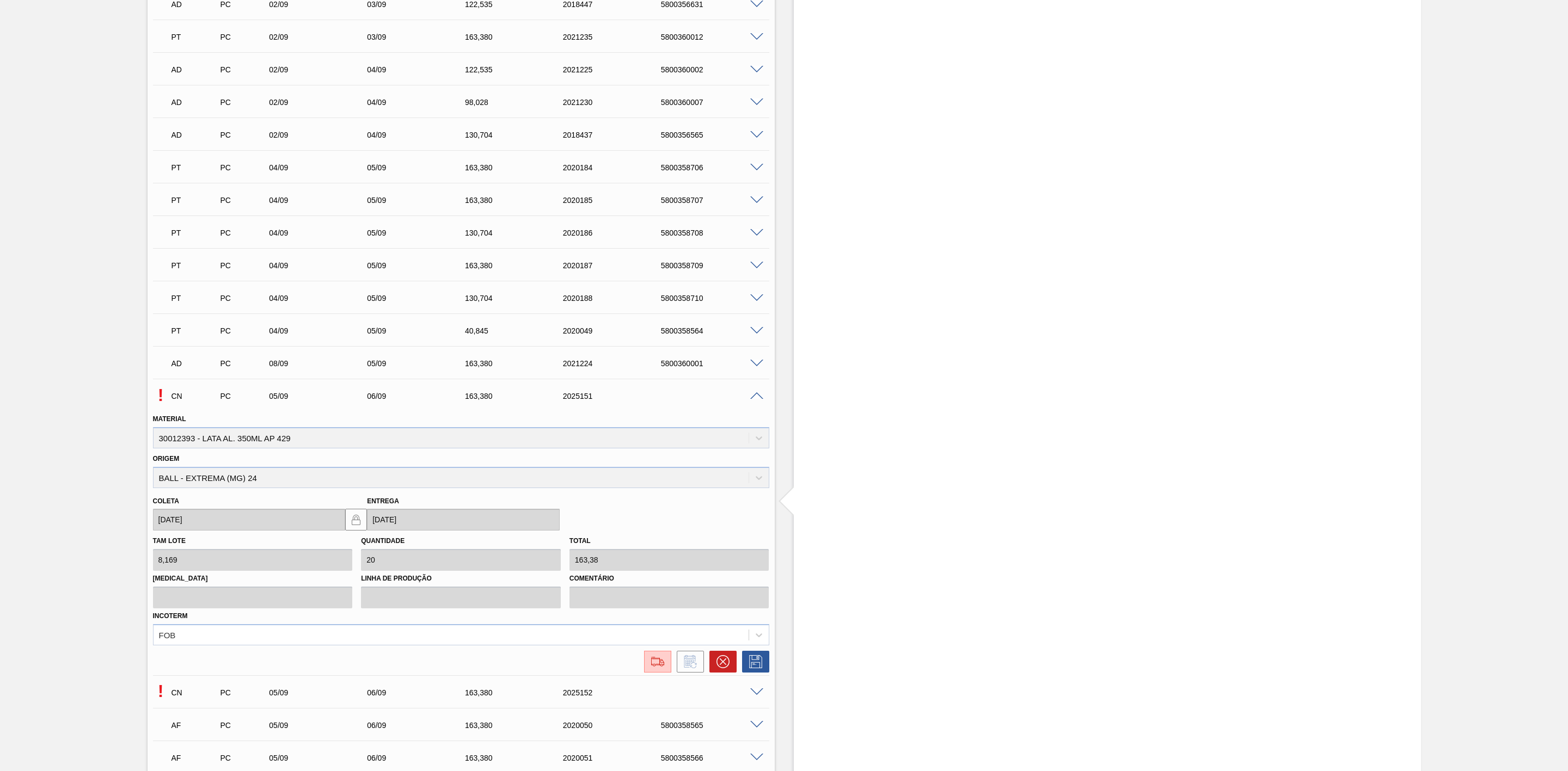
scroll to position [1551, 0]
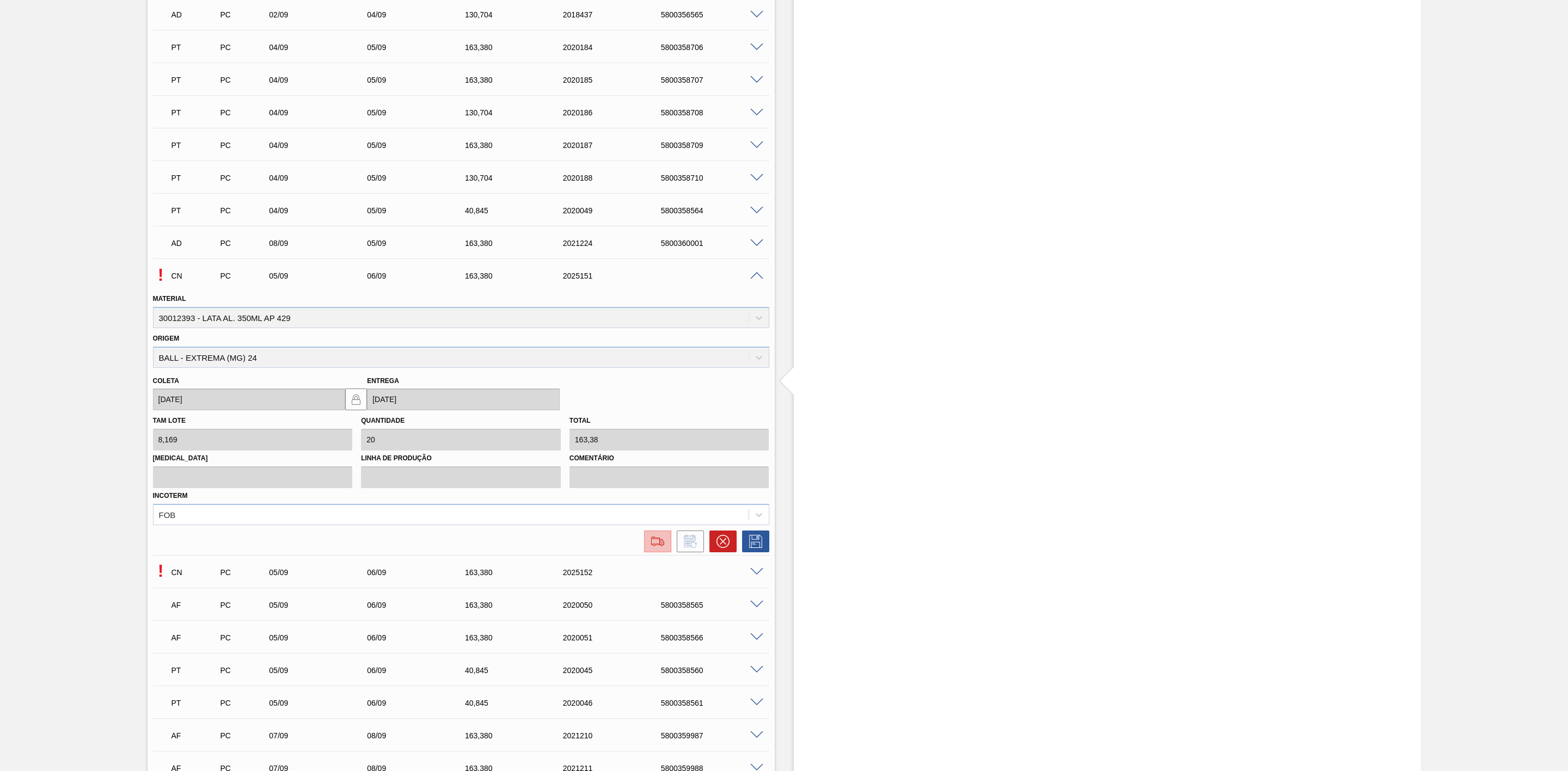
click at [660, 548] on img at bounding box center [657, 542] width 17 height 14
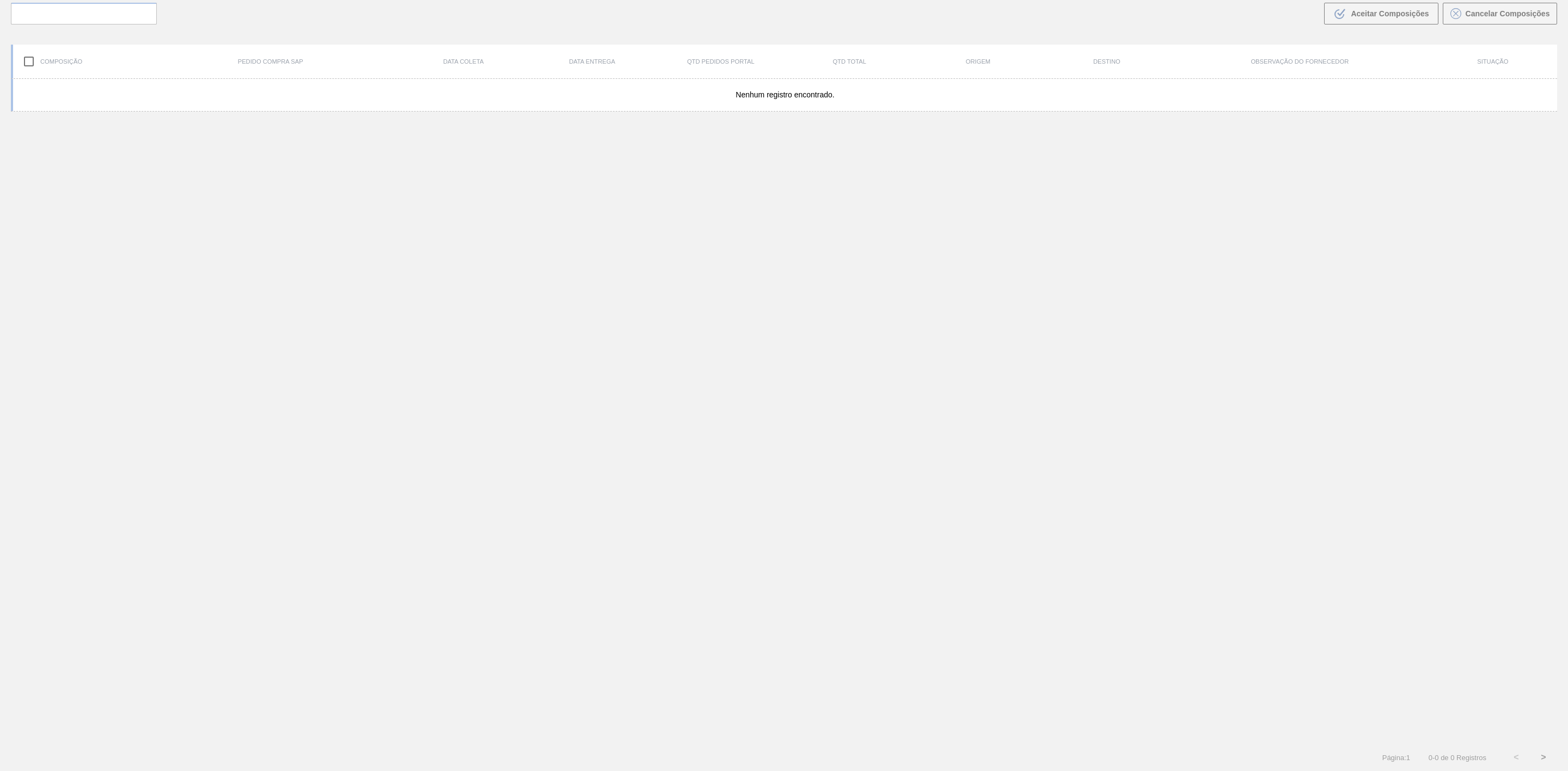
scroll to position [78, 0]
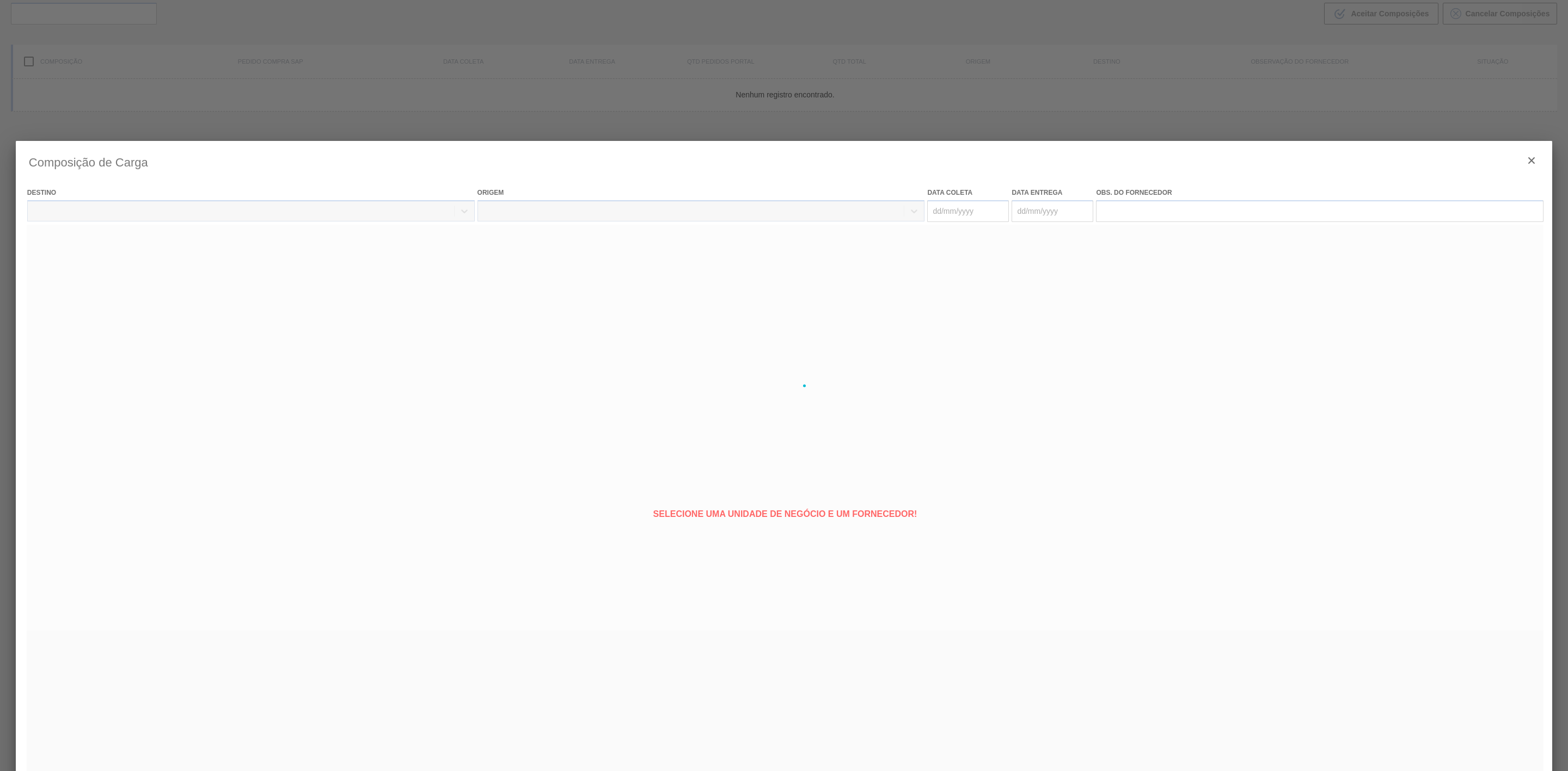
type coleta "[DATE]"
type entrega "[DATE]"
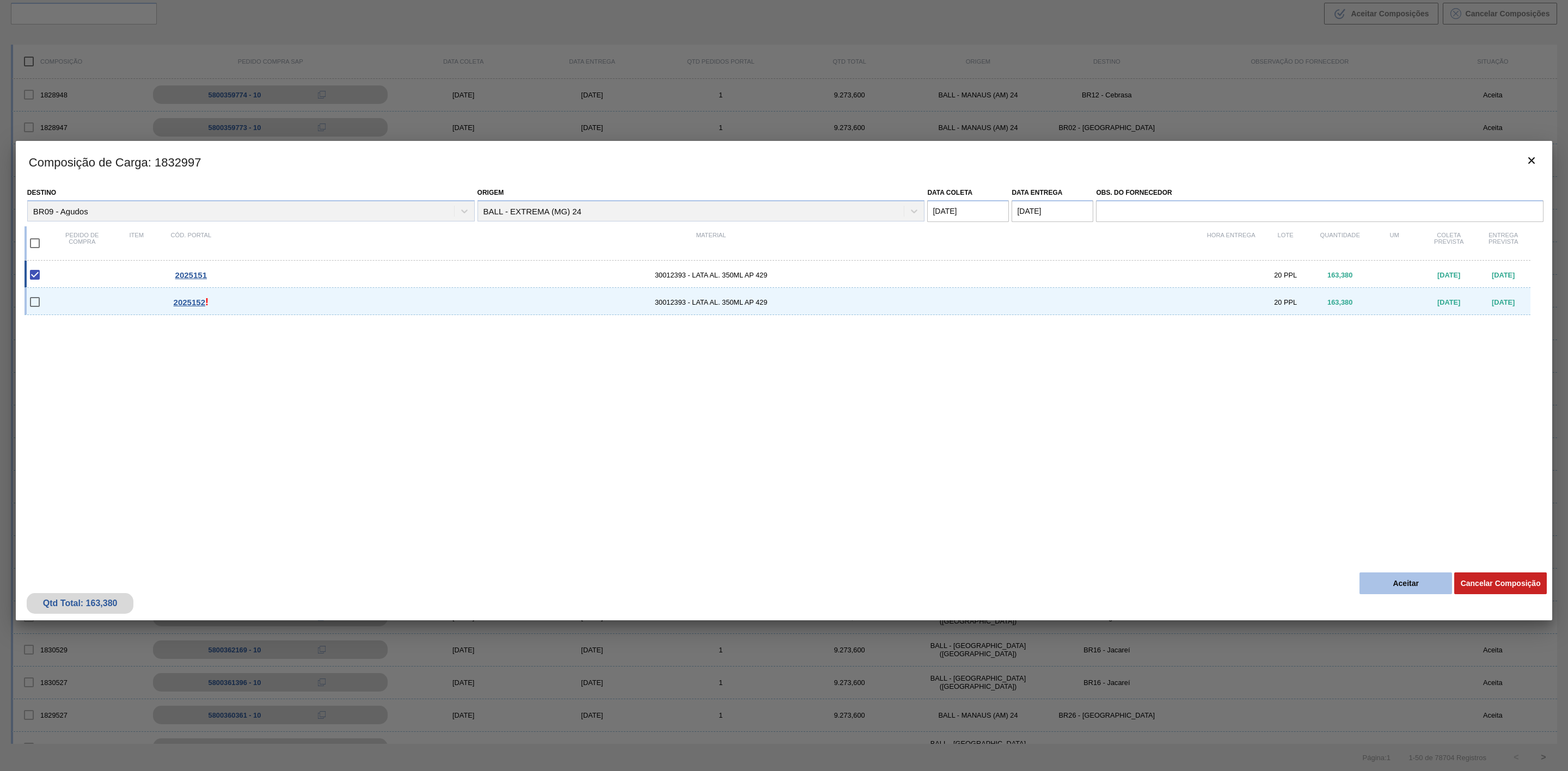
click at [1404, 587] on button "Aceitar" at bounding box center [1406, 583] width 93 height 22
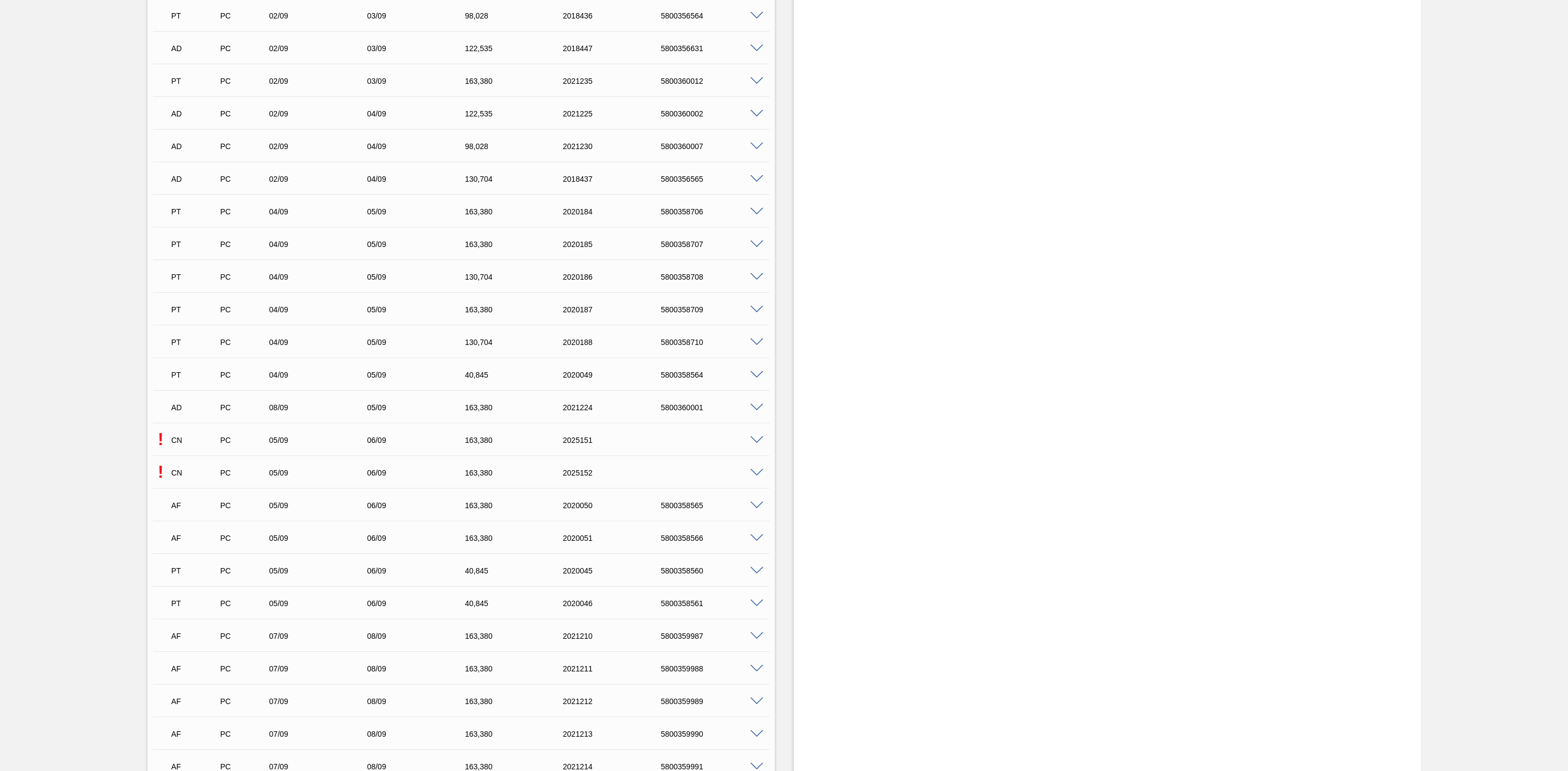
scroll to position [1387, 0]
click at [758, 476] on span at bounding box center [757, 471] width 14 height 8
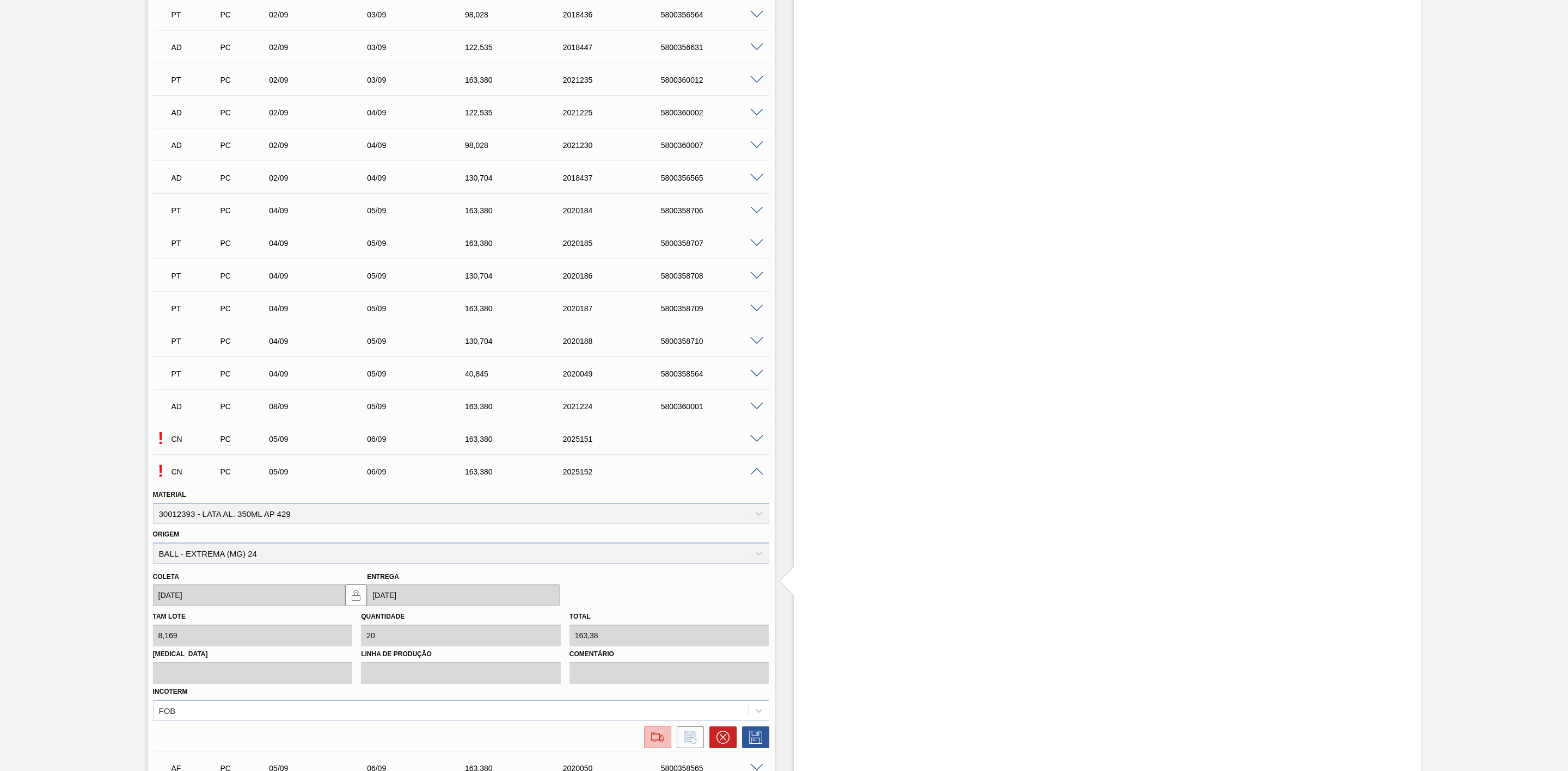
click at [660, 741] on img at bounding box center [657, 737] width 17 height 14
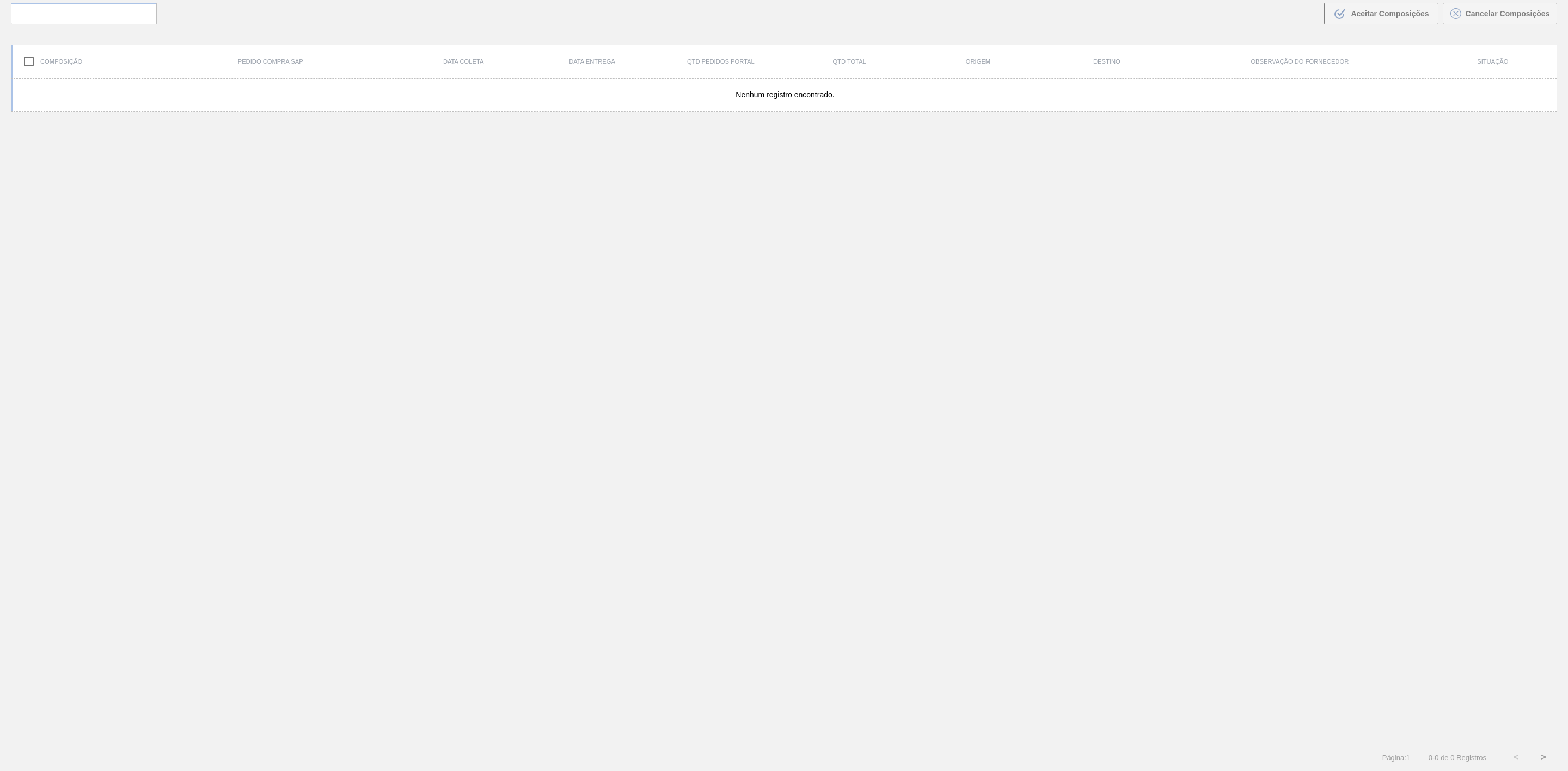
scroll to position [78, 0]
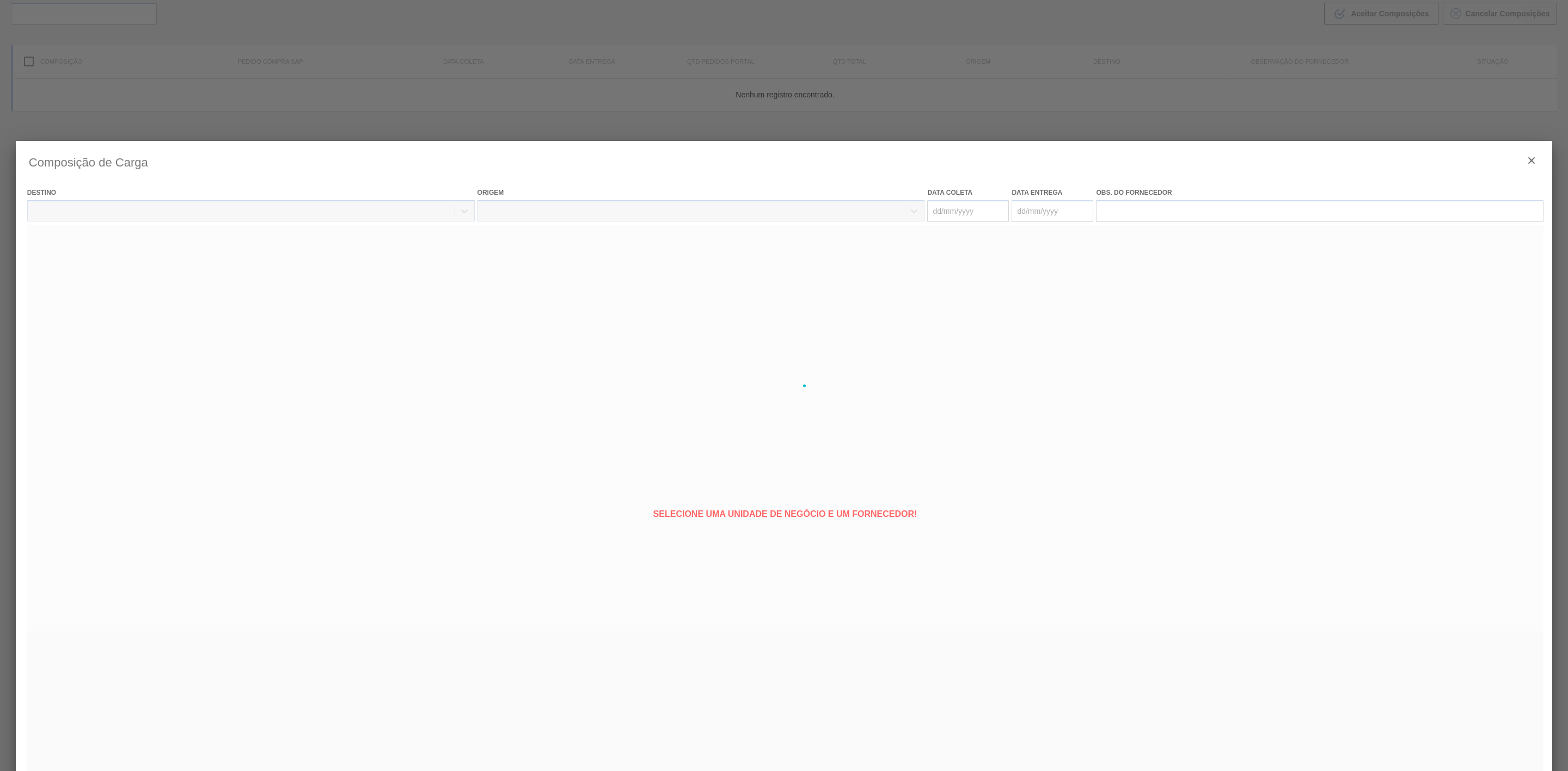
type coleta "[DATE]"
type entrega "[DATE]"
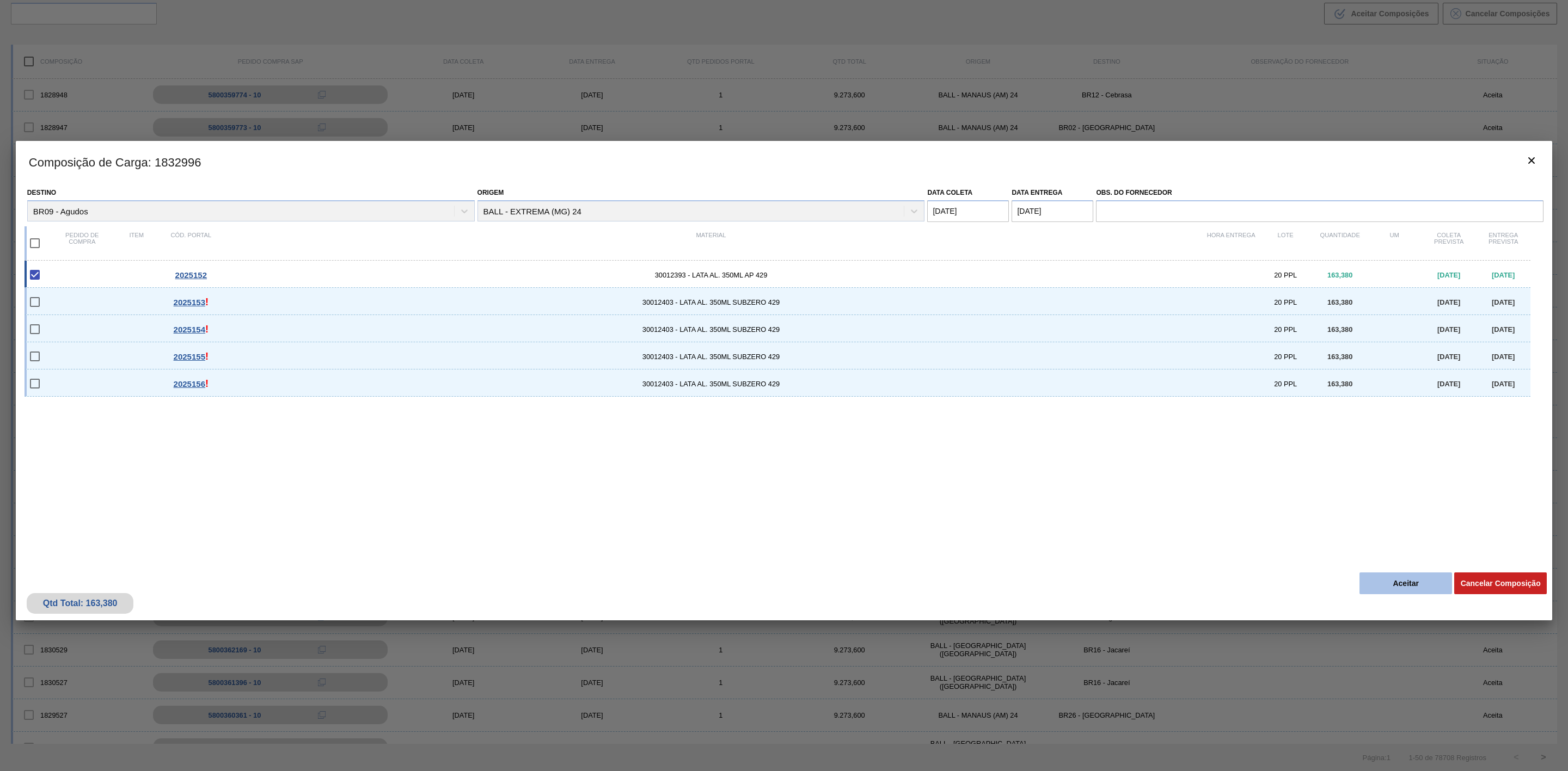
click at [1385, 579] on button "Aceitar" at bounding box center [1406, 583] width 93 height 22
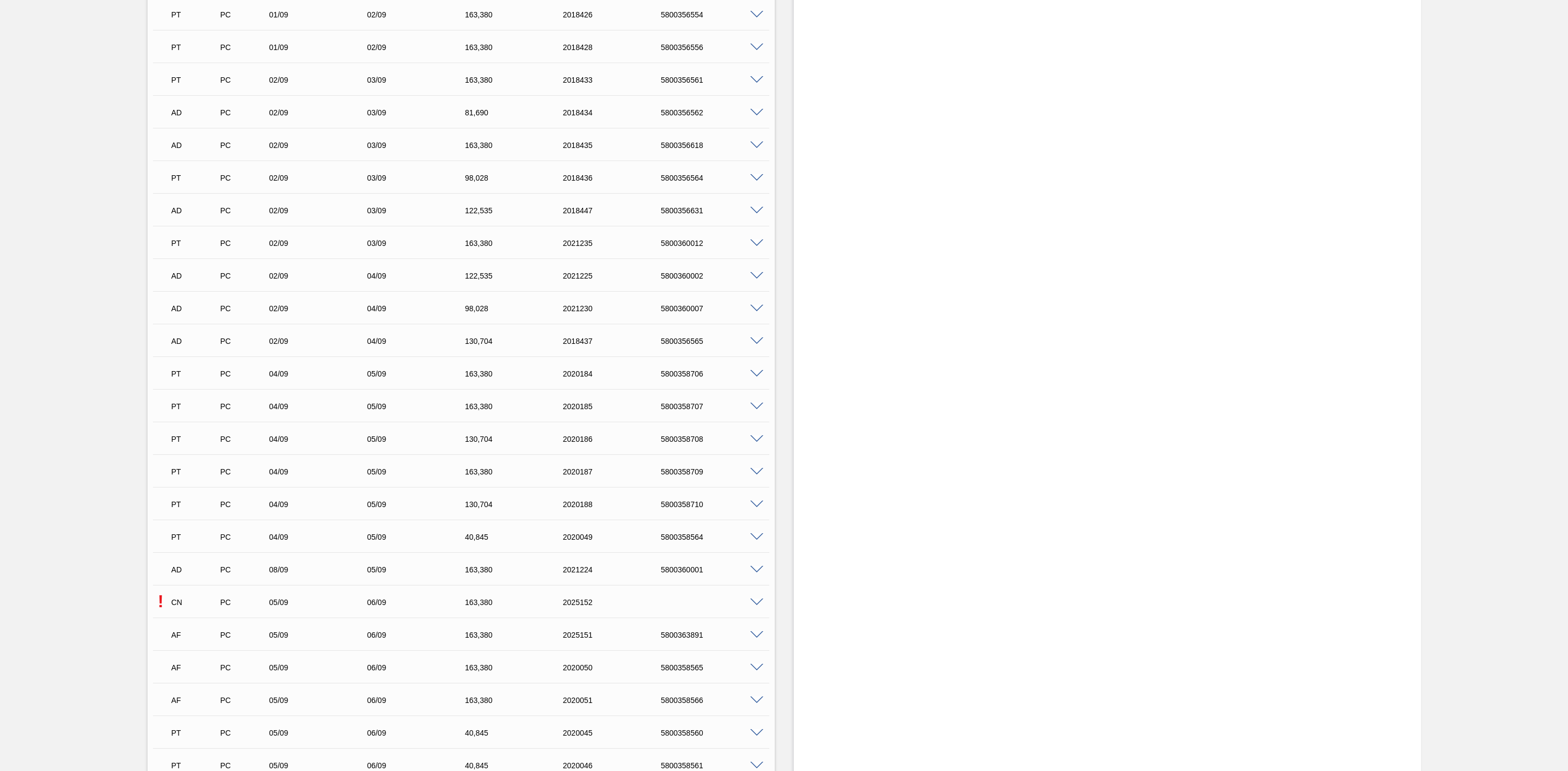
scroll to position [1306, 0]
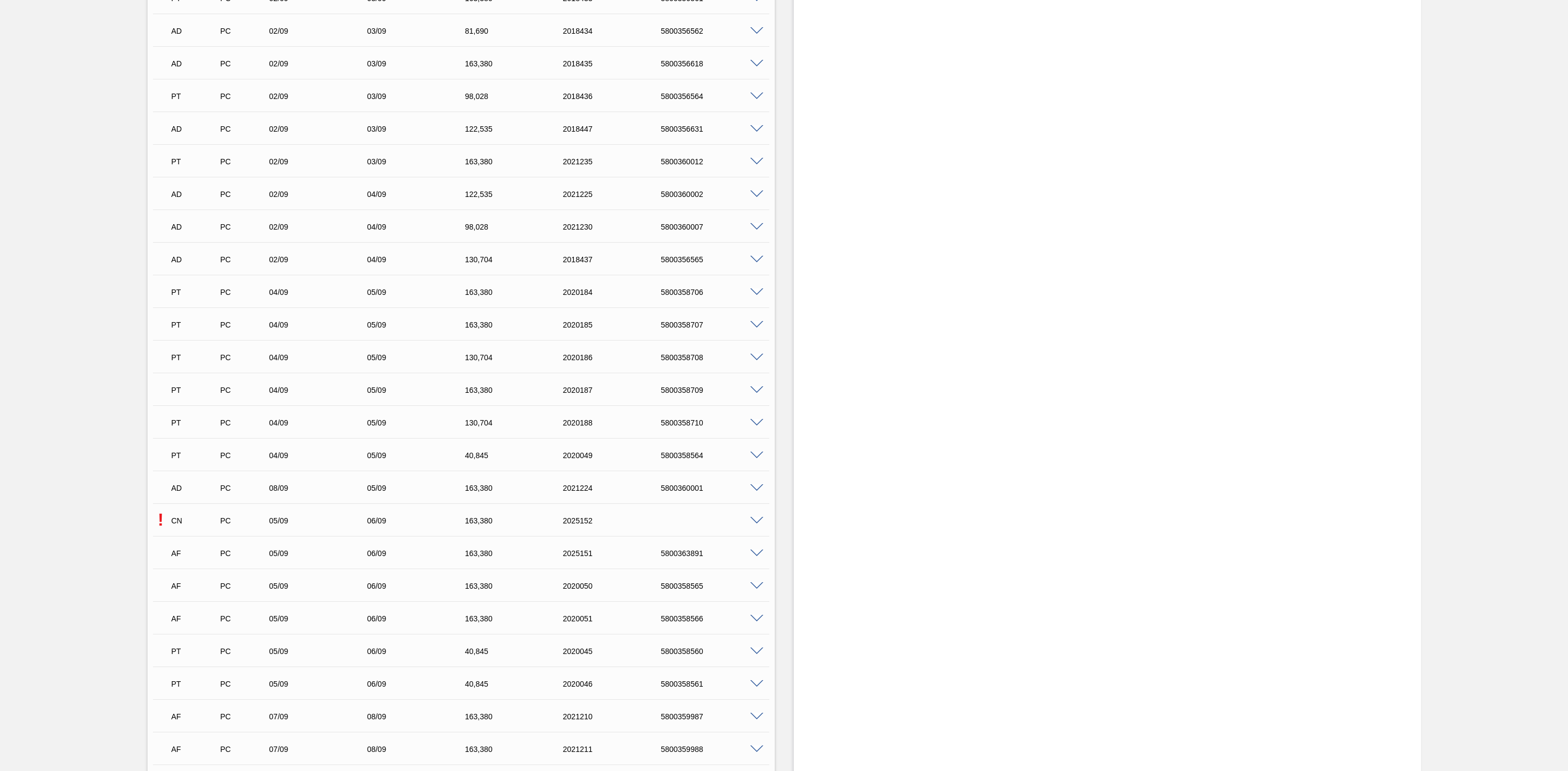
click at [683, 557] on div "5800363891" at bounding box center [714, 553] width 113 height 9
copy div "5800363891"
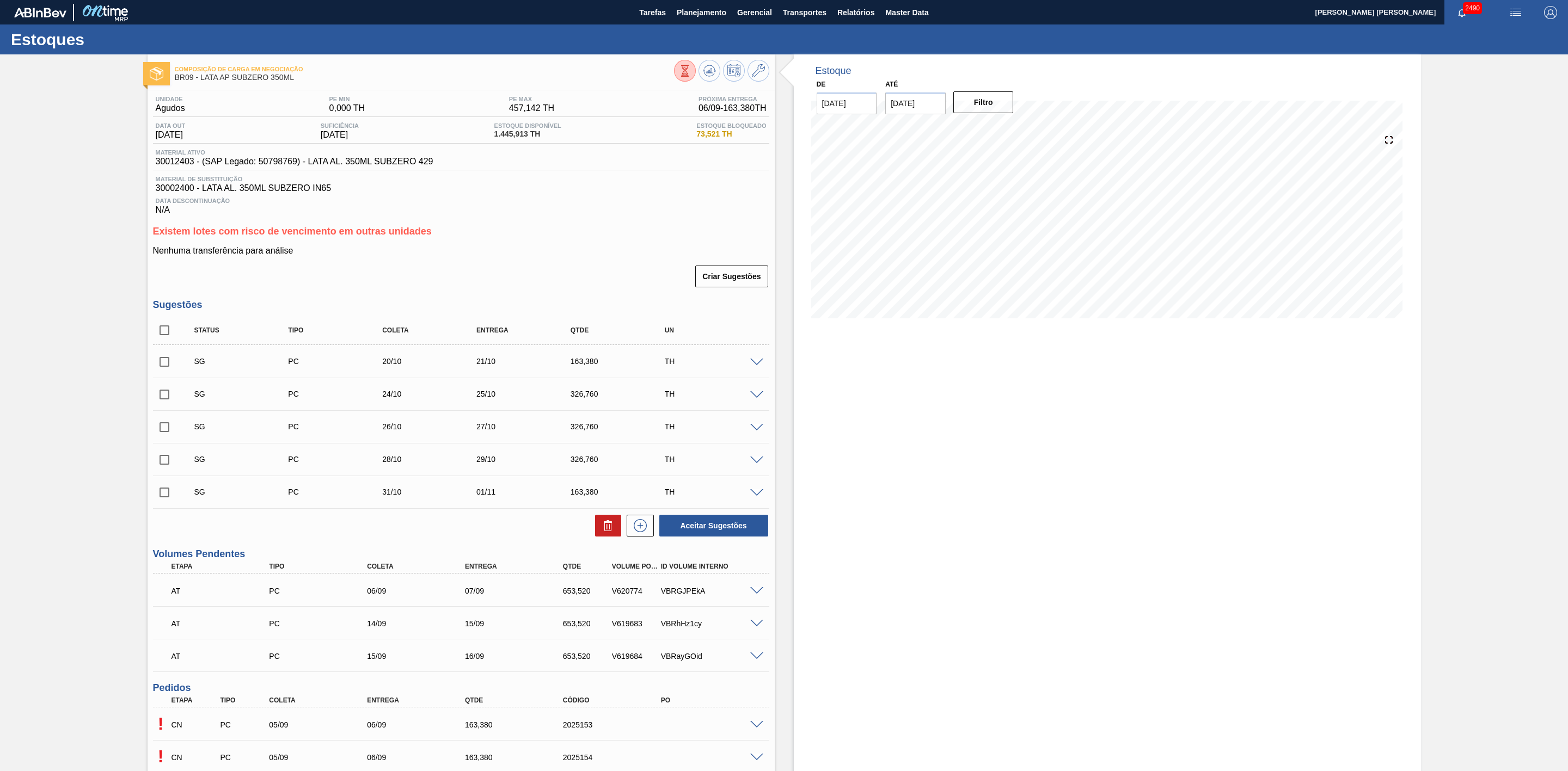
scroll to position [226, 0]
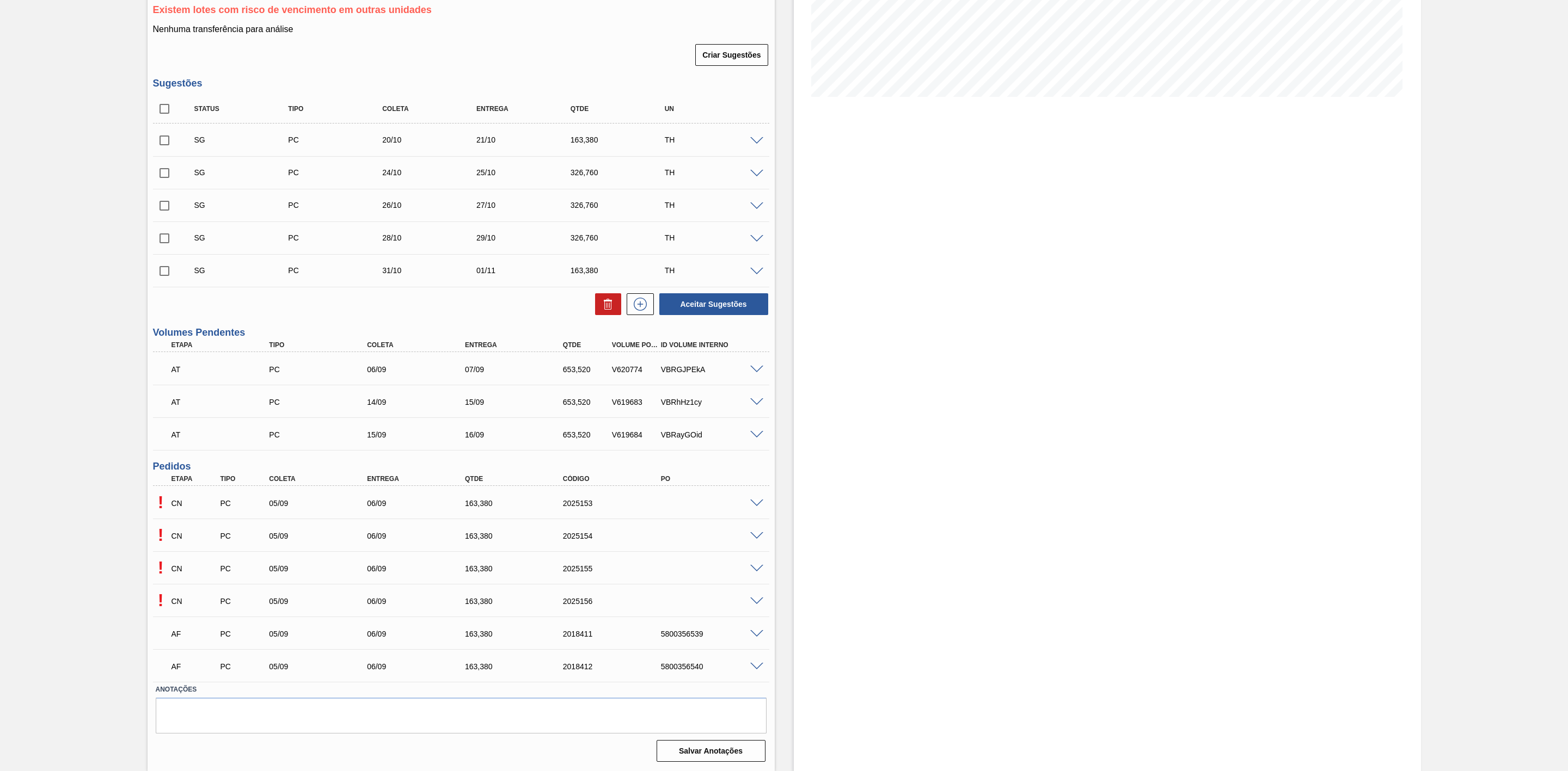
click at [752, 501] on span at bounding box center [757, 503] width 14 height 8
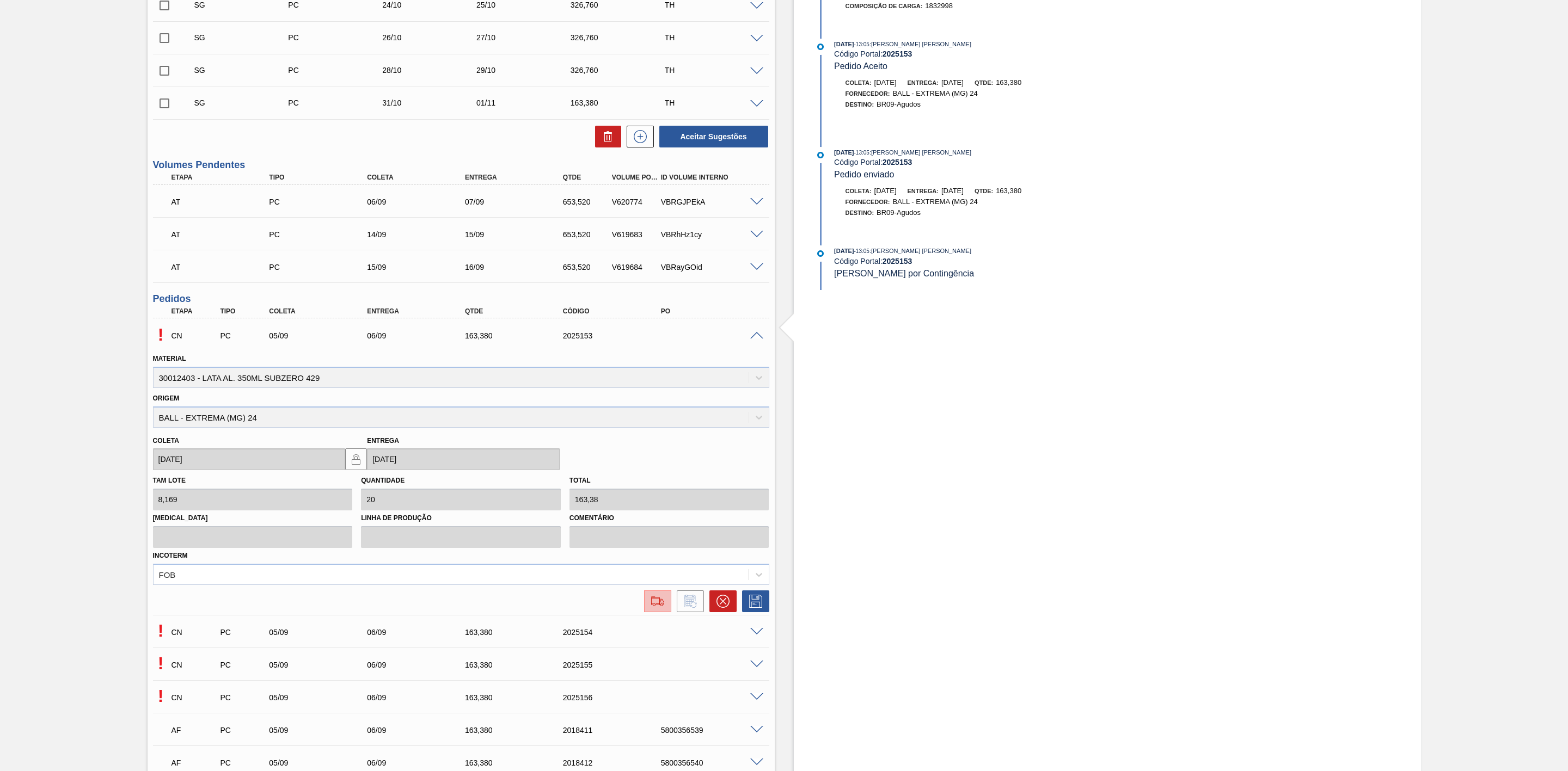
click at [660, 608] on img at bounding box center [657, 602] width 17 height 14
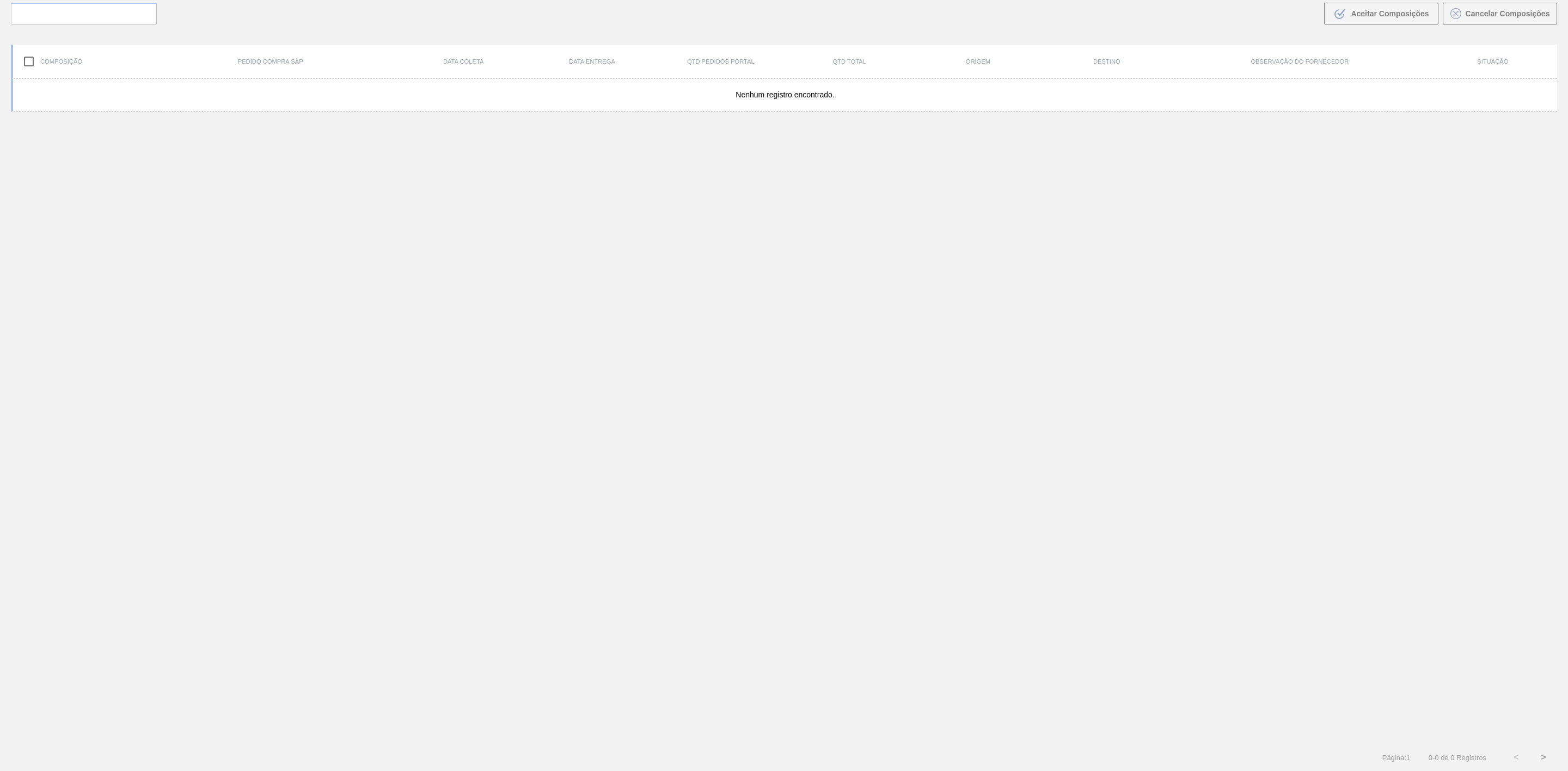
scroll to position [78, 0]
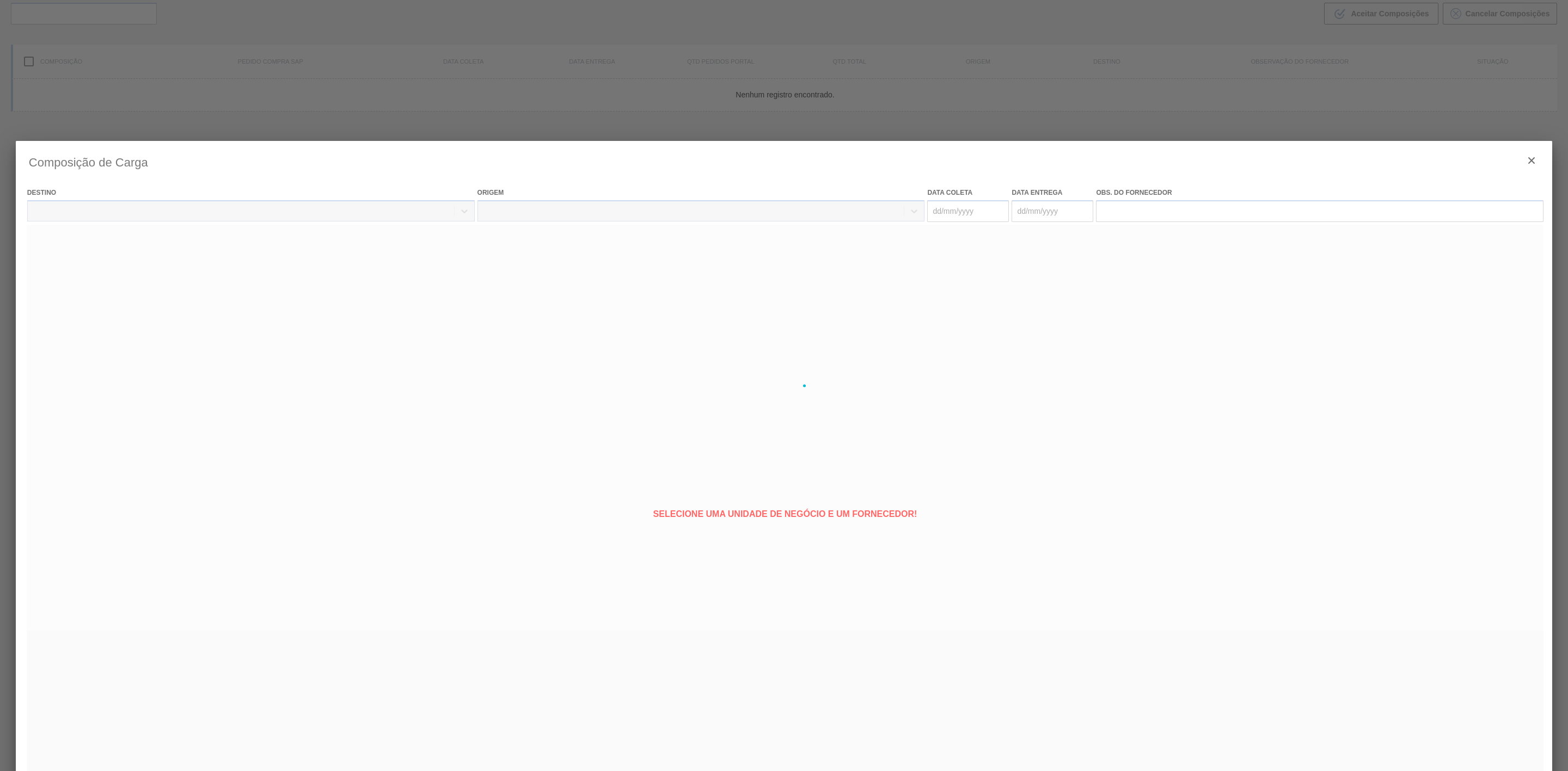
type coleta "[DATE]"
type entrega "[DATE]"
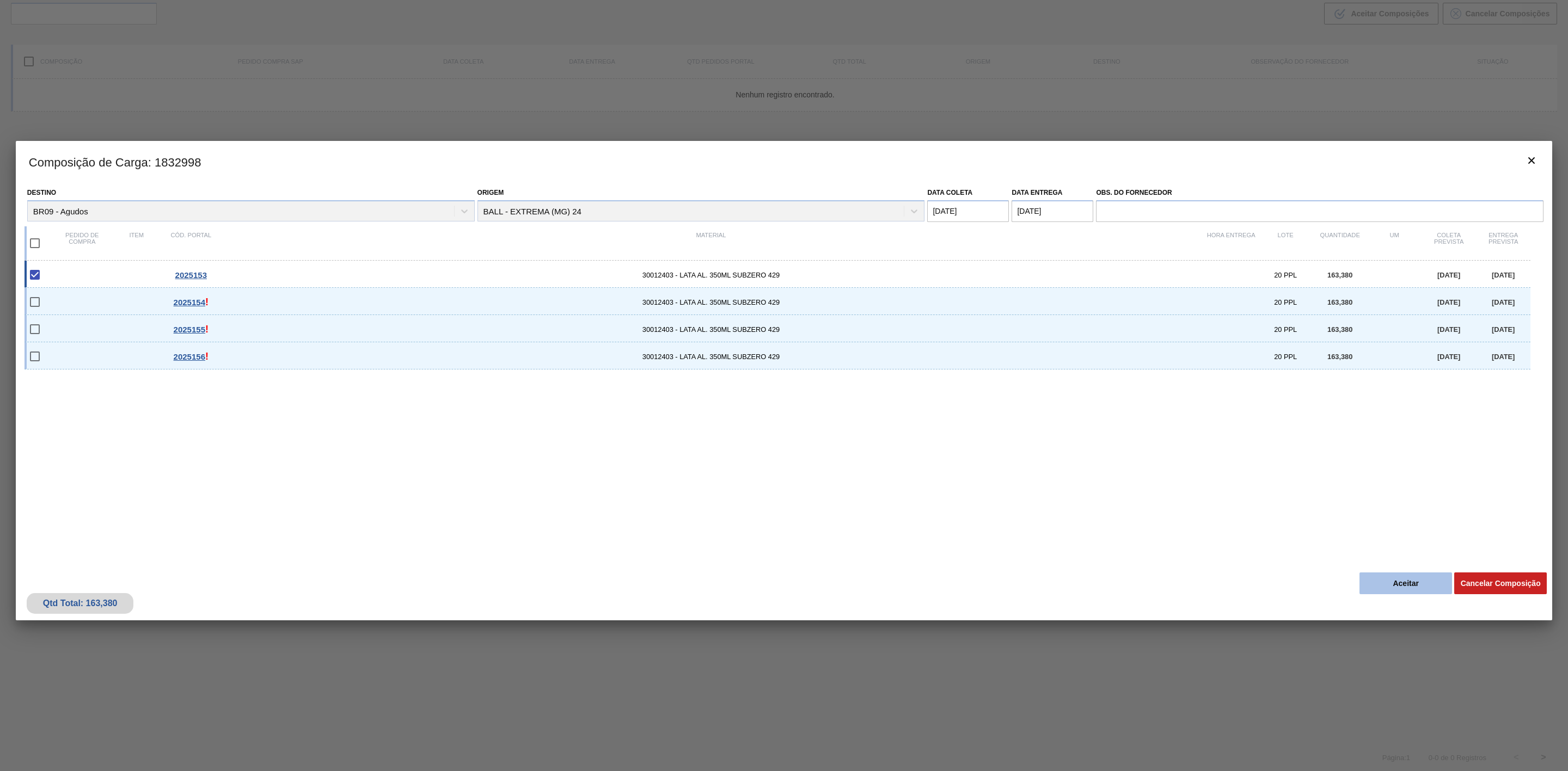
click at [1387, 585] on button "Aceitar" at bounding box center [1406, 583] width 93 height 22
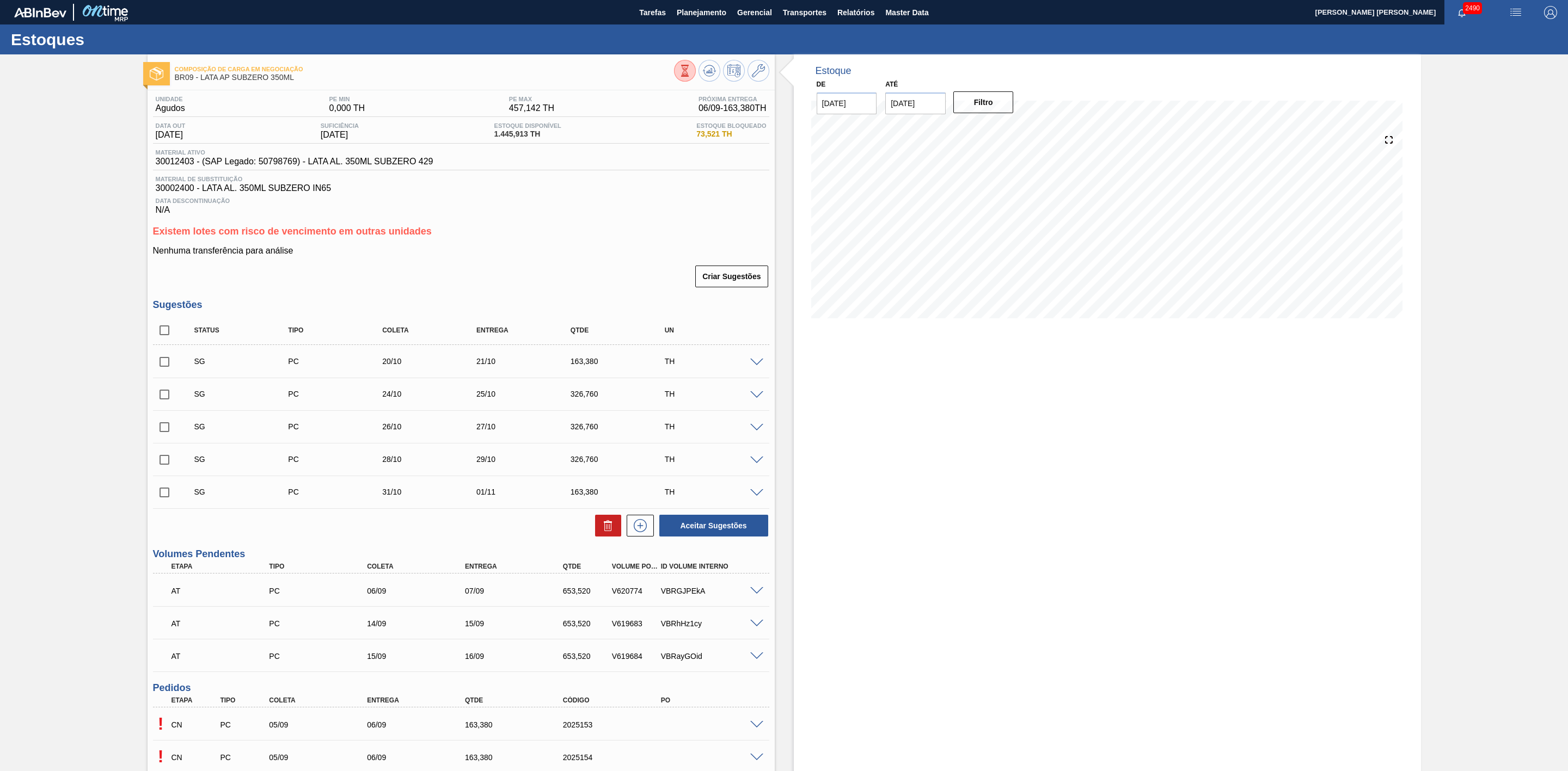
scroll to position [226, 0]
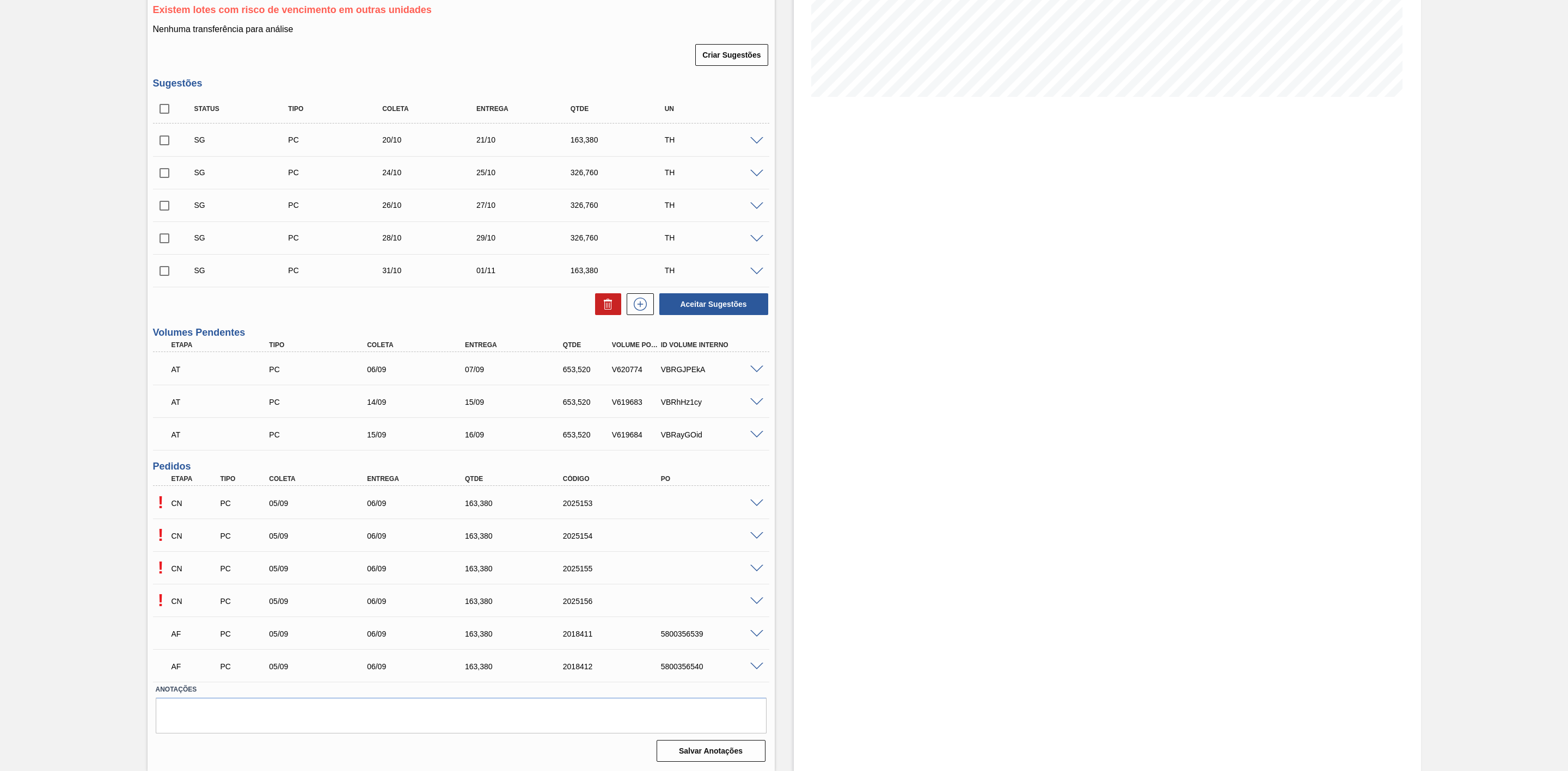
click at [755, 537] on span at bounding box center [757, 536] width 14 height 8
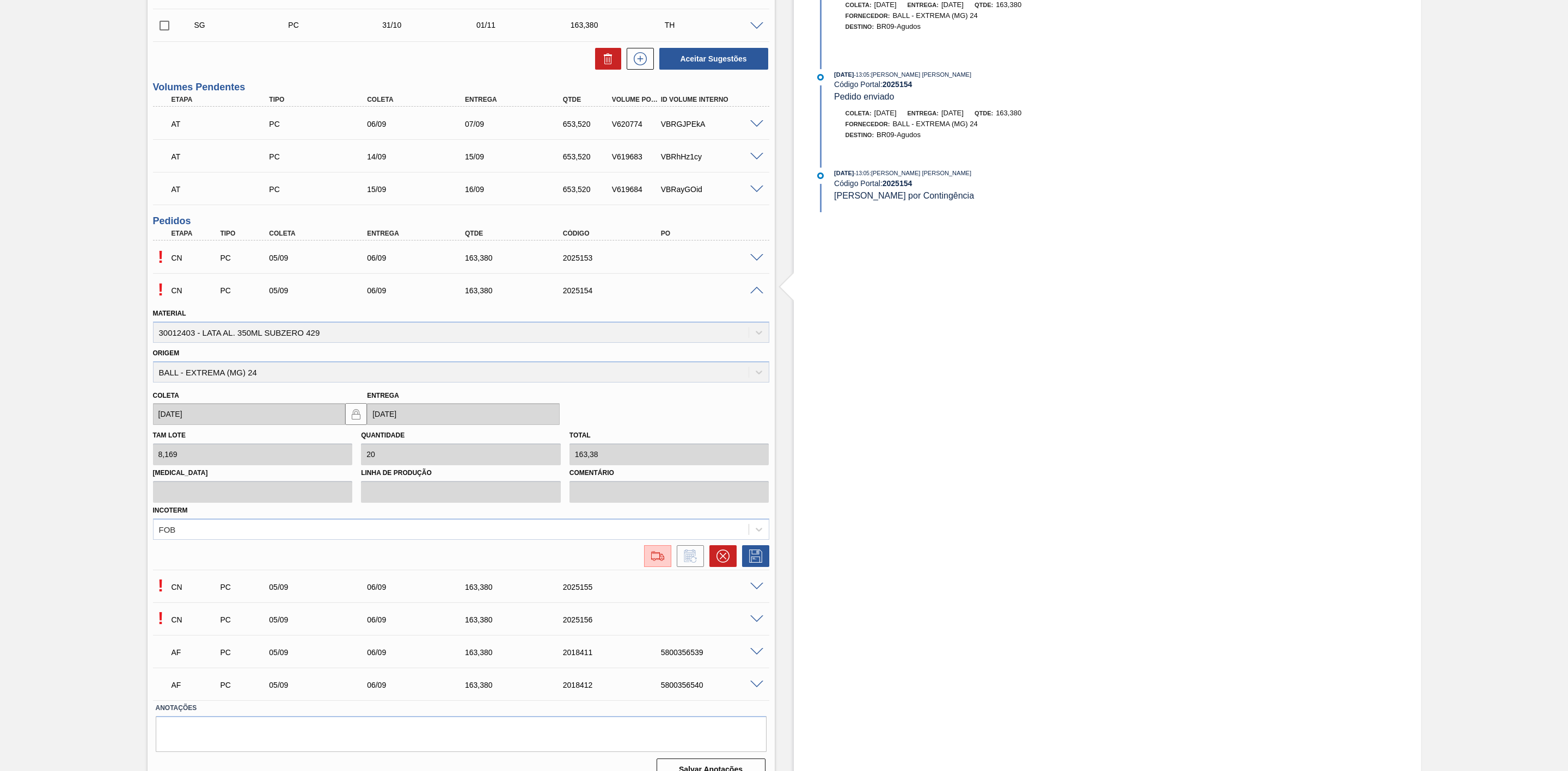
scroll to position [471, 0]
click at [660, 558] on img at bounding box center [657, 553] width 17 height 14
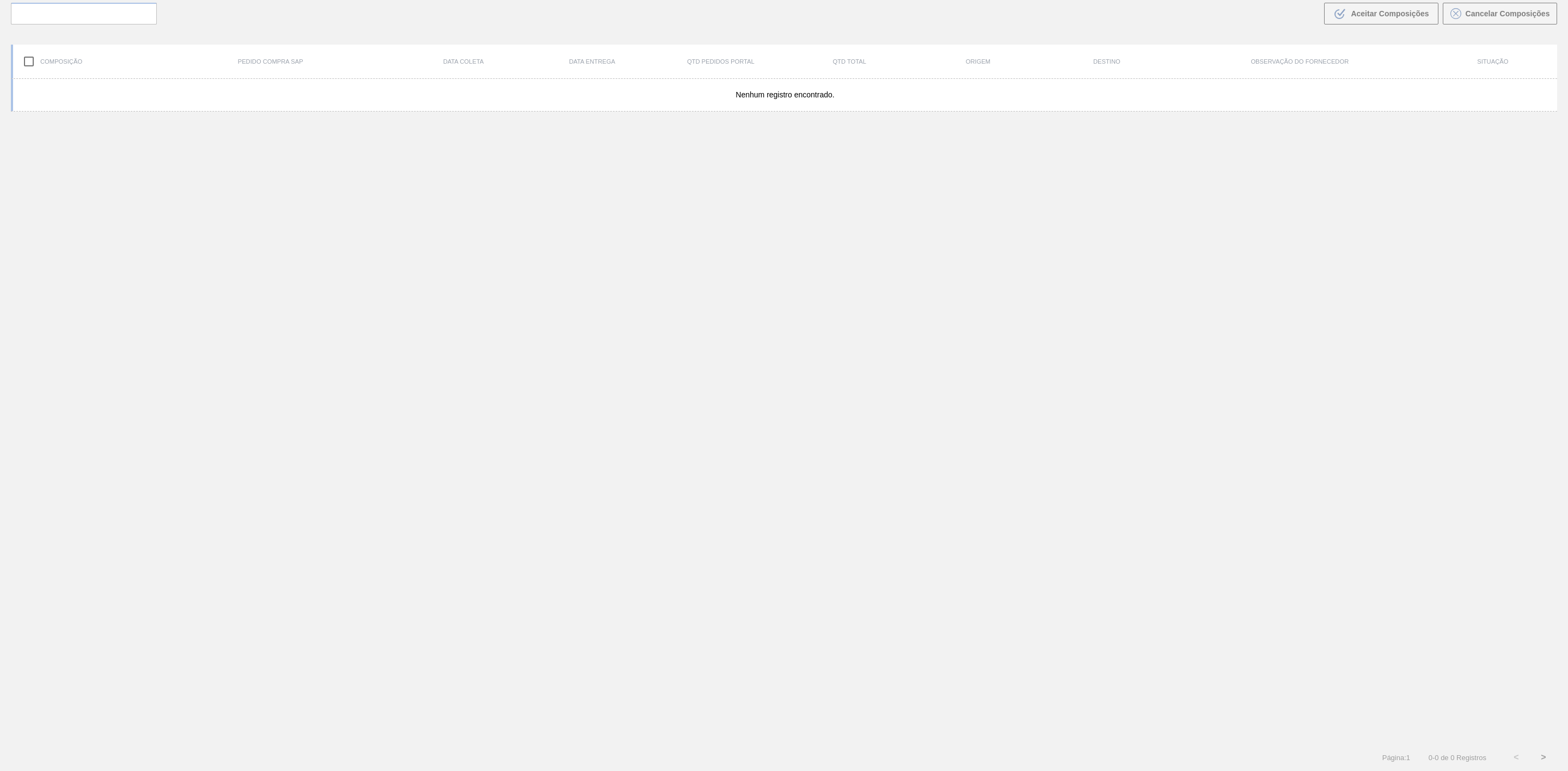
scroll to position [78, 0]
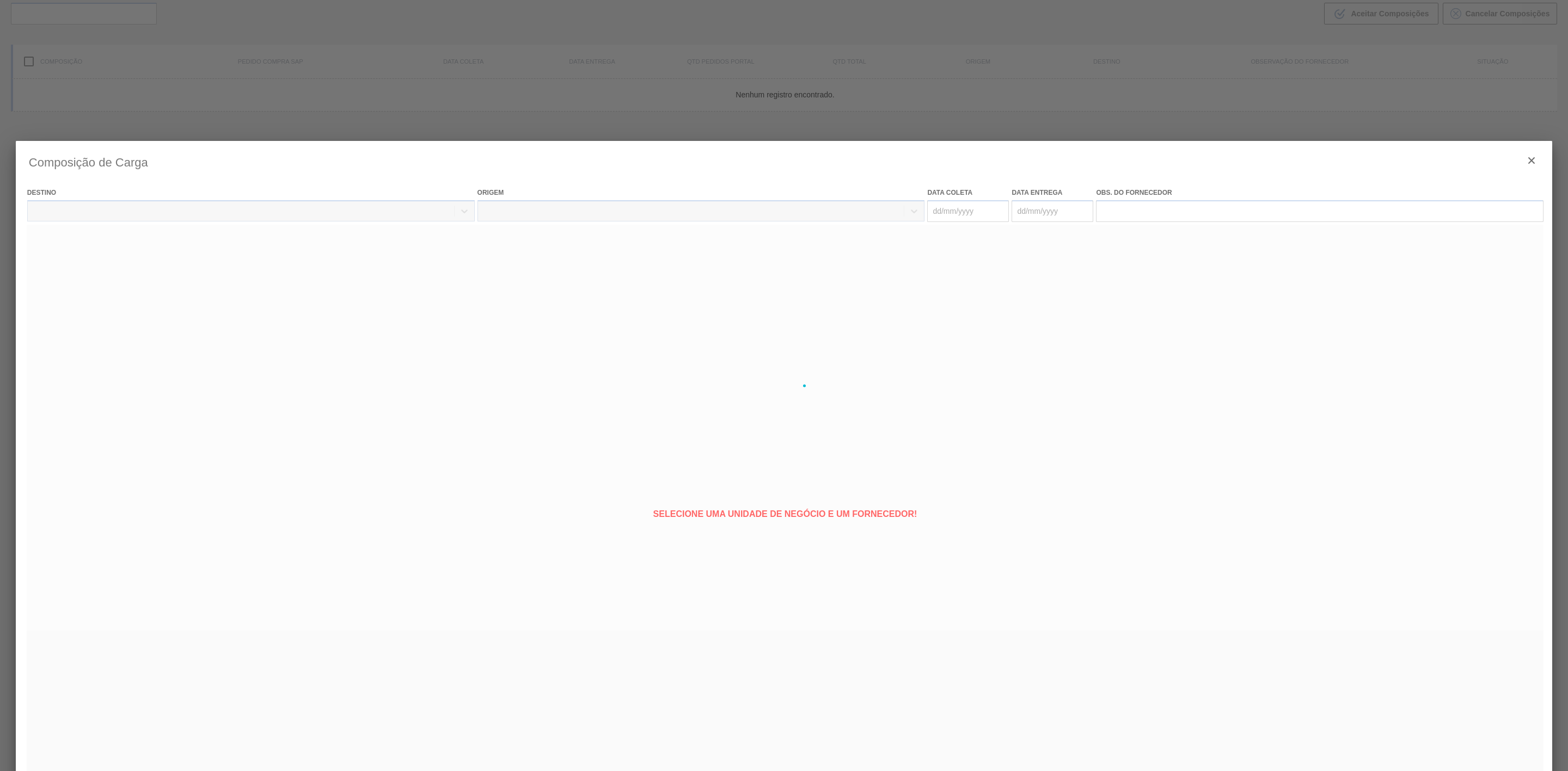
type coleta "[DATE]"
type entrega "[DATE]"
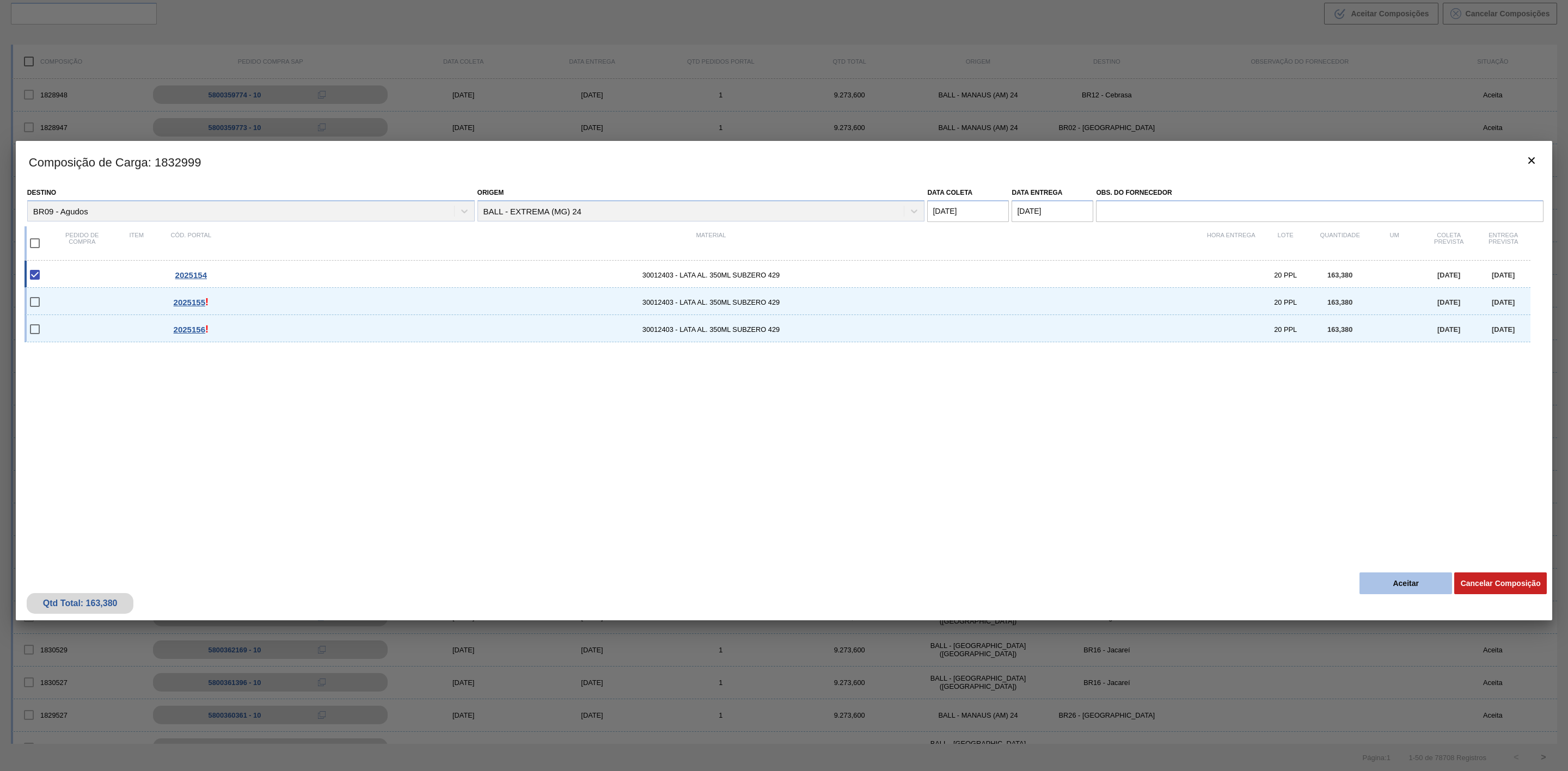
click at [1402, 587] on button "Aceitar" at bounding box center [1406, 583] width 93 height 22
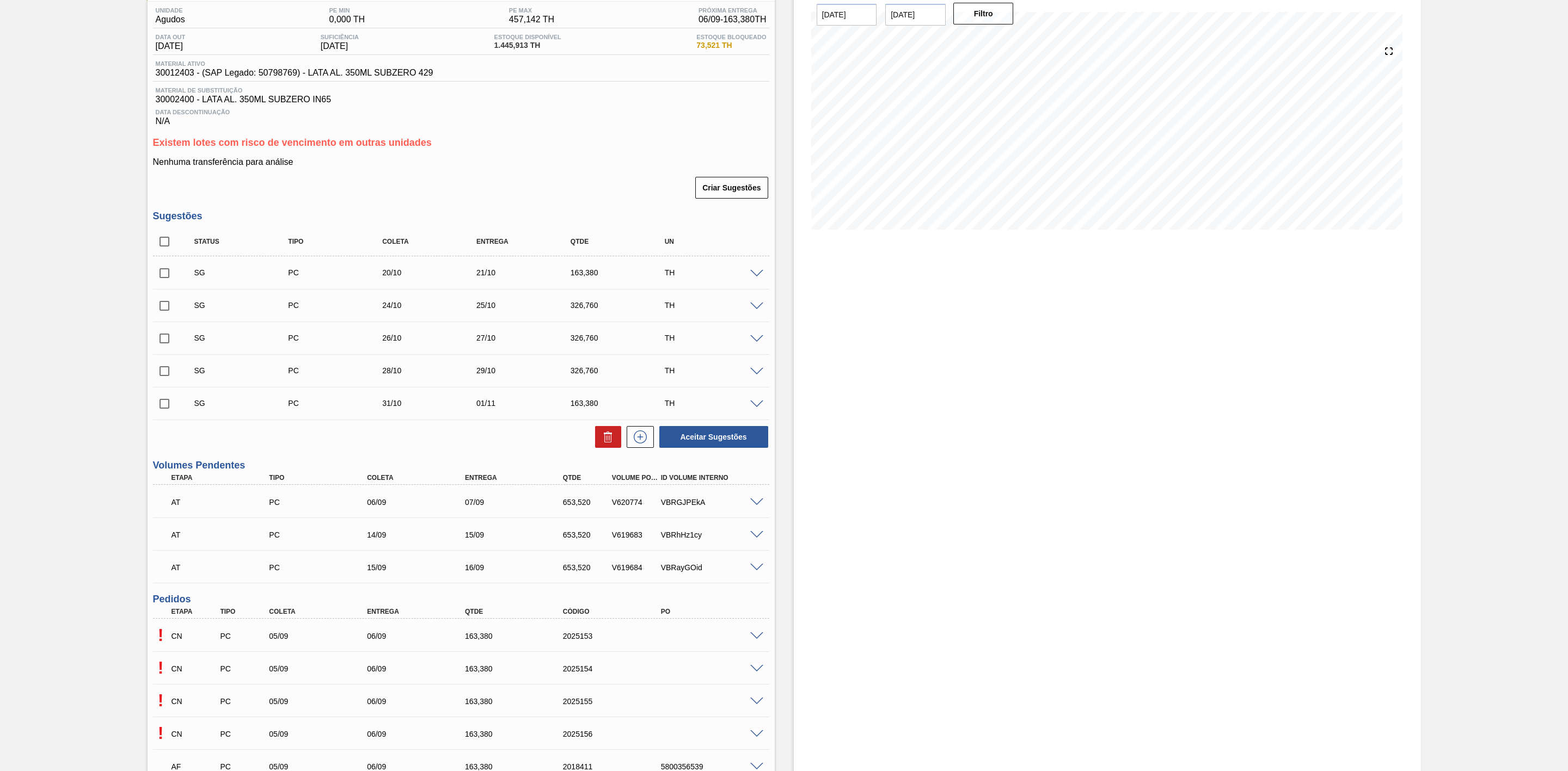
scroll to position [226, 0]
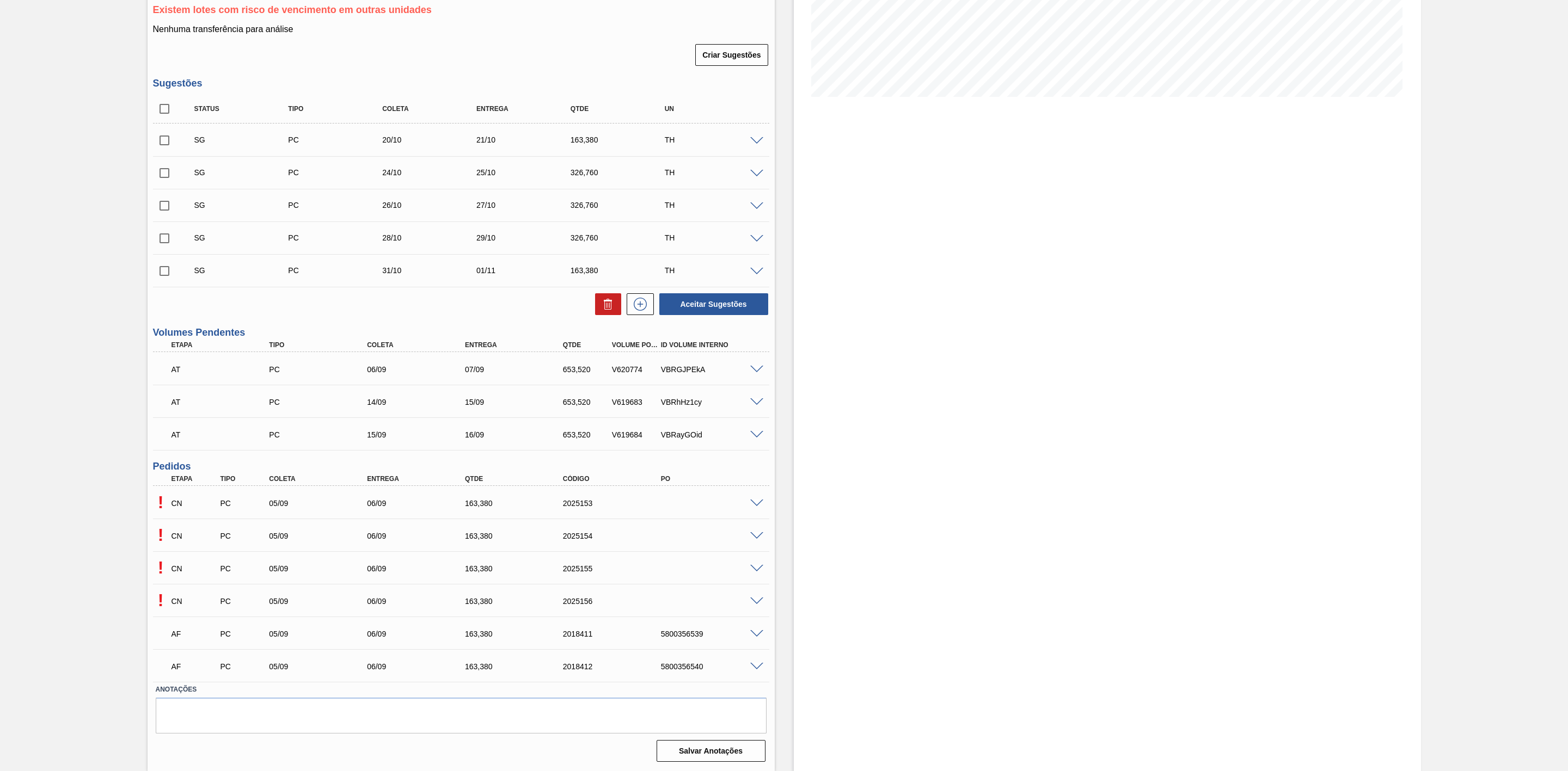
click at [755, 568] on span at bounding box center [757, 569] width 14 height 8
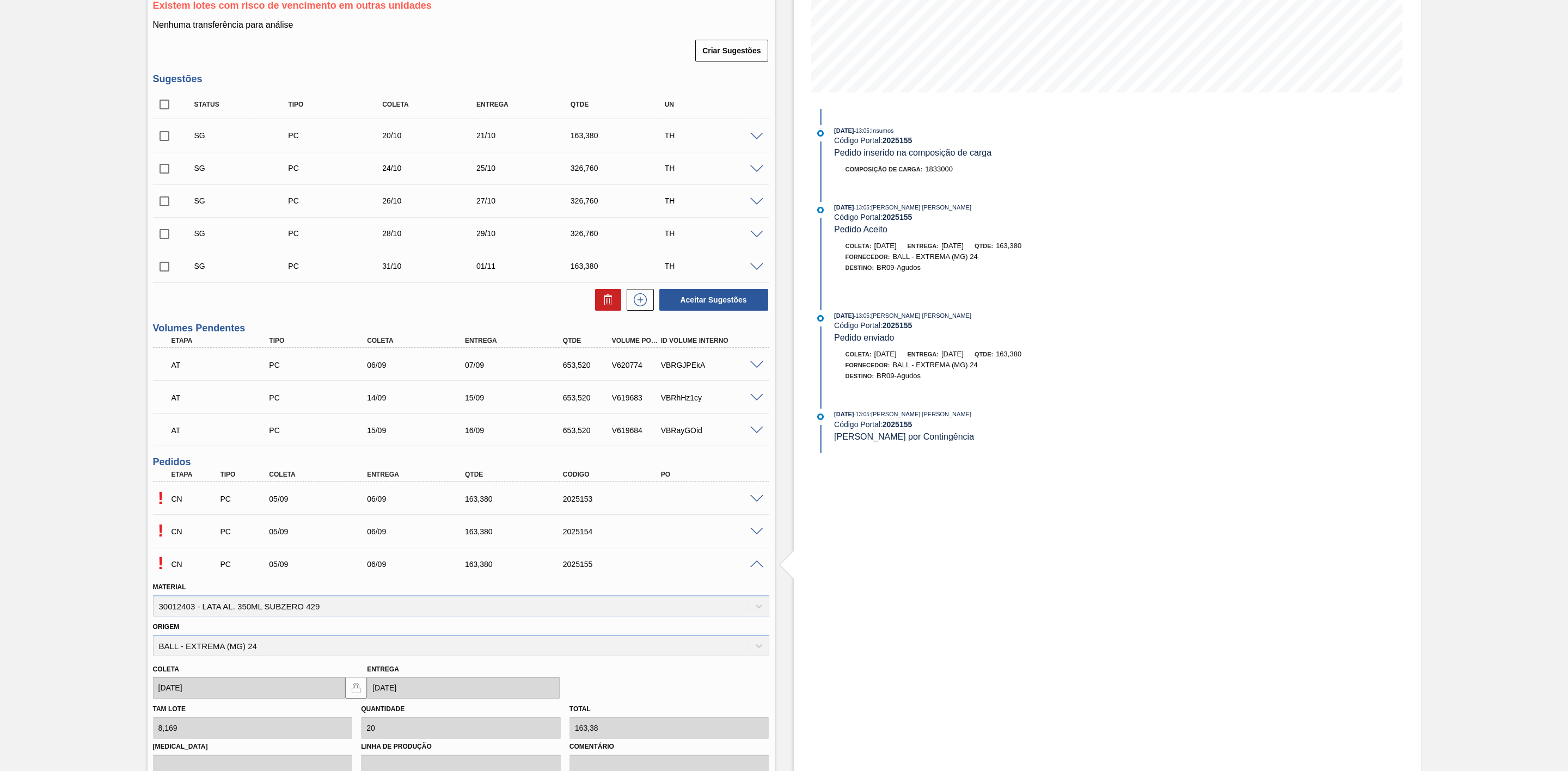
scroll to position [490, 0]
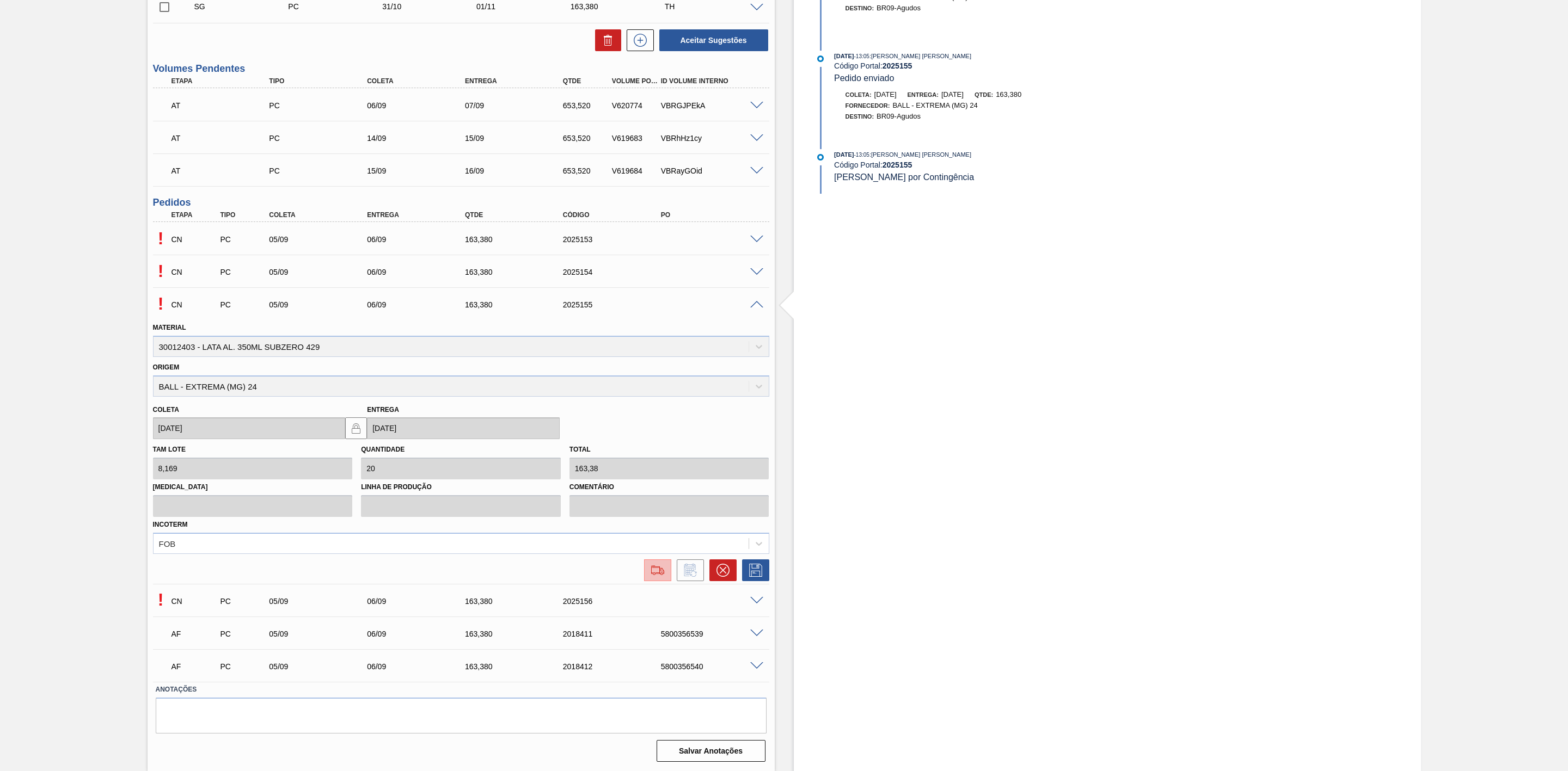
click at [662, 572] on img at bounding box center [657, 570] width 17 height 14
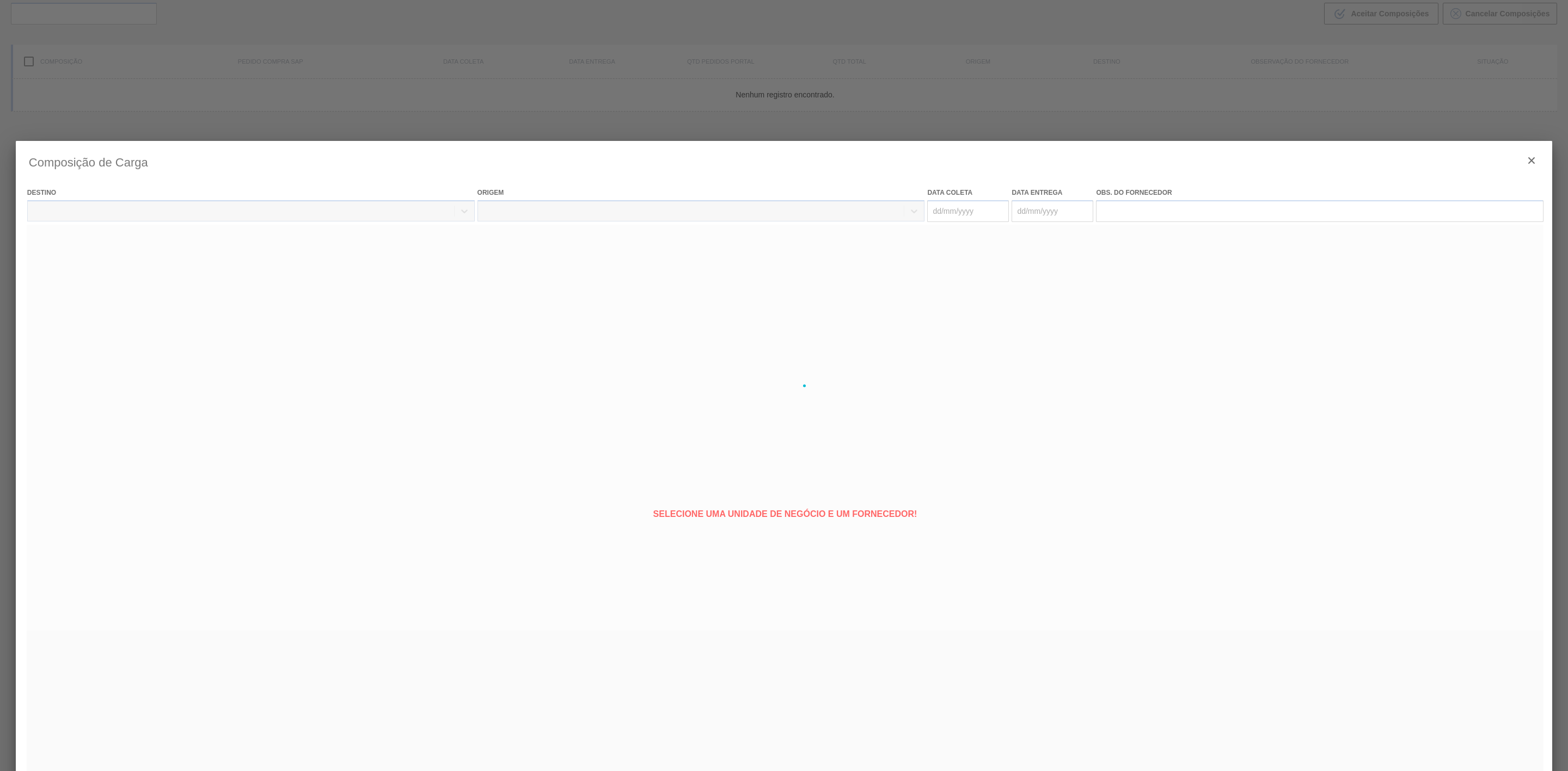
type coleta "[DATE]"
type entrega "[DATE]"
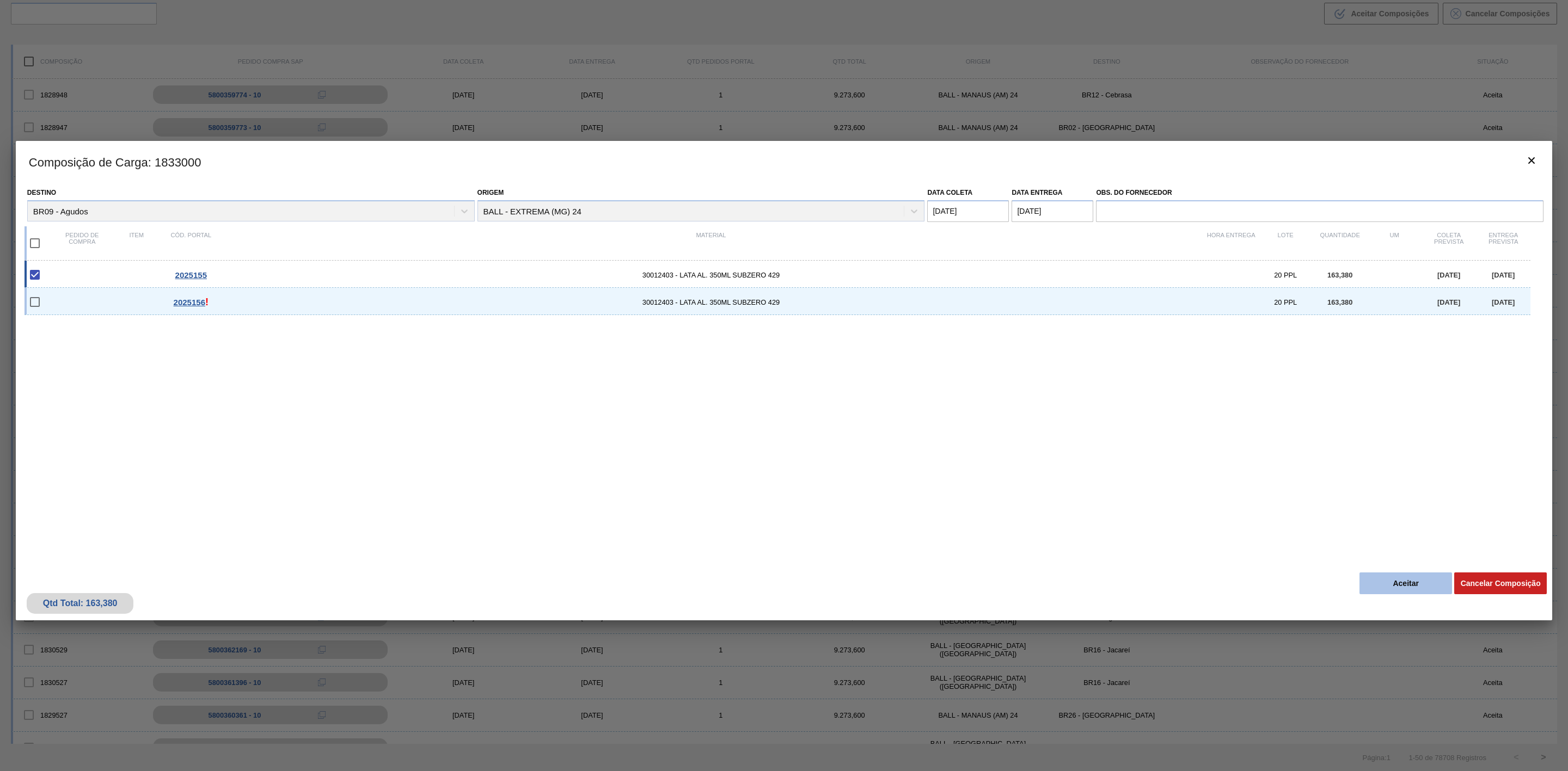
click at [1397, 586] on button "Aceitar" at bounding box center [1406, 583] width 93 height 22
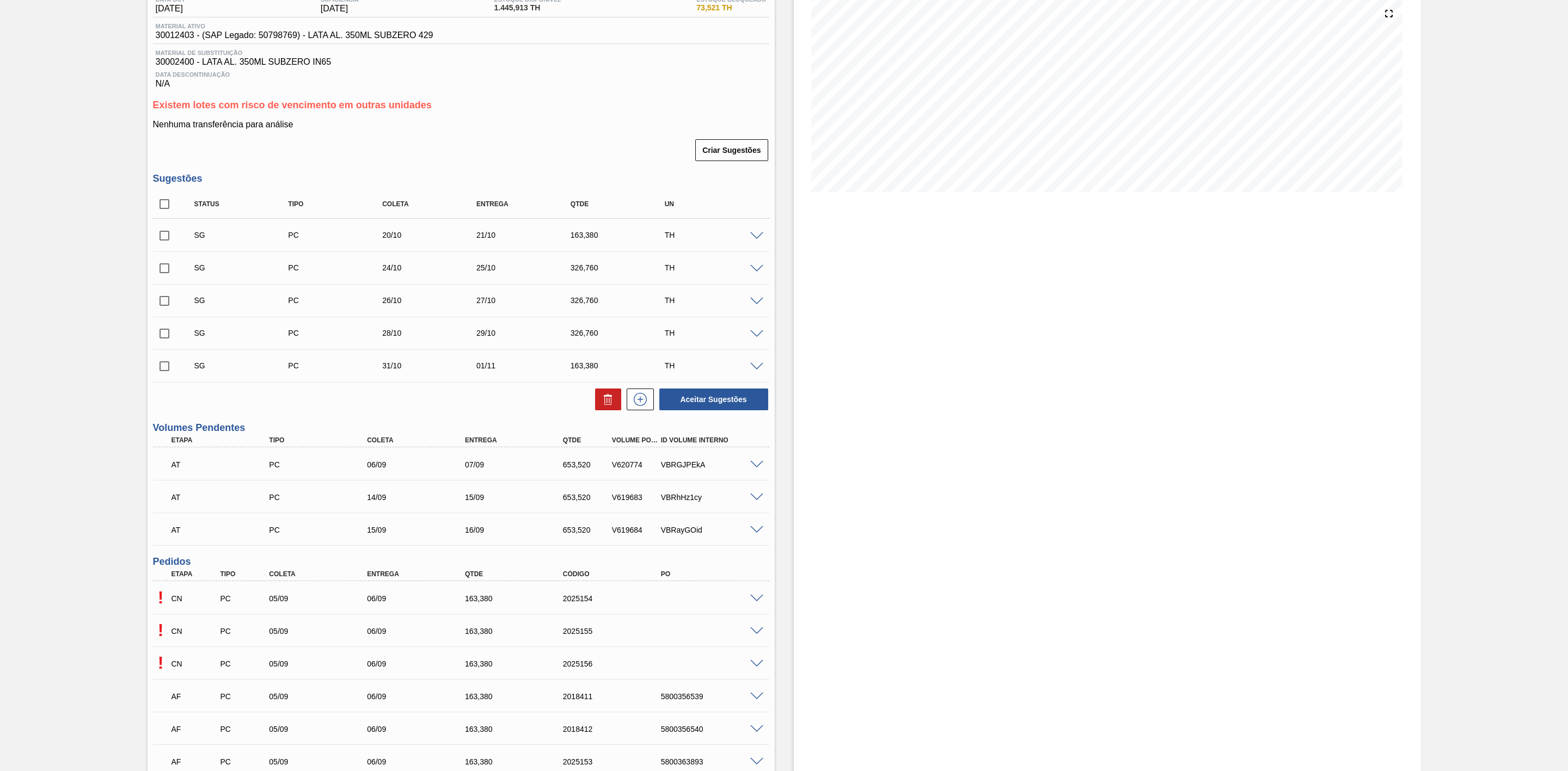
scroll to position [226, 0]
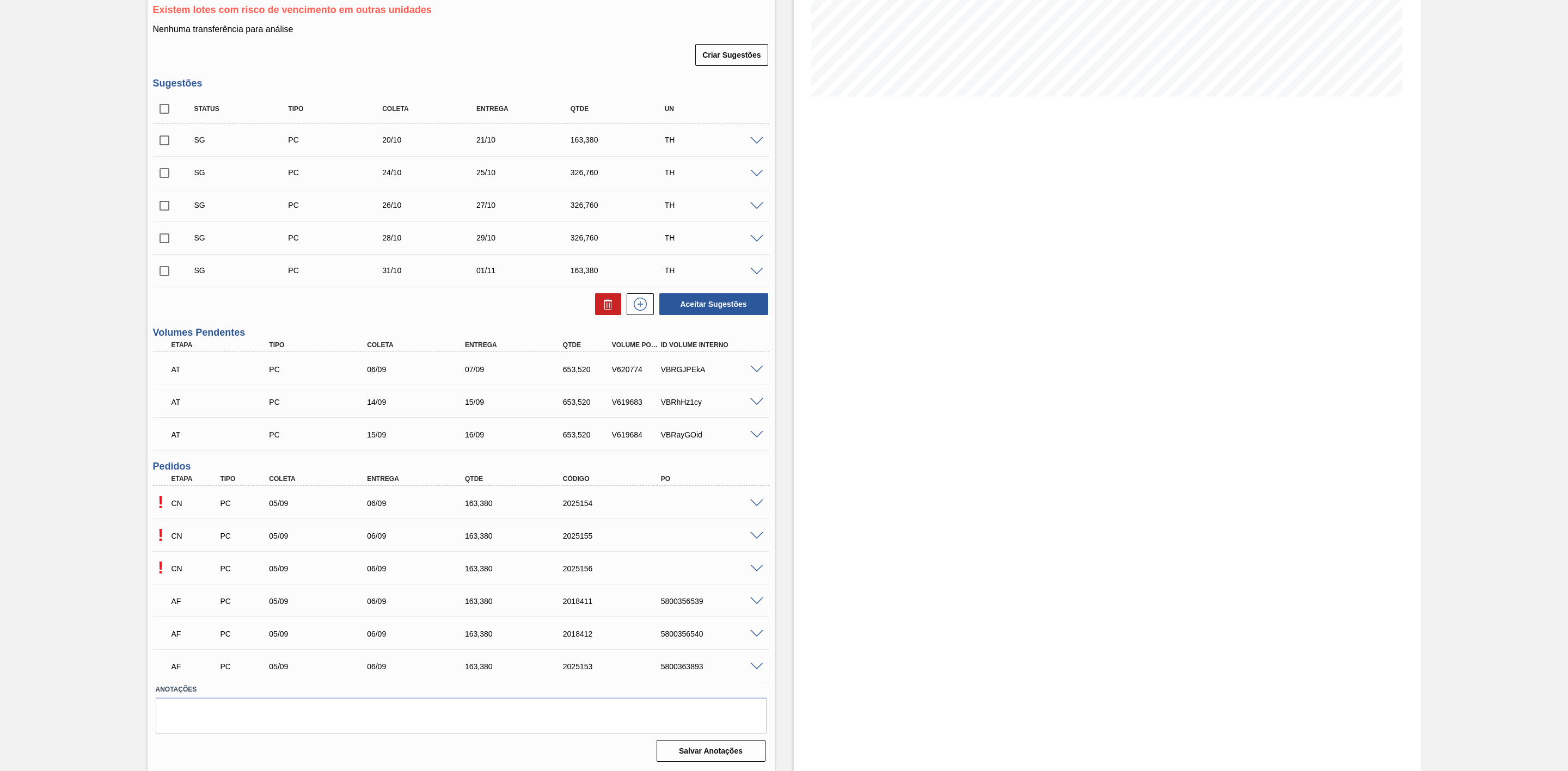
click at [756, 566] on span at bounding box center [757, 569] width 14 height 8
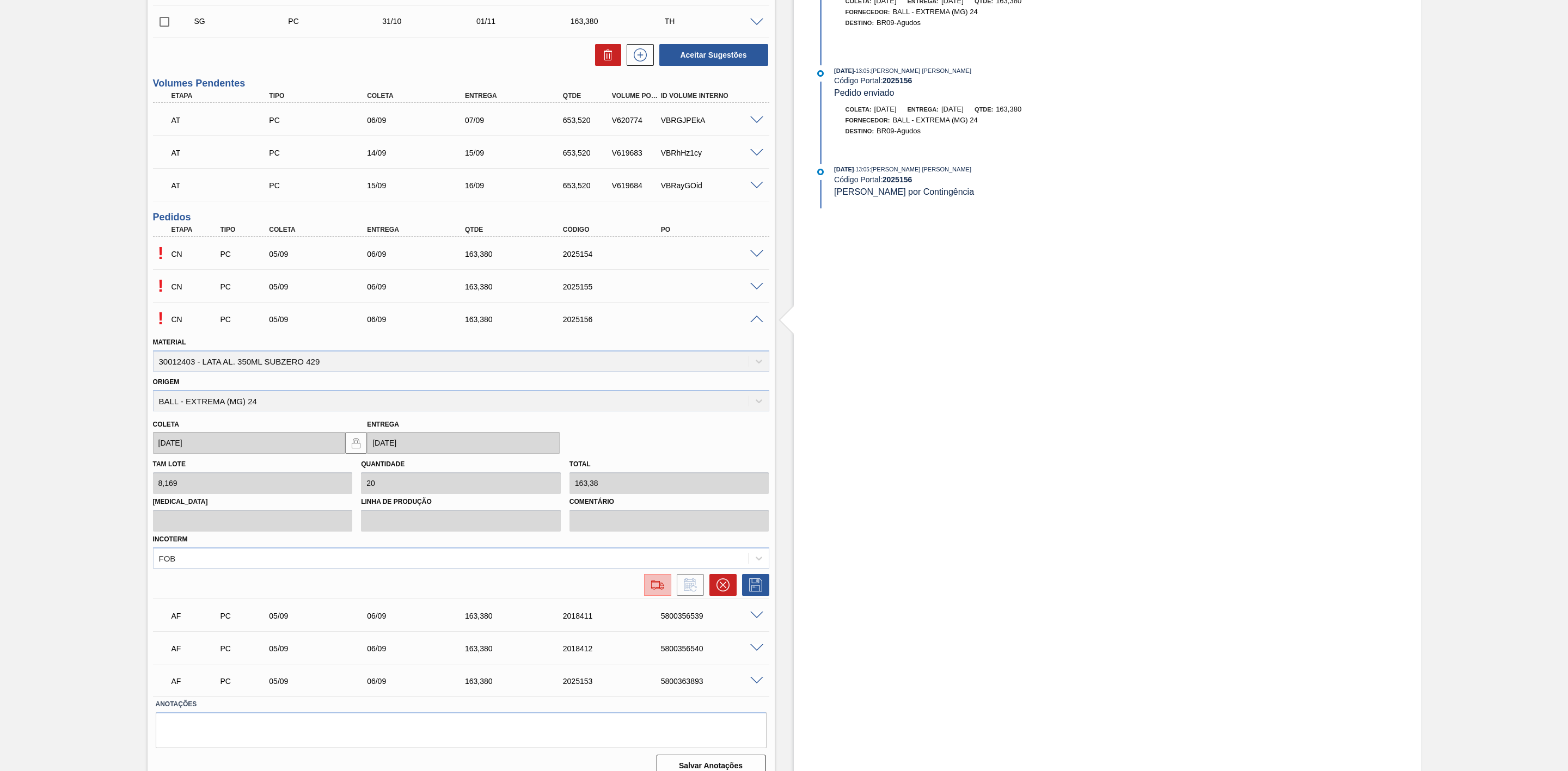
click at [660, 588] on img at bounding box center [657, 585] width 17 height 14
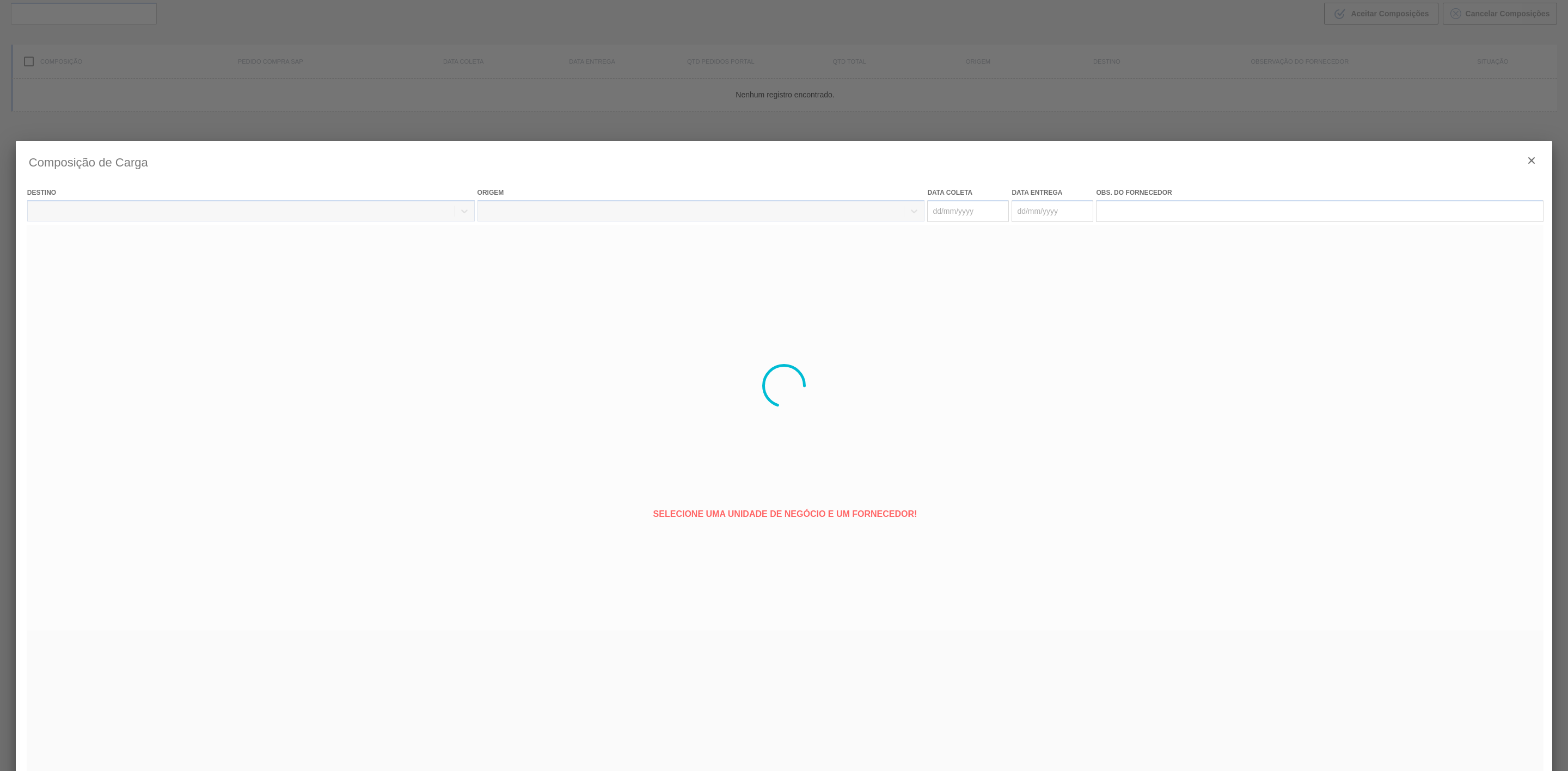
type coleta "[DATE]"
type entrega "[DATE]"
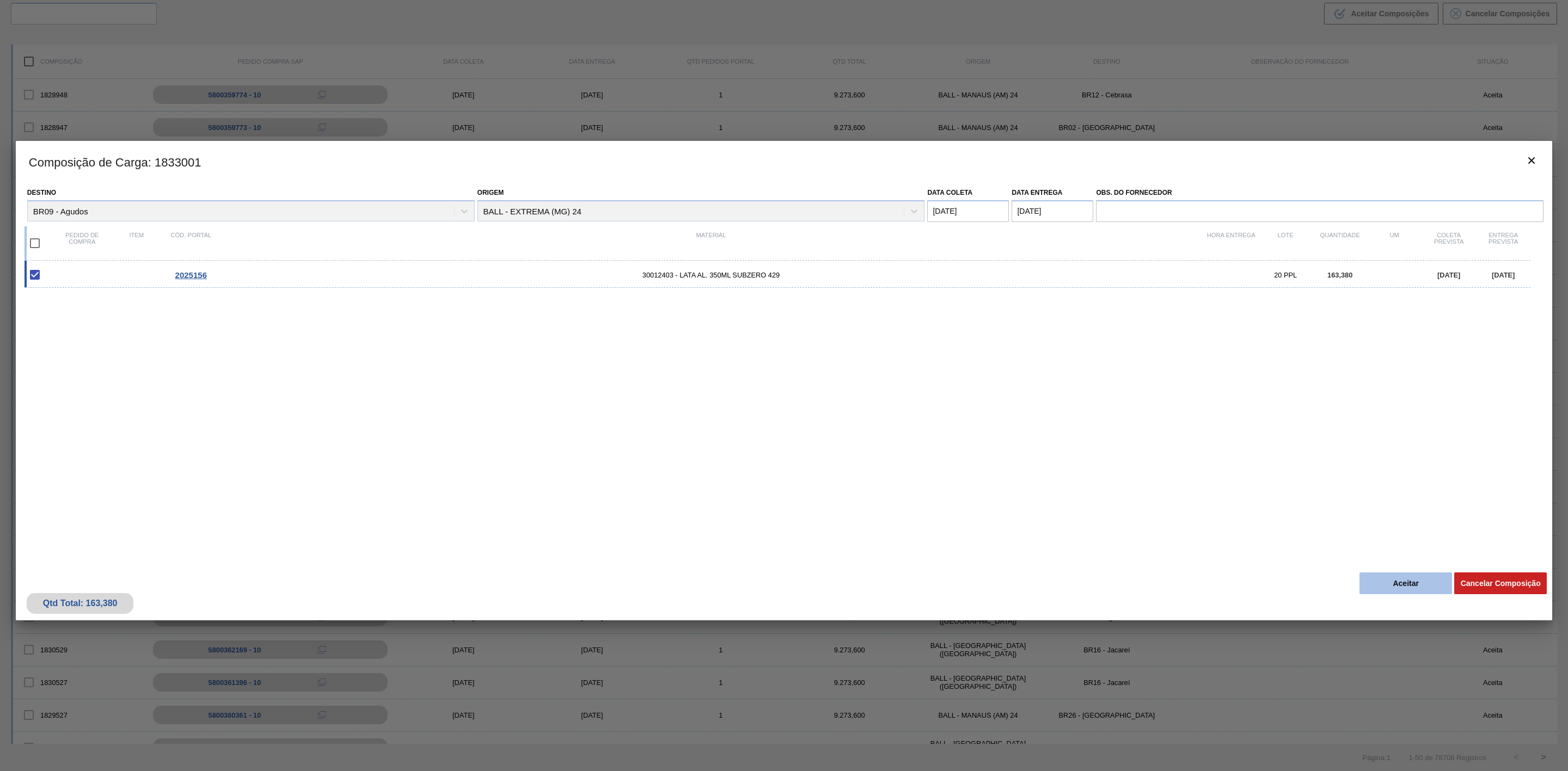
click at [1380, 586] on button "Aceitar" at bounding box center [1406, 583] width 93 height 22
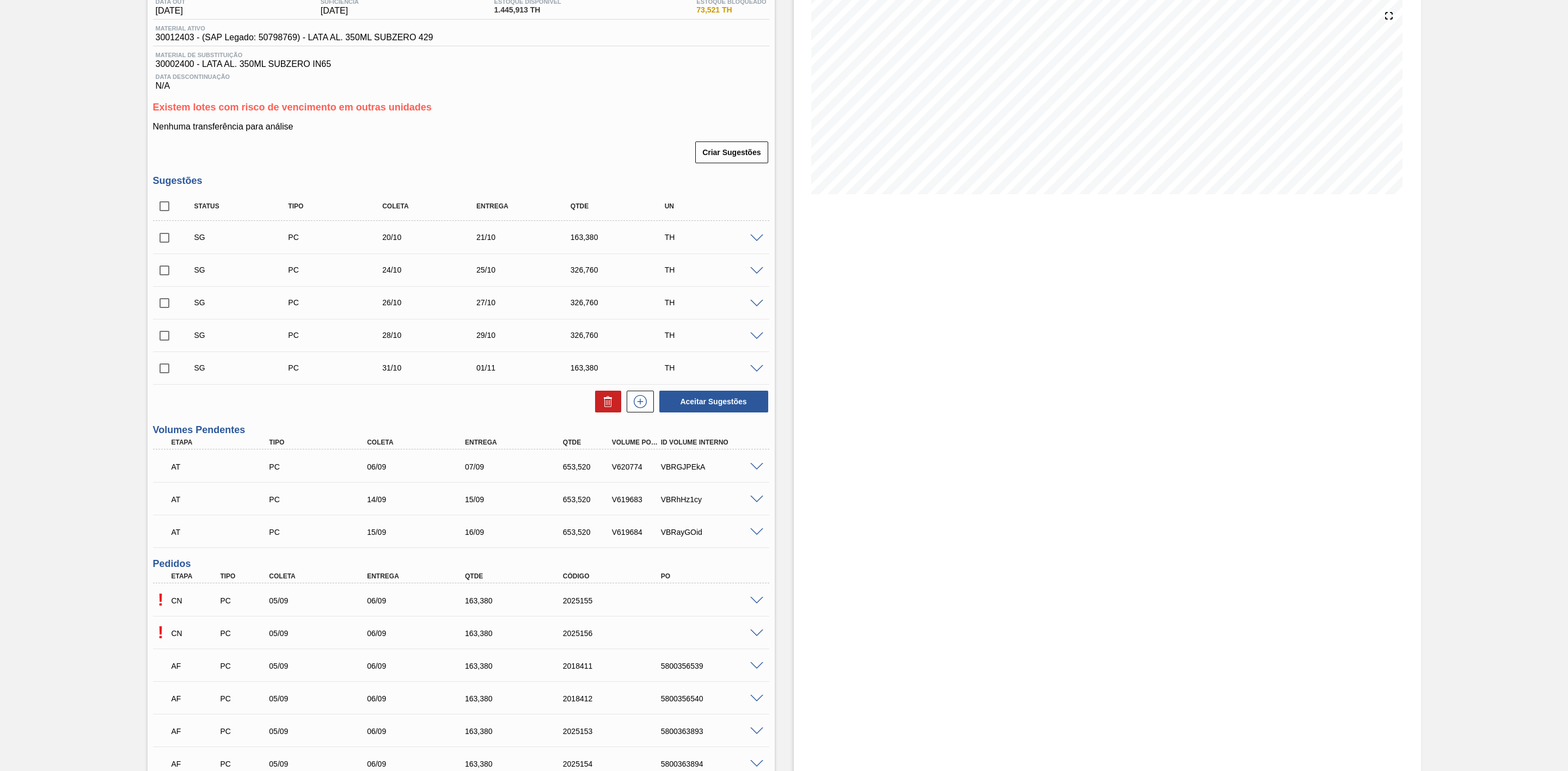
scroll to position [226, 0]
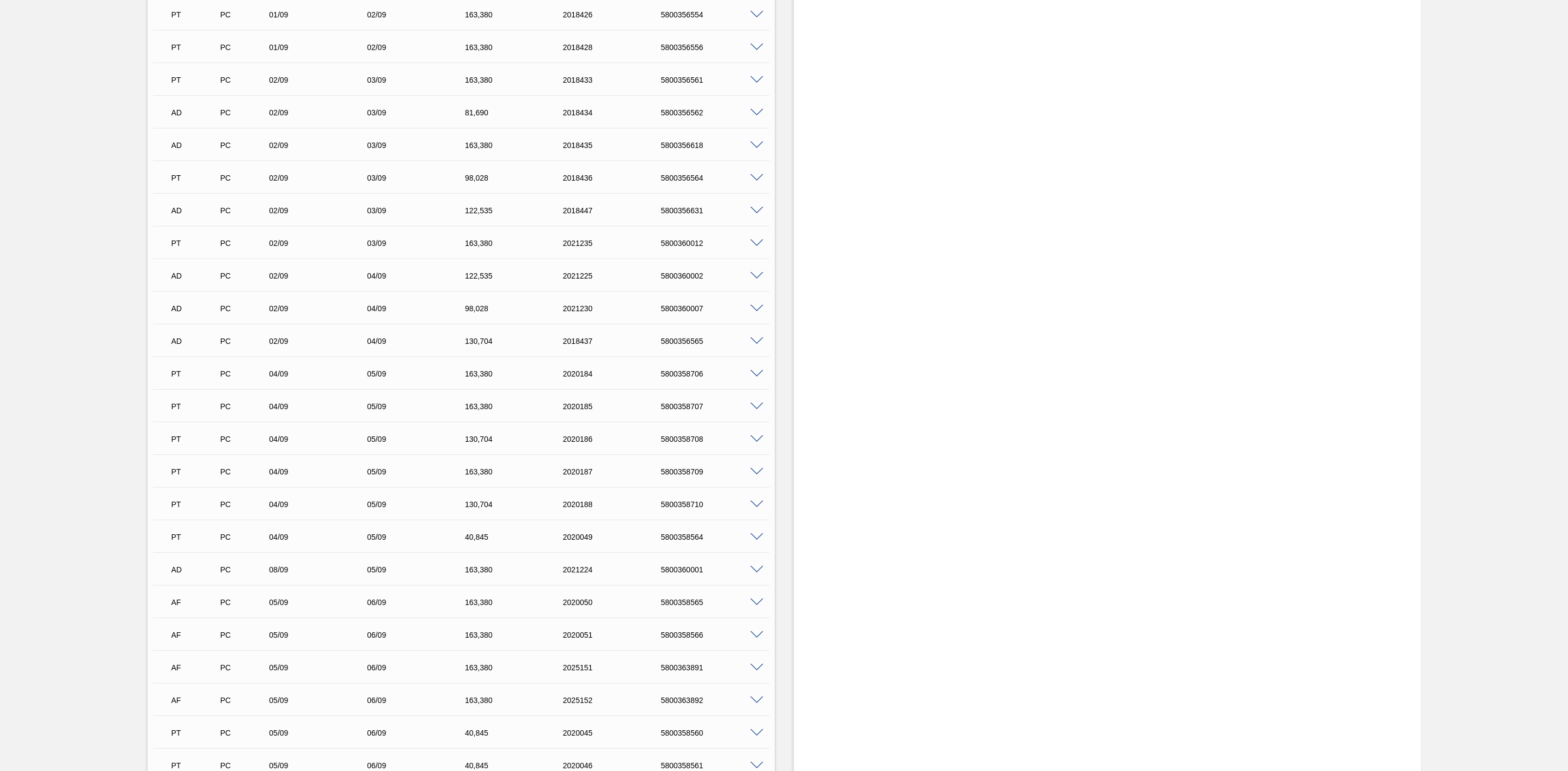
scroll to position [1306, 0]
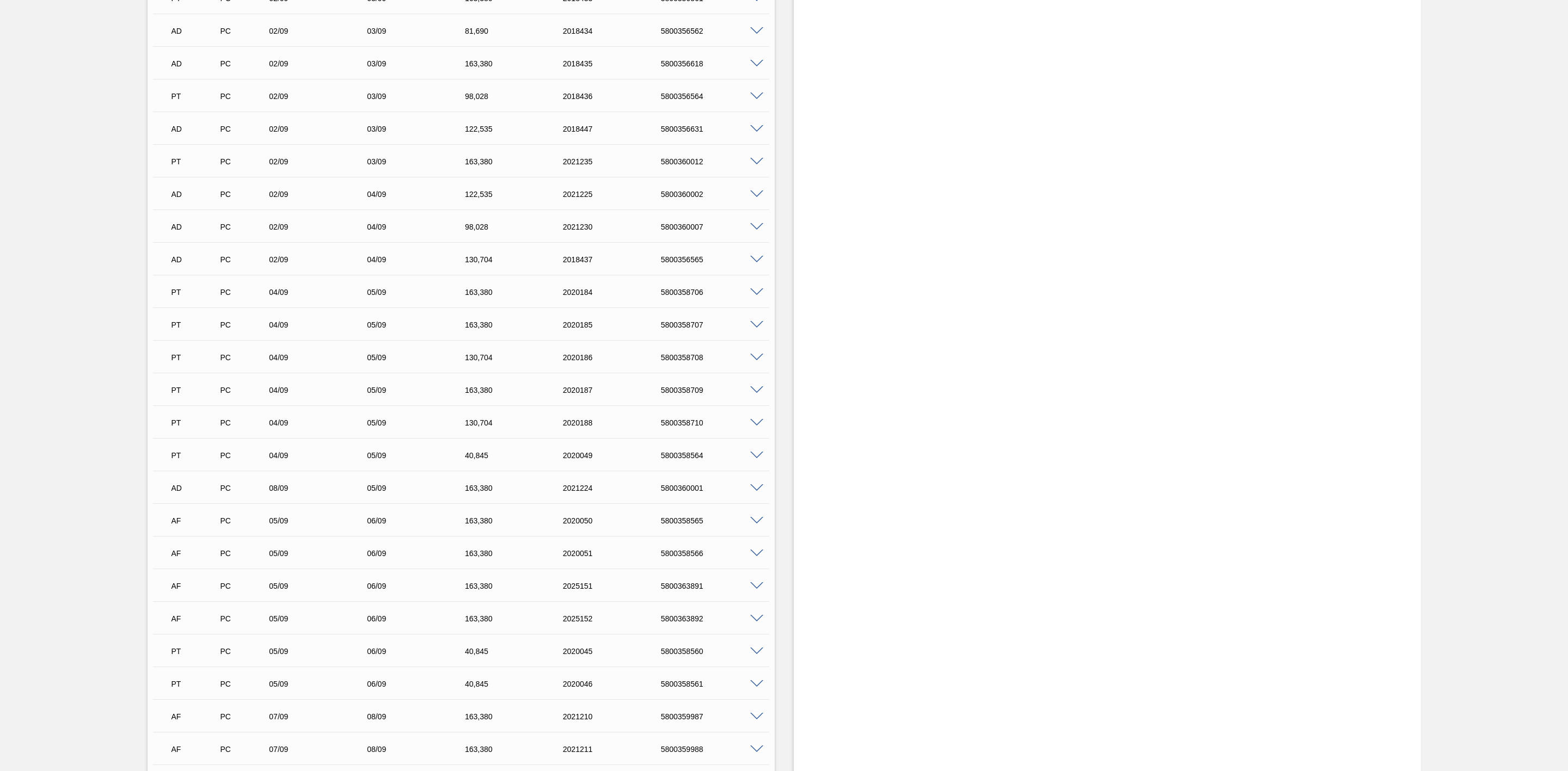
click at [686, 619] on div "5800363892" at bounding box center [714, 618] width 113 height 9
copy div "5800363892"
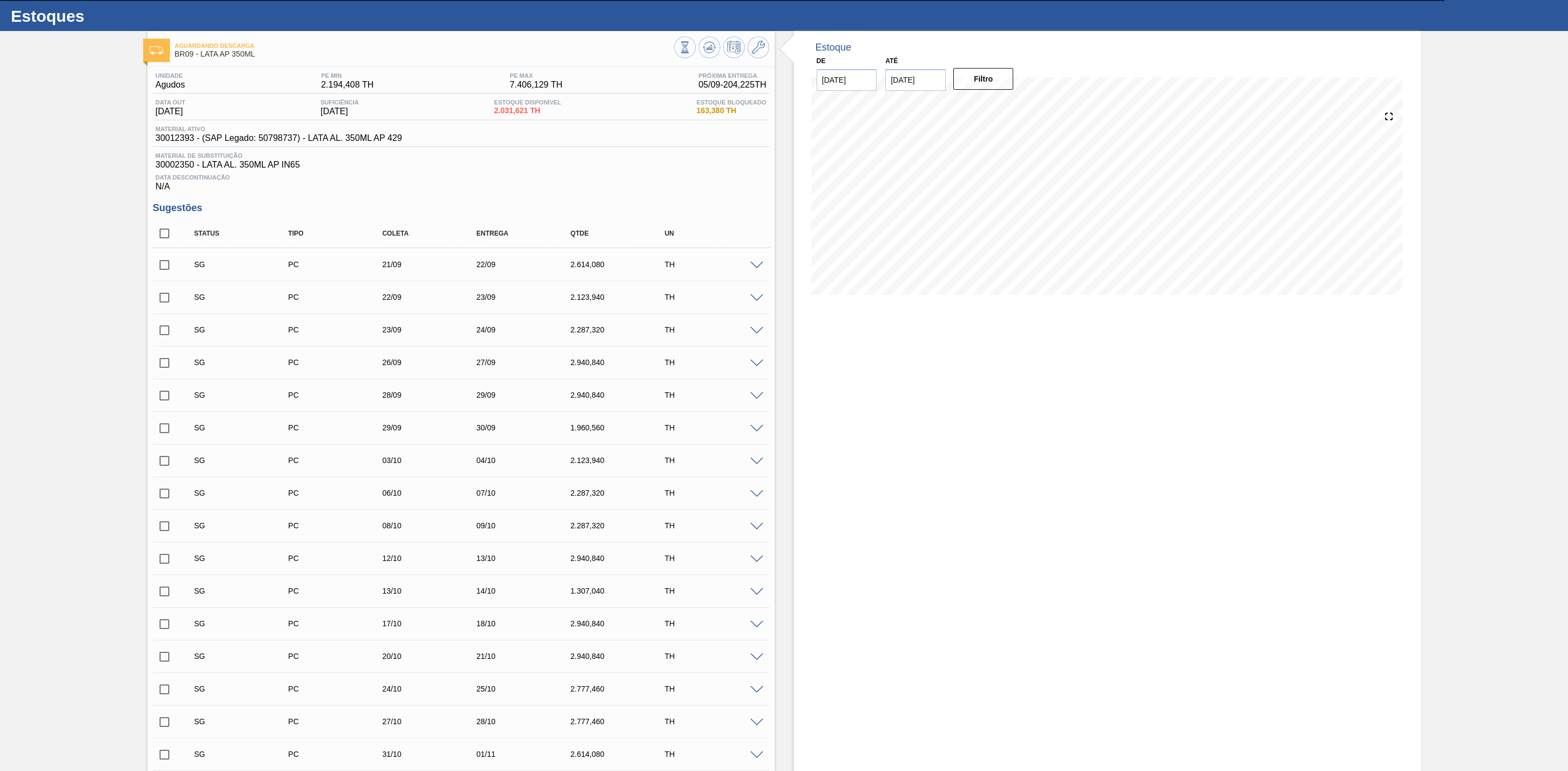
scroll to position [0, 0]
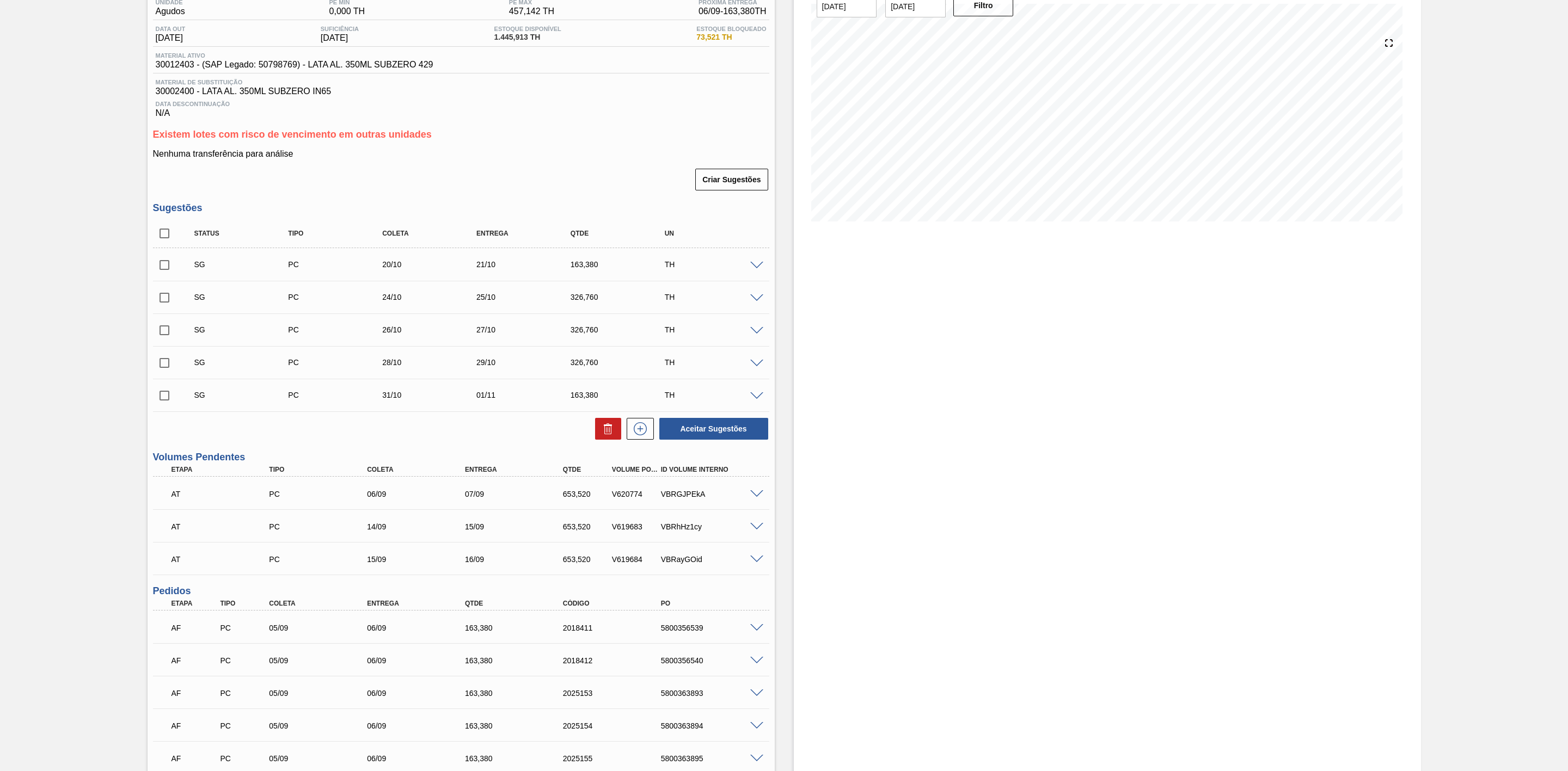
scroll to position [226, 0]
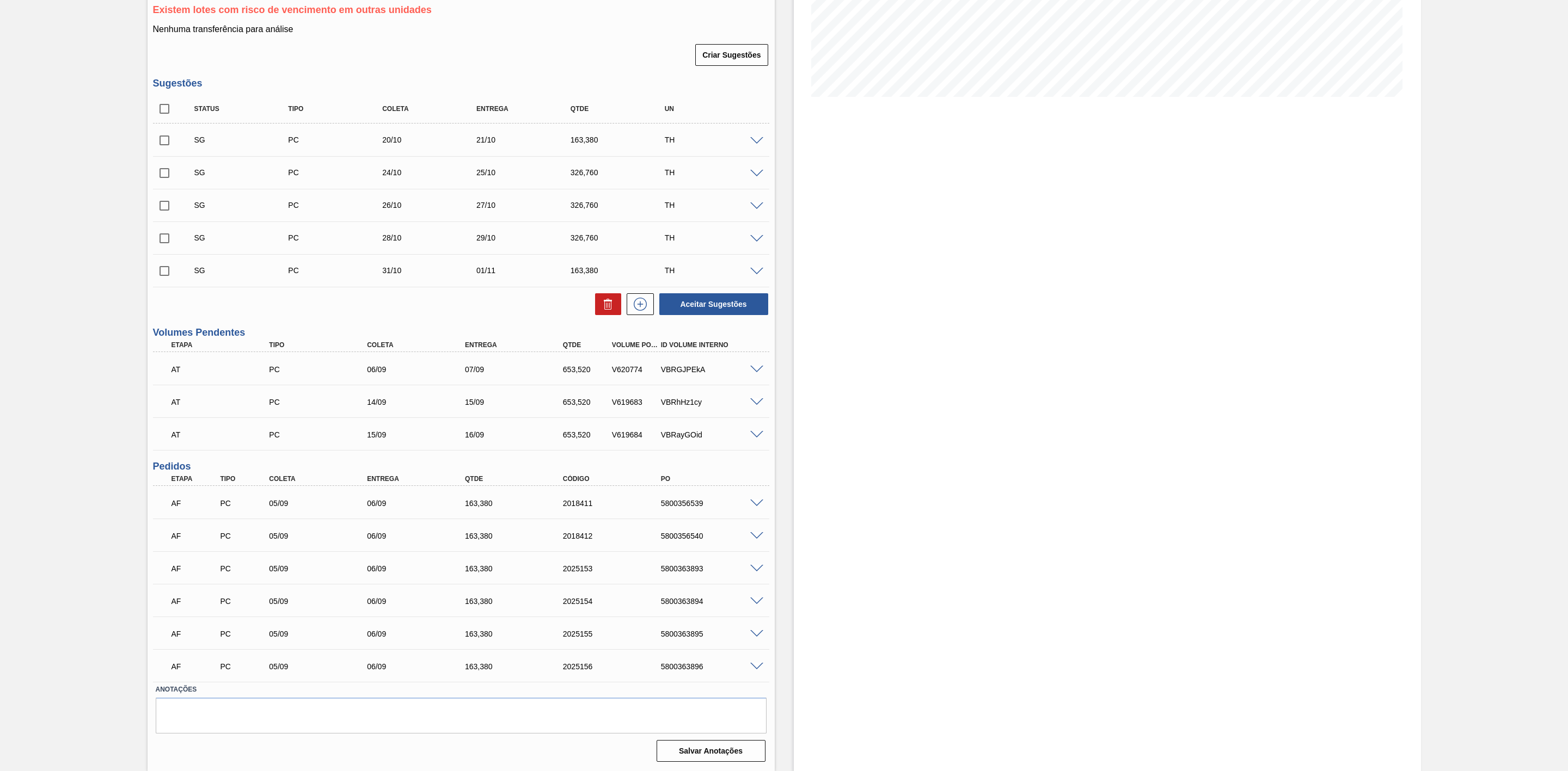
click at [686, 568] on div "5800363893" at bounding box center [714, 568] width 113 height 9
copy div "5800363893"
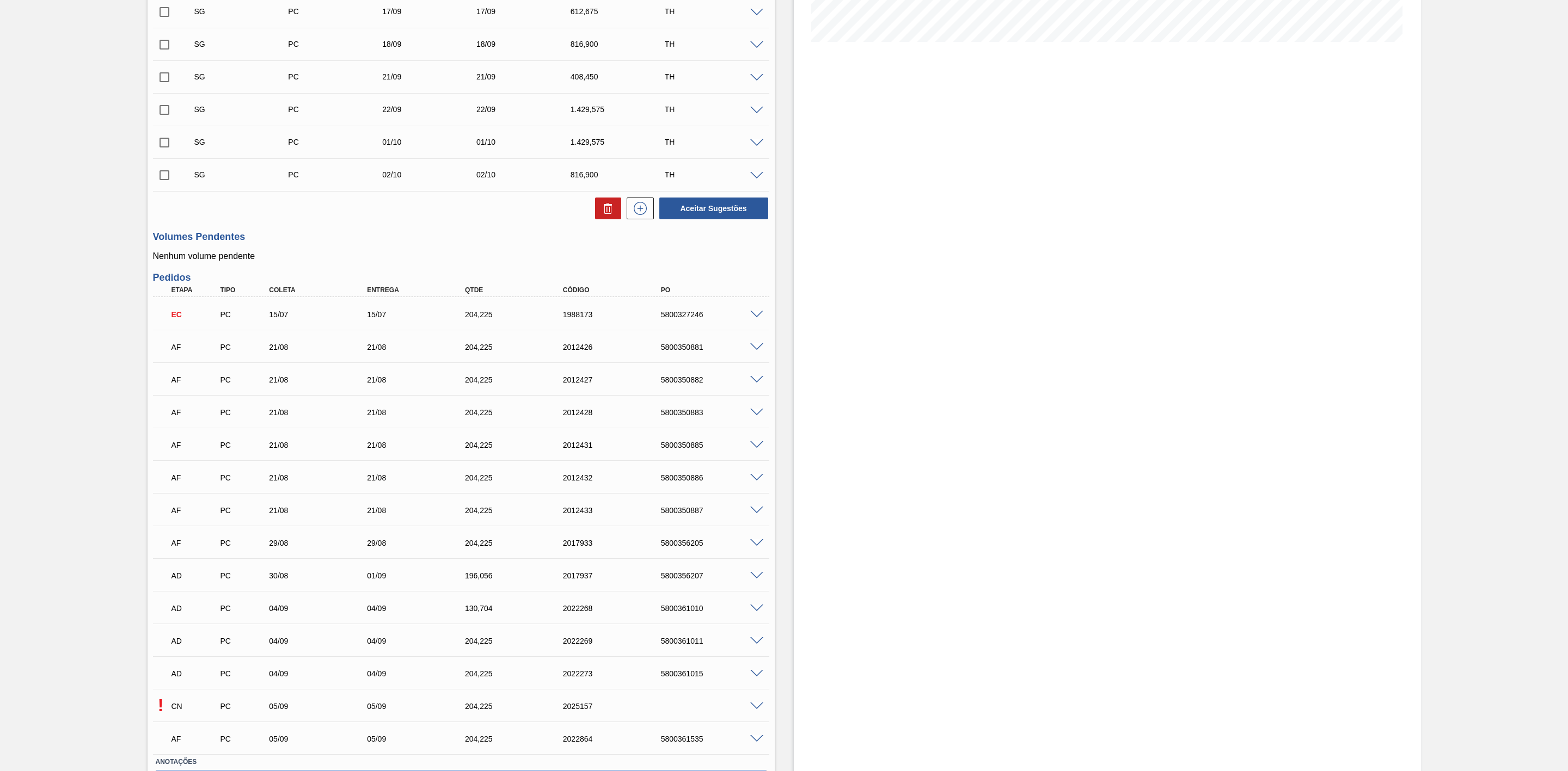
scroll to position [353, 0]
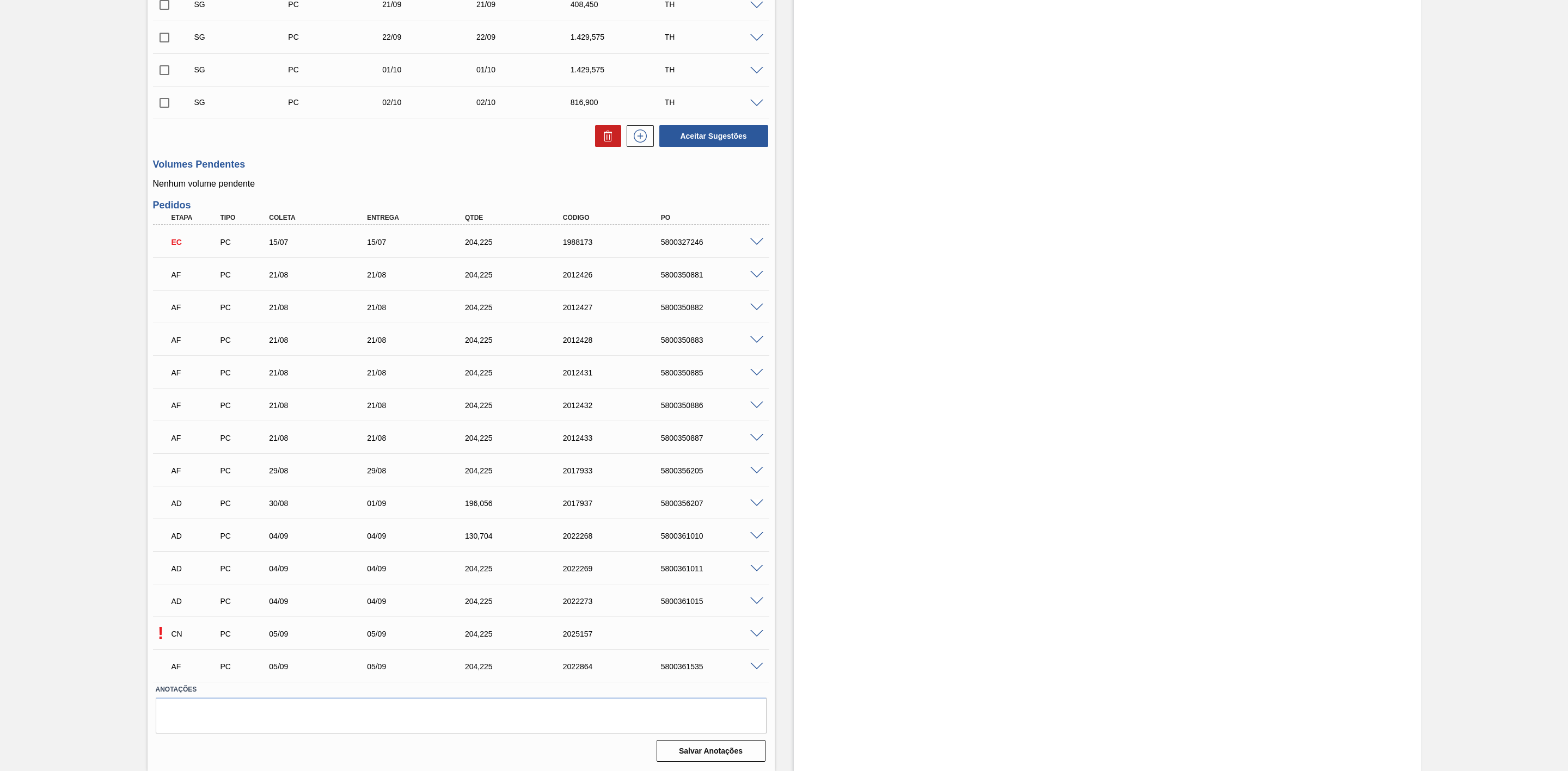
click at [755, 632] on span at bounding box center [757, 634] width 14 height 8
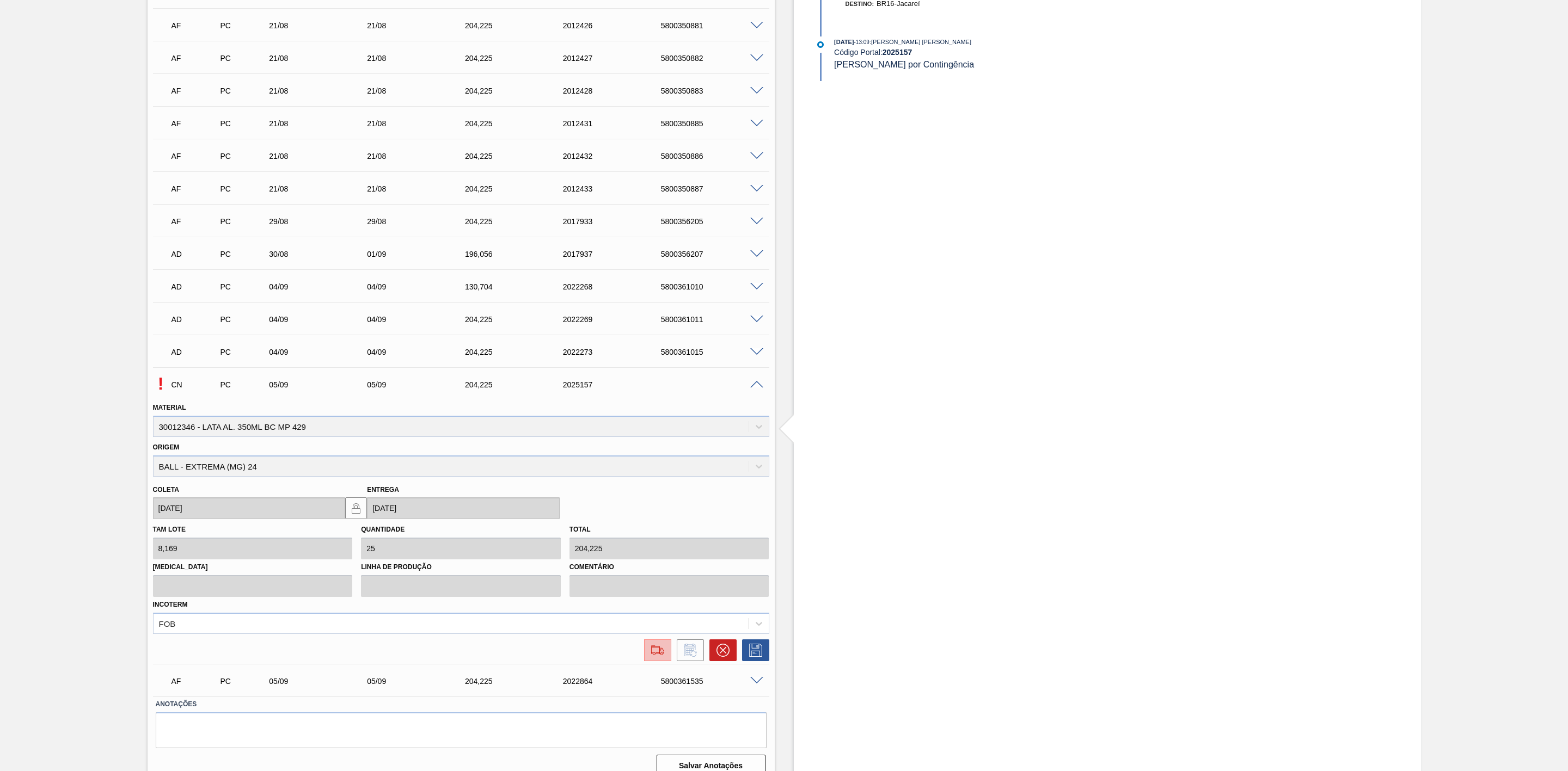
click at [658, 653] on img at bounding box center [657, 650] width 17 height 14
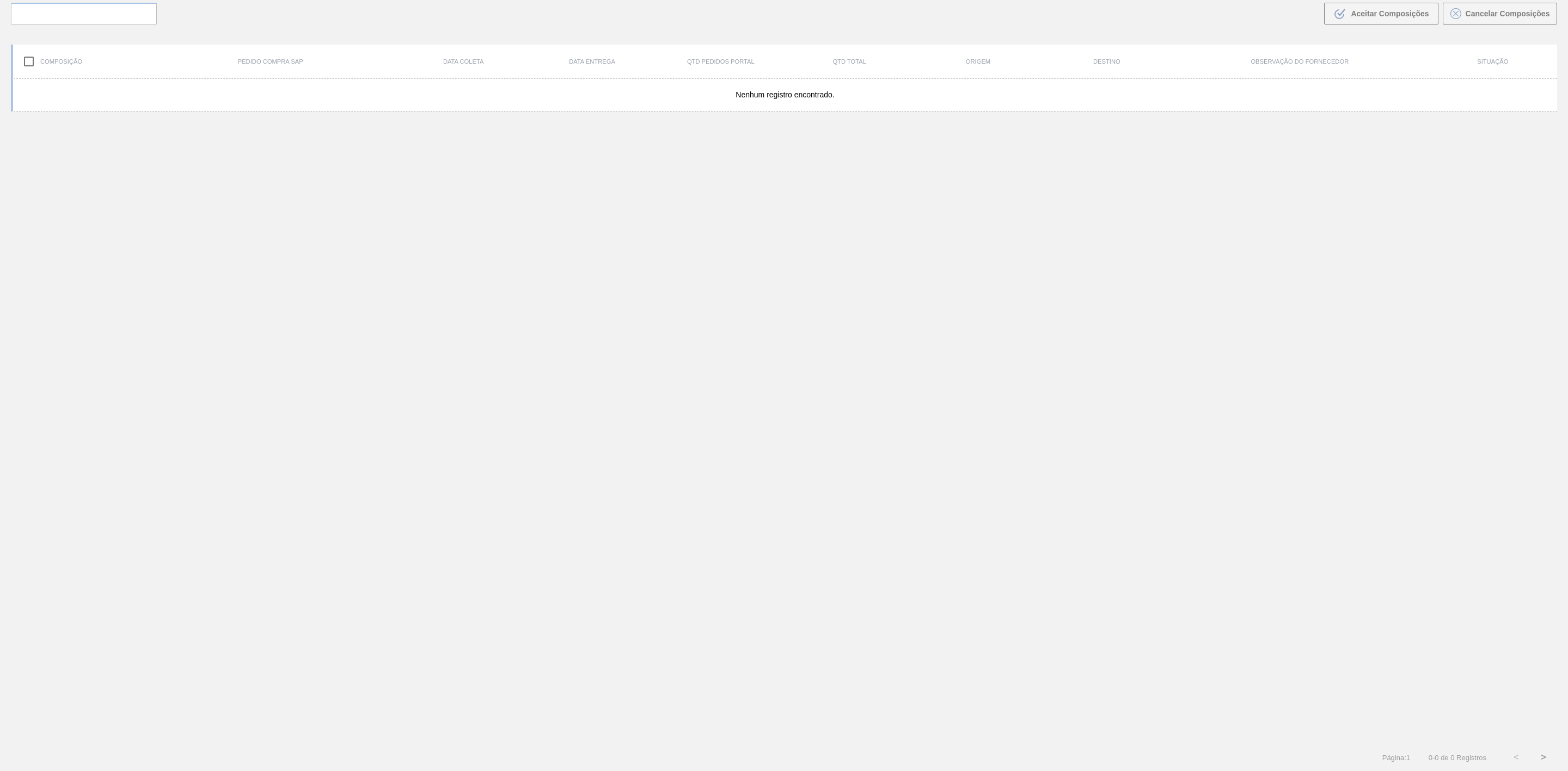
scroll to position [78, 0]
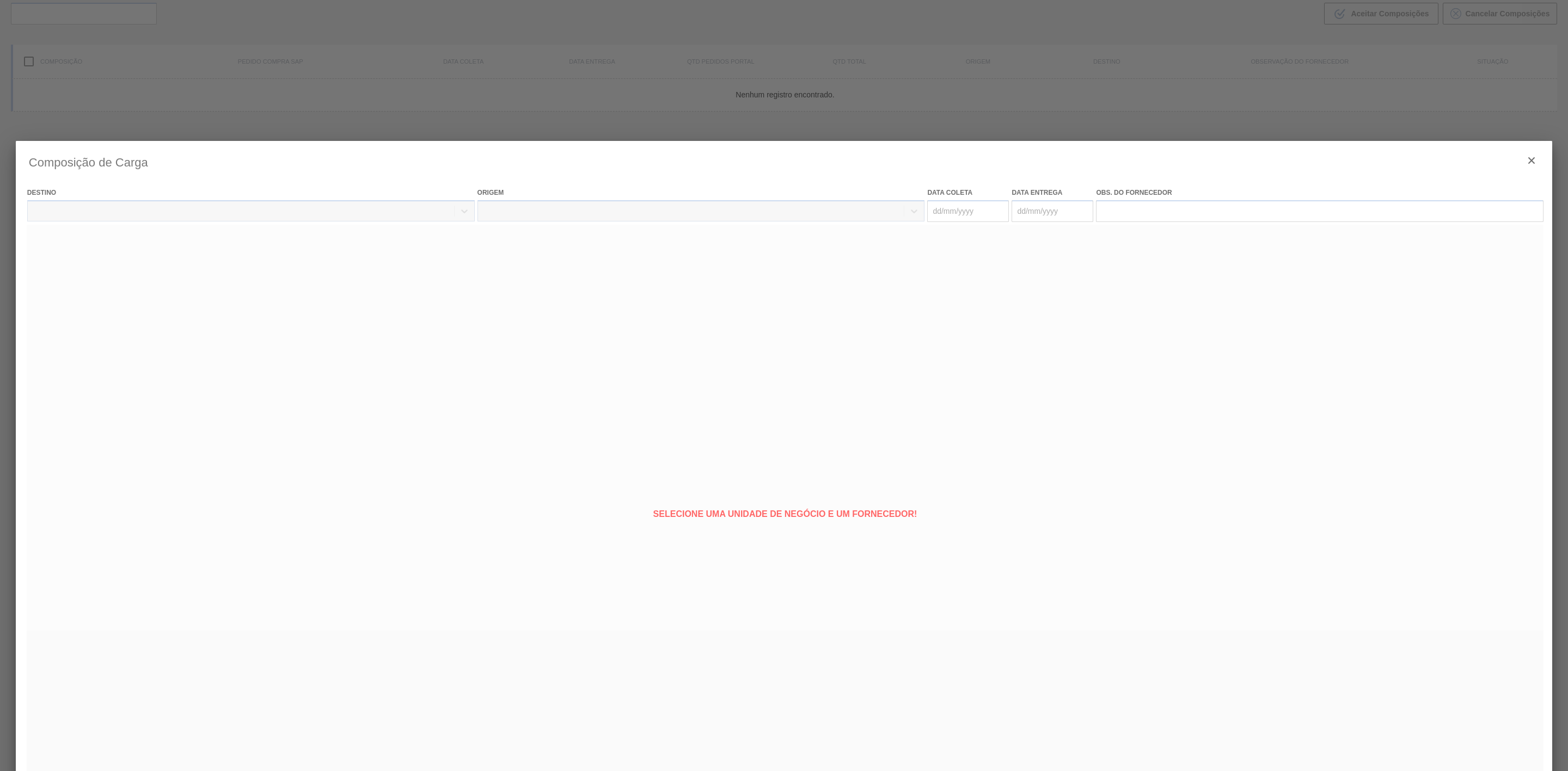
type coleta "[DATE]"
type entrega "[DATE]"
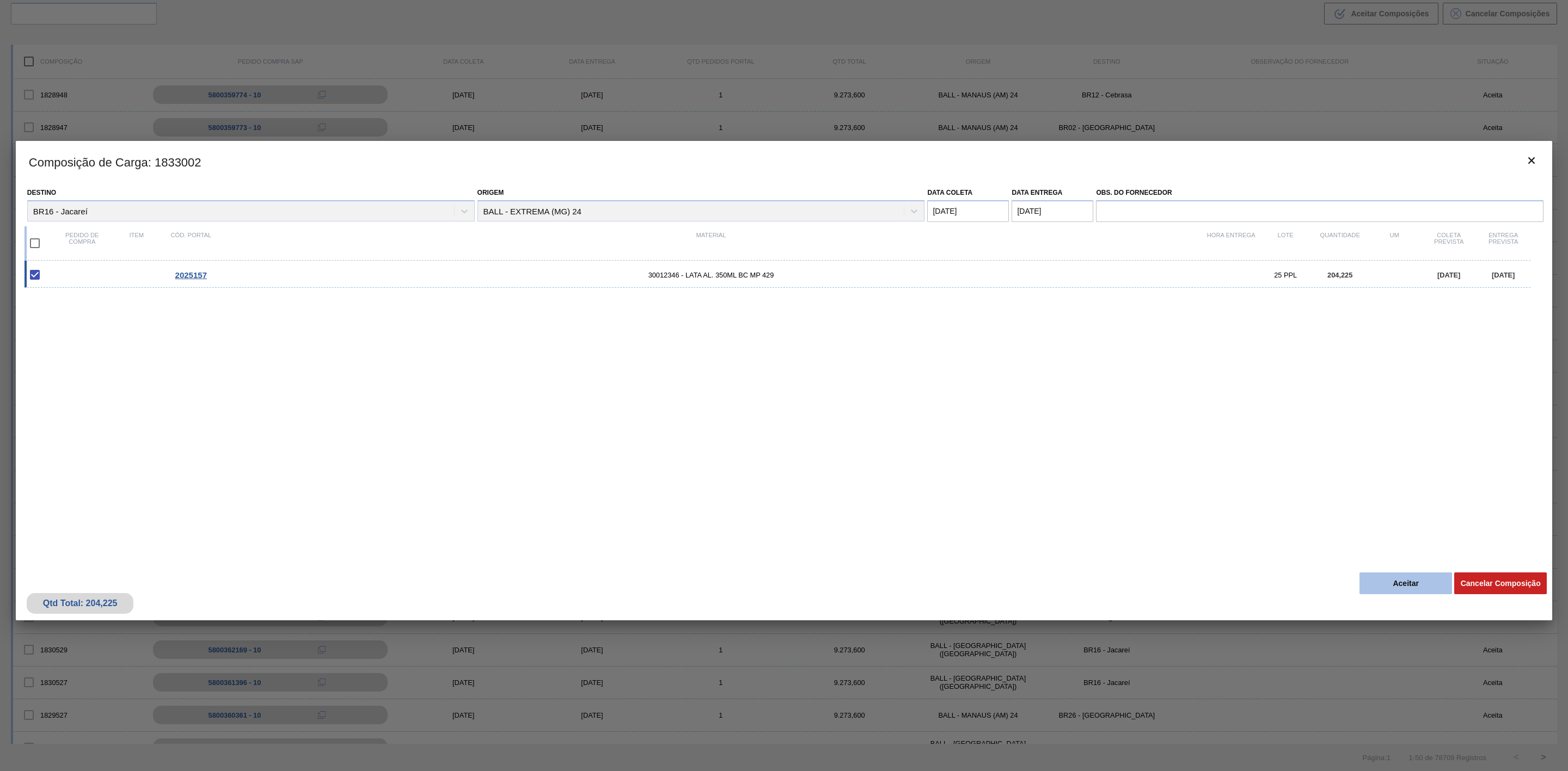
click at [1394, 581] on button "Aceitar" at bounding box center [1406, 583] width 93 height 22
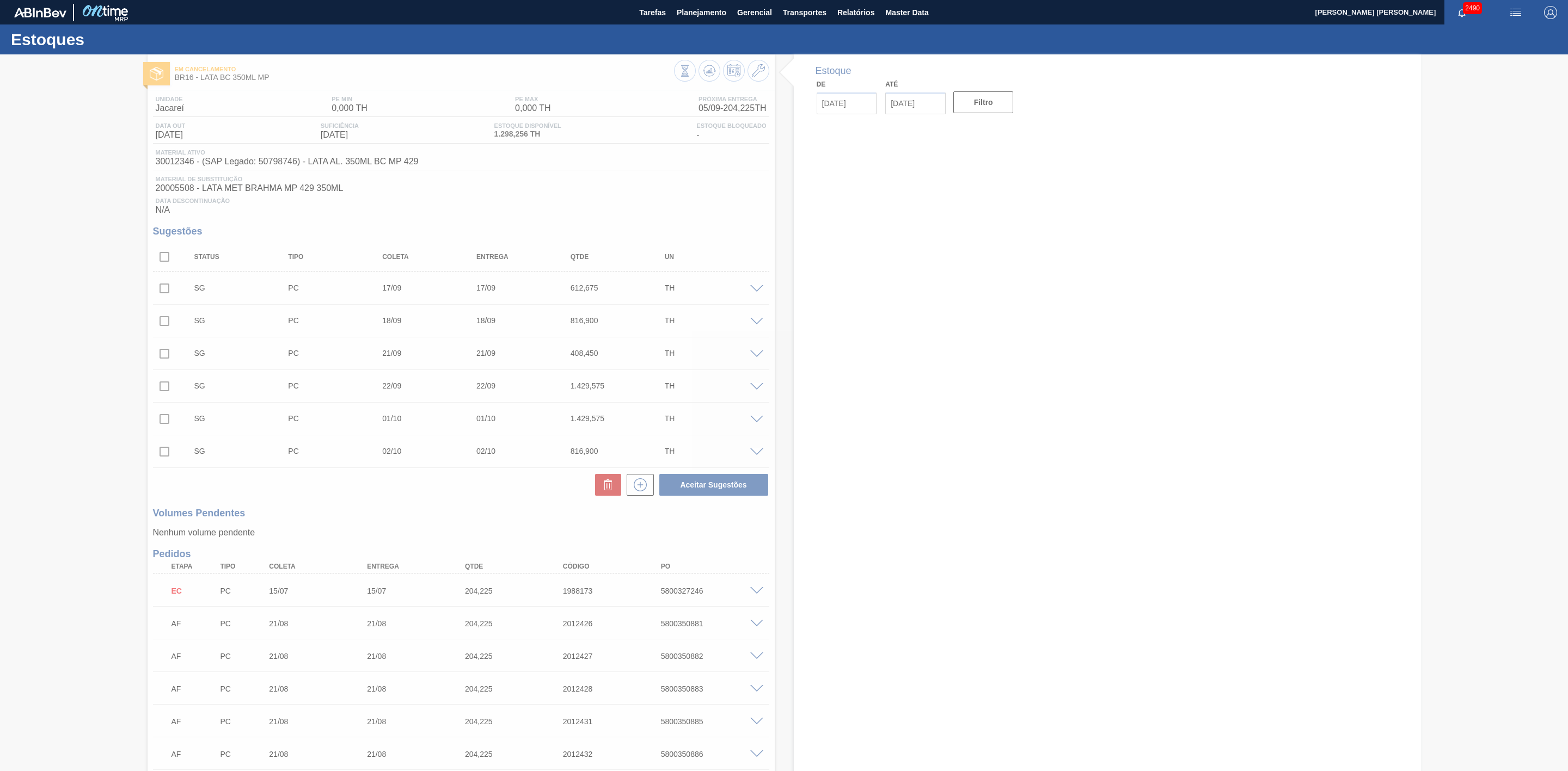
type input "[DATE]"
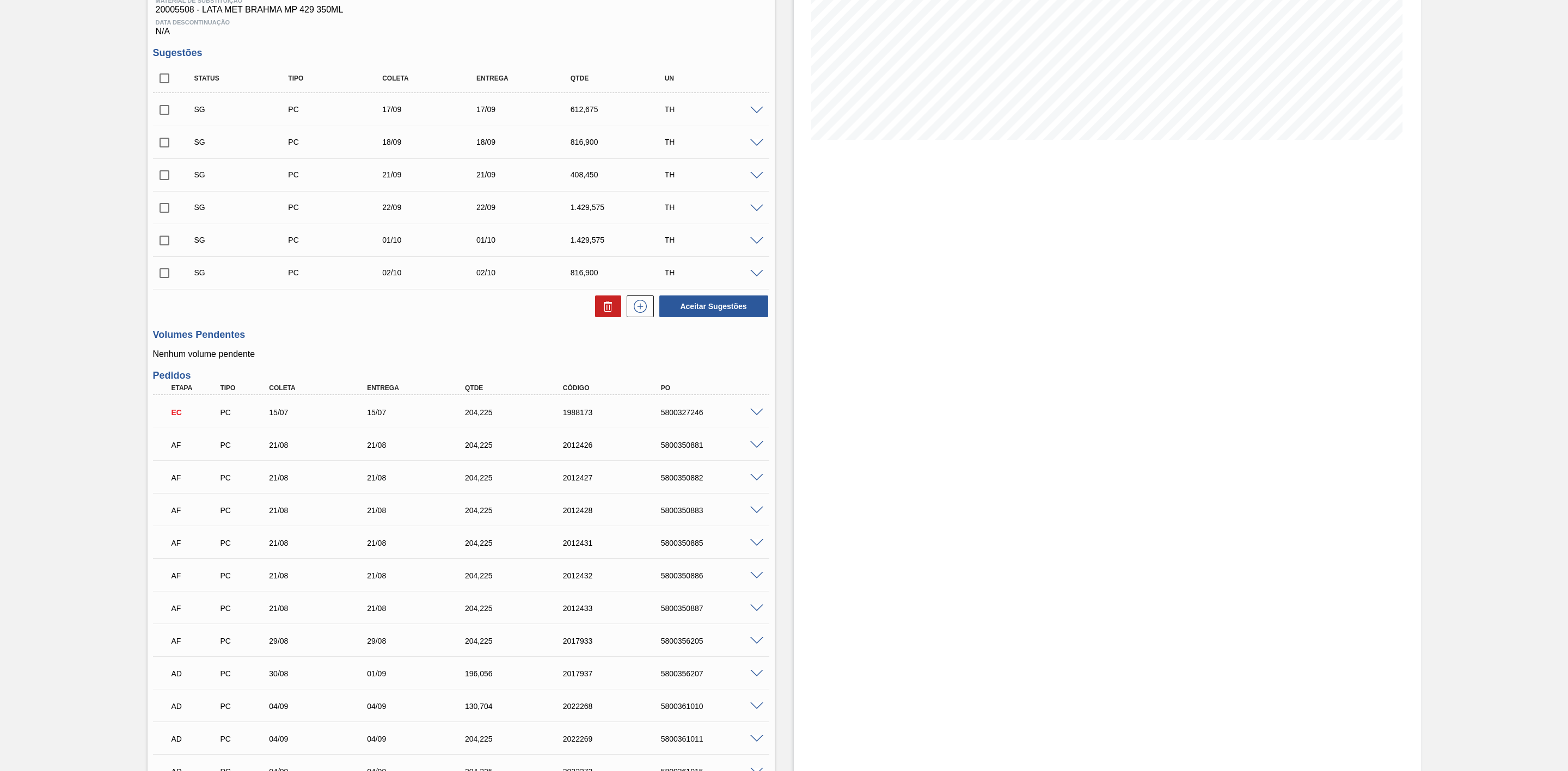
scroll to position [353, 0]
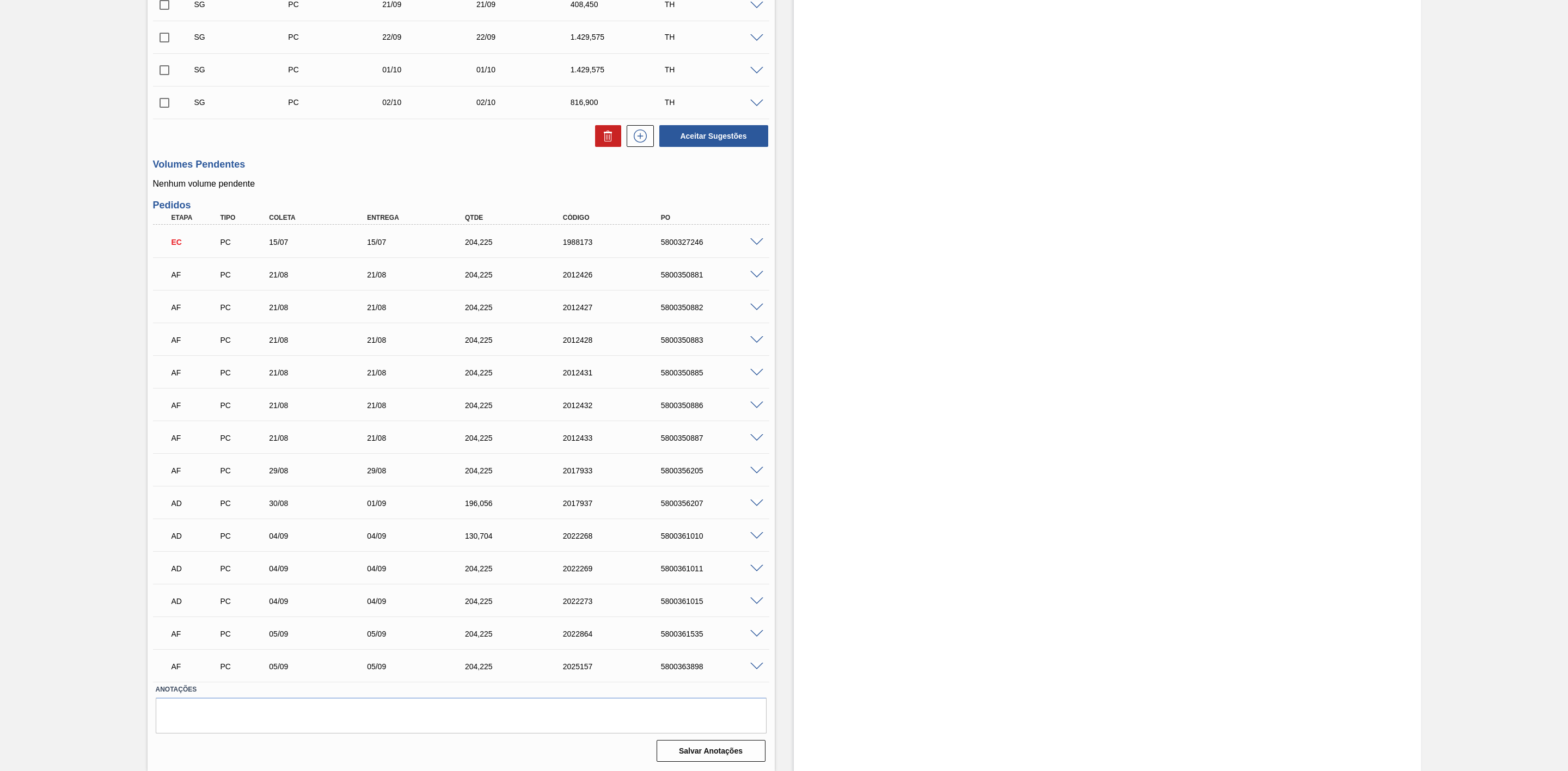
click at [691, 665] on div "5800363898" at bounding box center [714, 666] width 113 height 9
copy div "5800363898"
click at [753, 634] on span at bounding box center [757, 634] width 14 height 8
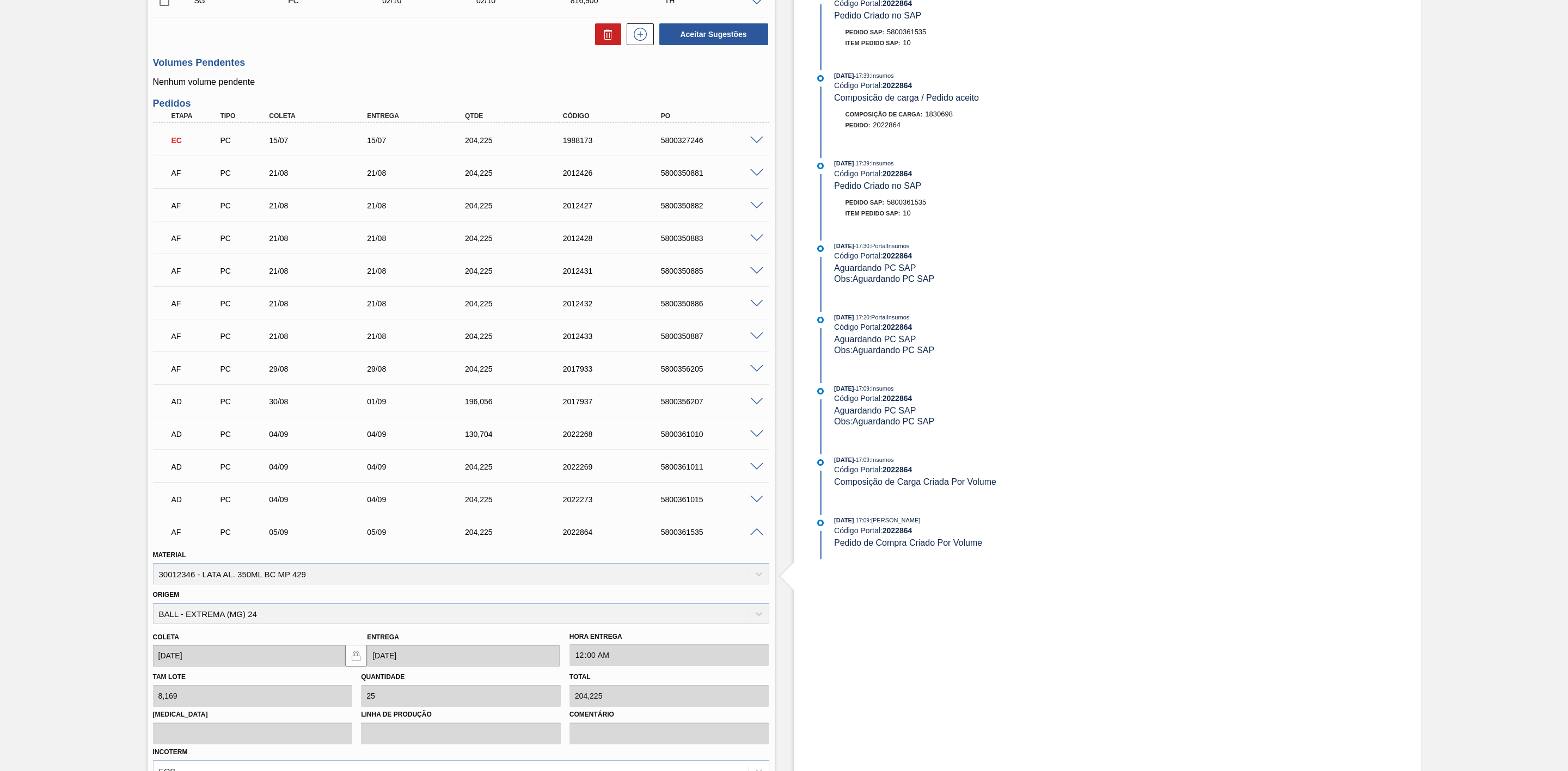
scroll to position [598, 0]
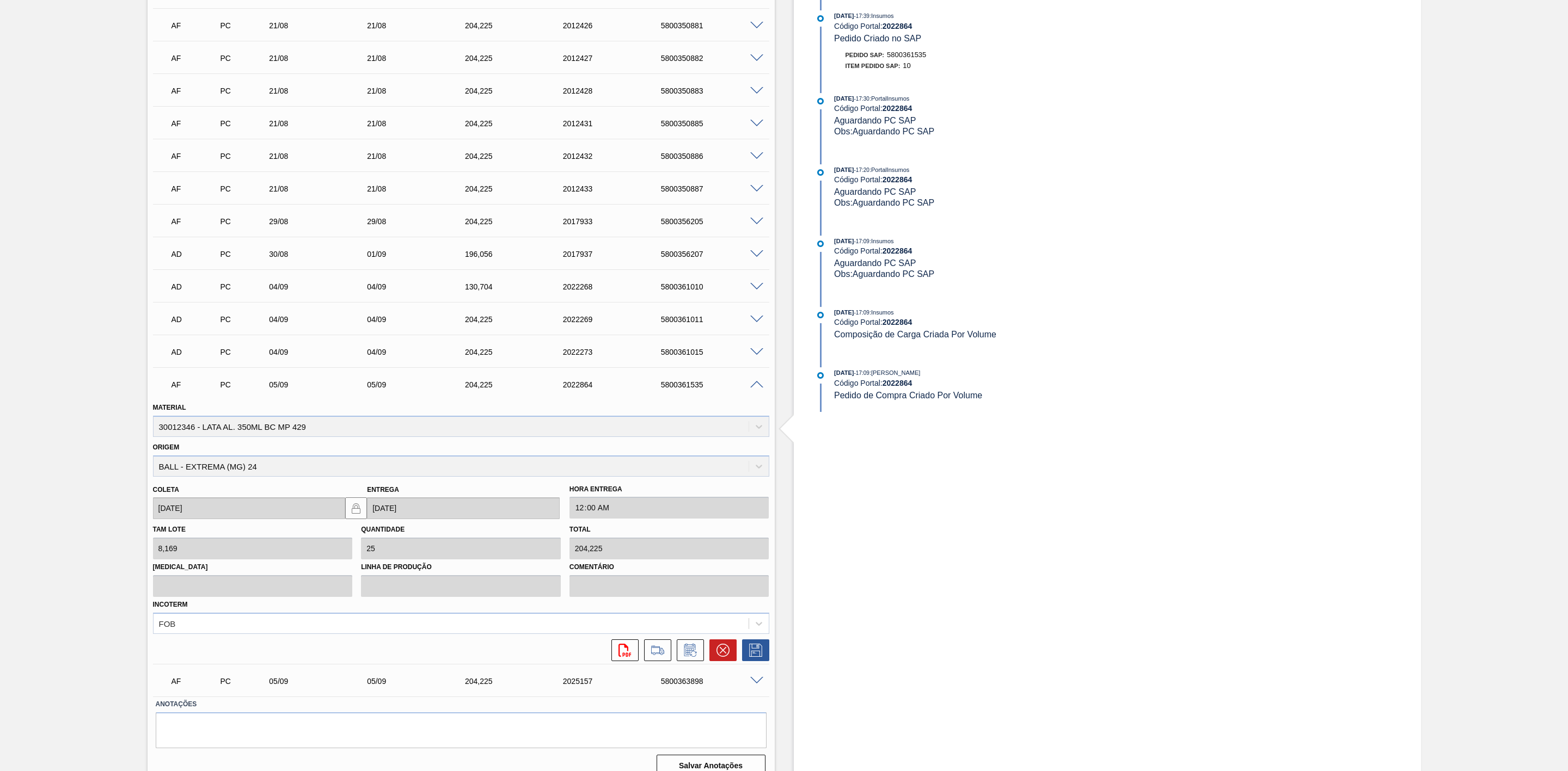
click at [756, 684] on span at bounding box center [757, 681] width 14 height 8
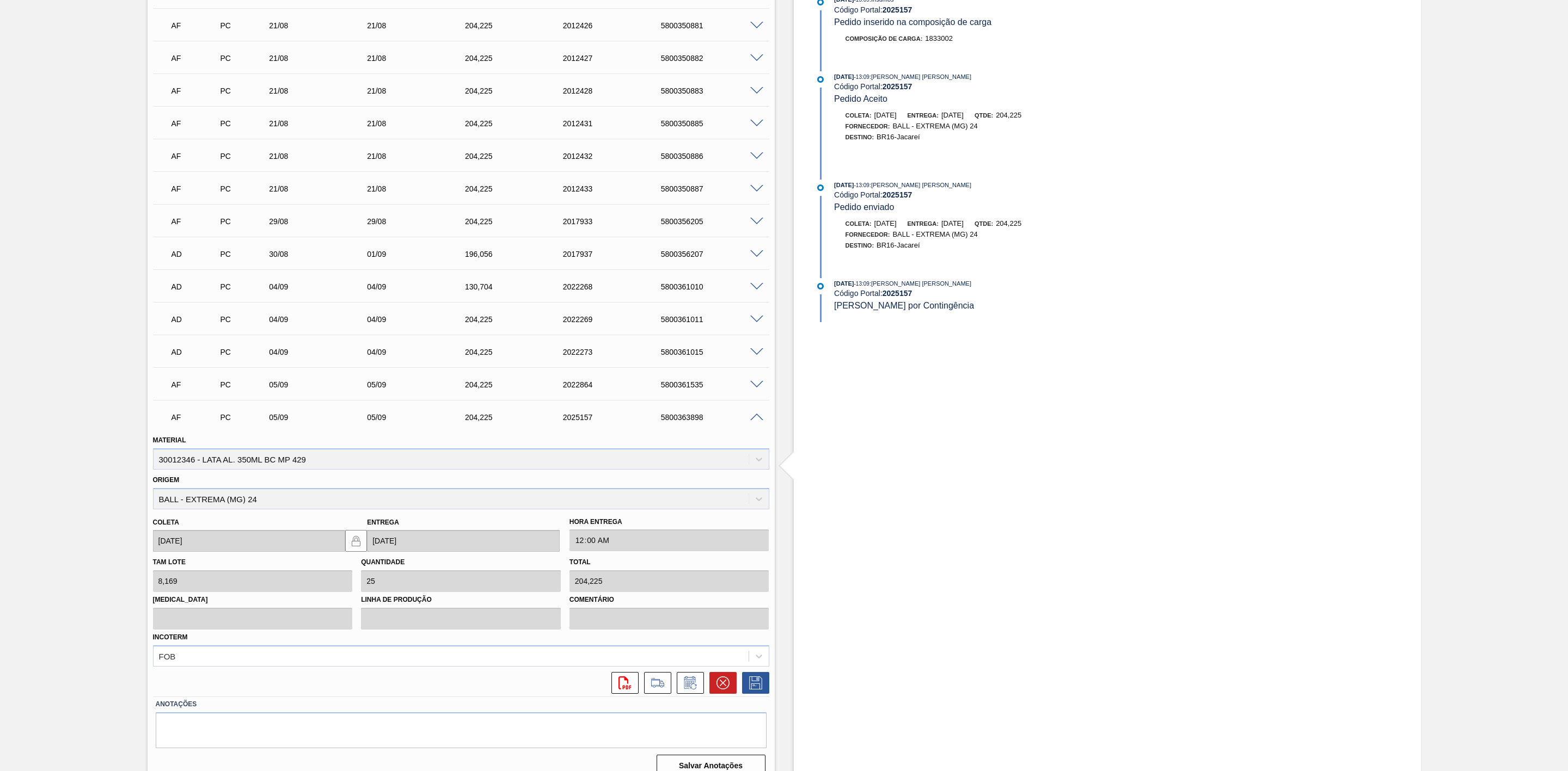
click at [683, 420] on div "5800363898" at bounding box center [714, 416] width 113 height 9
copy div "5800363898"
